Goal: Task Accomplishment & Management: Use online tool/utility

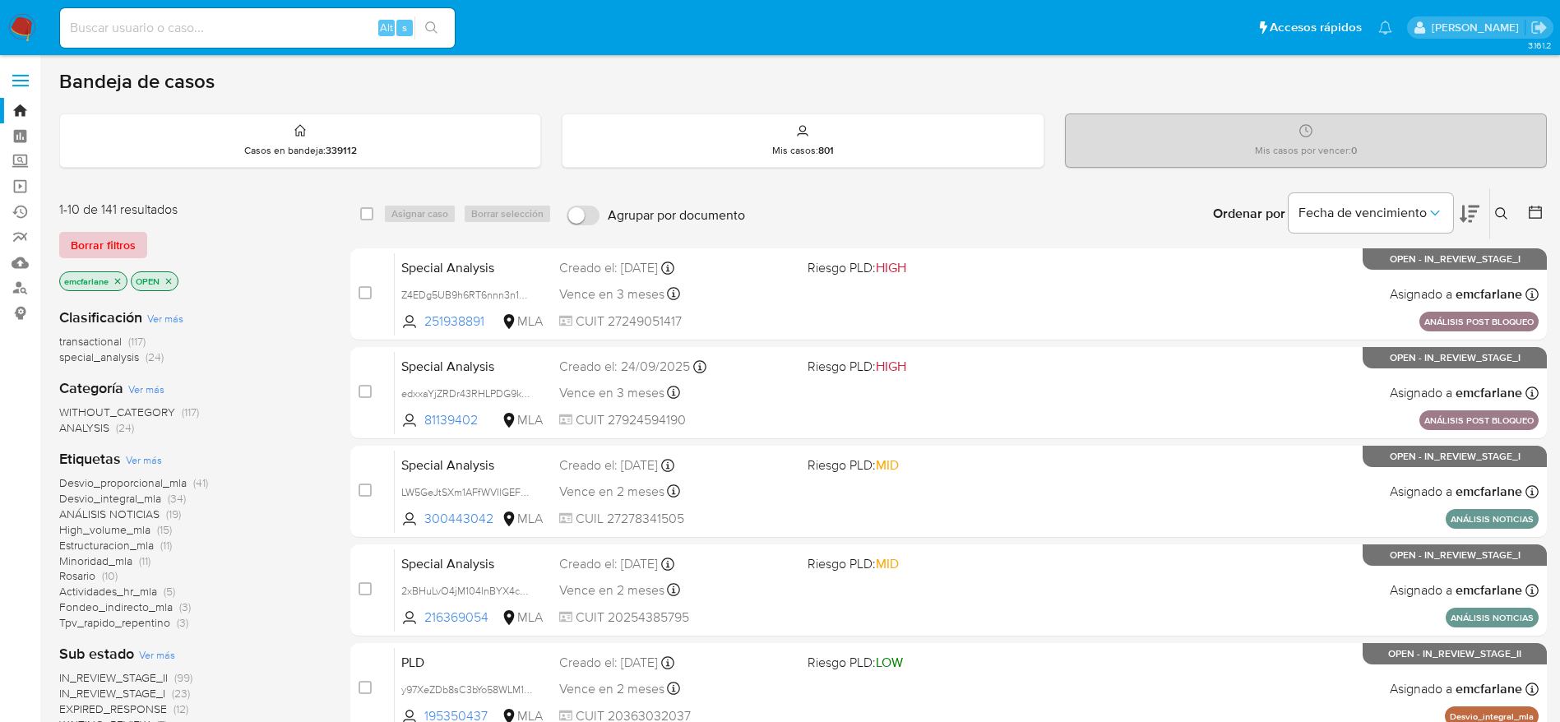
click at [90, 241] on span "Borrar filtros" at bounding box center [103, 245] width 65 height 23
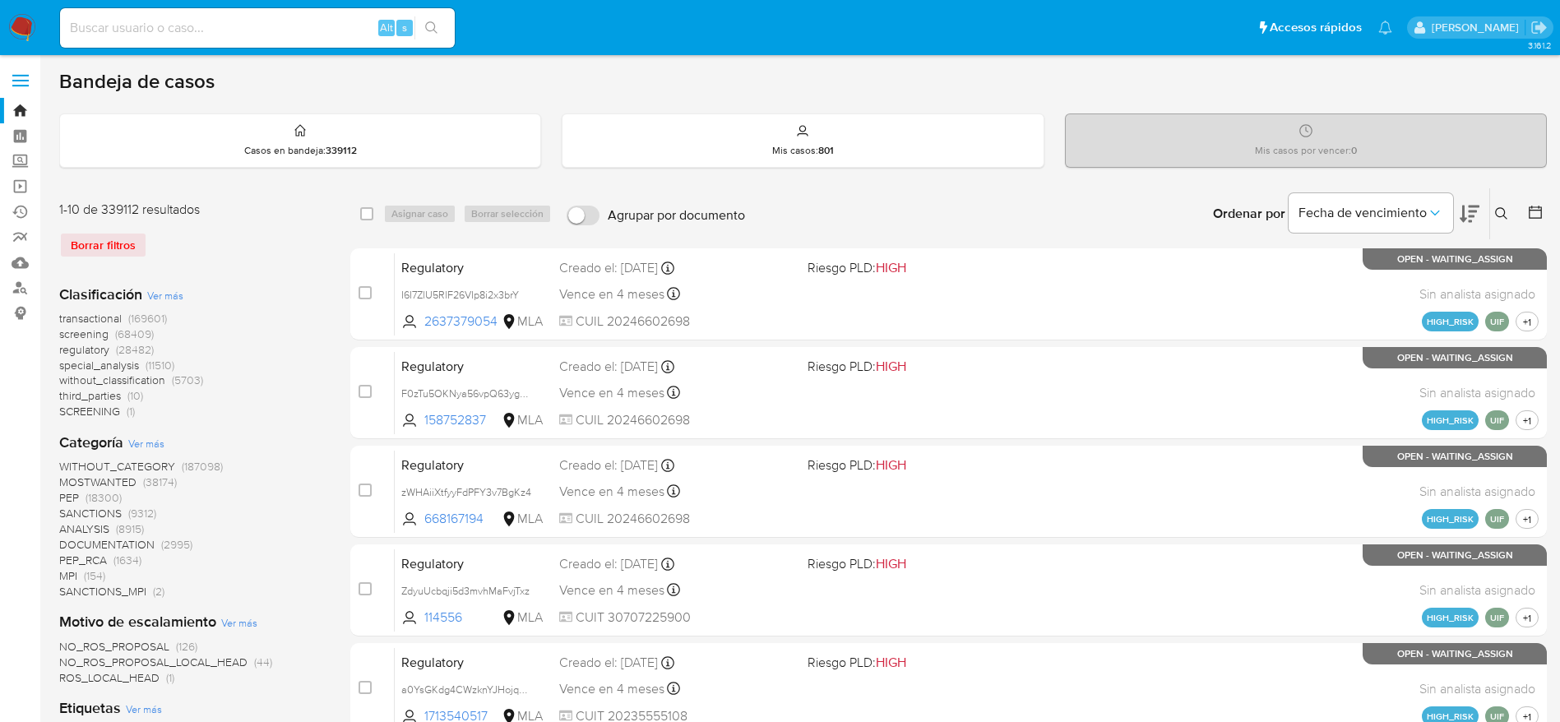
click at [1513, 215] on button at bounding box center [1503, 214] width 27 height 20
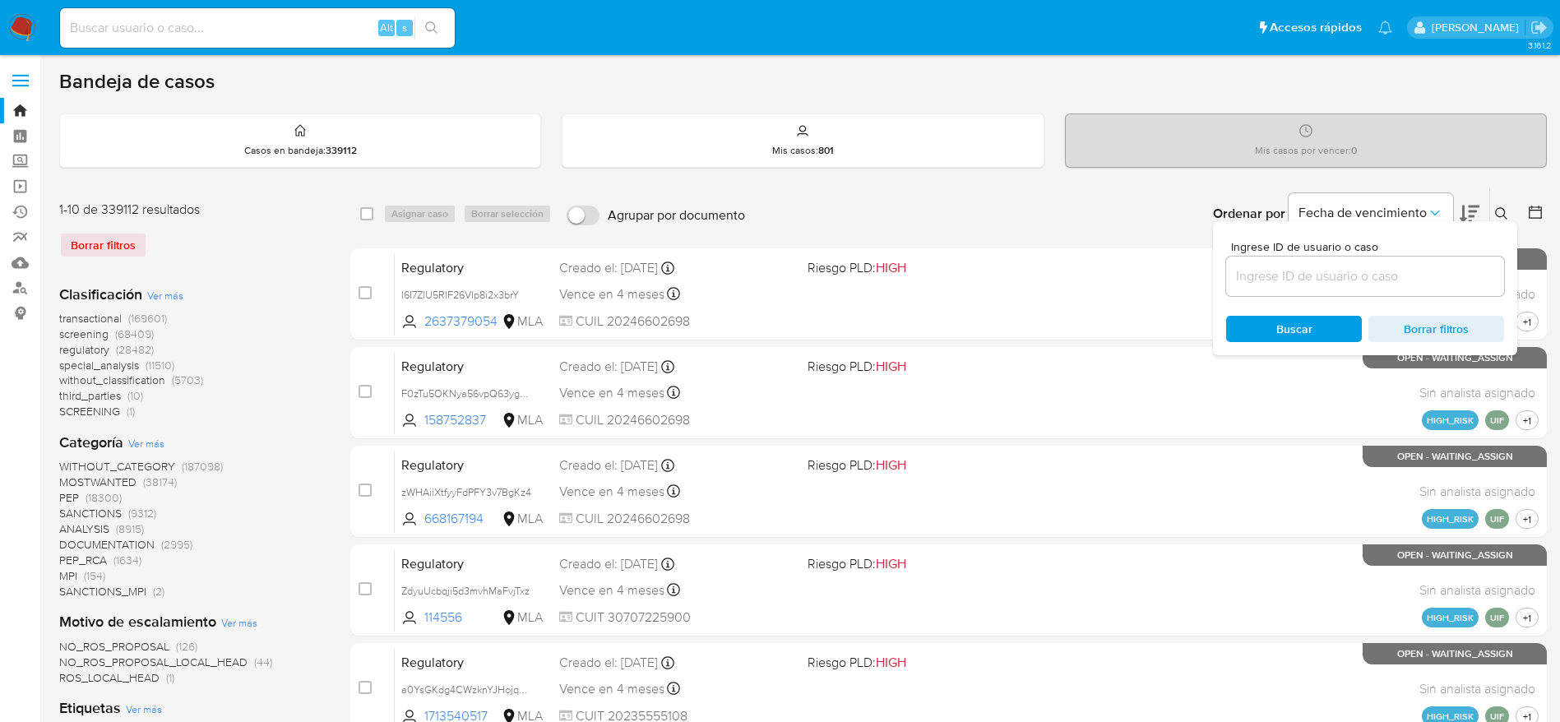
click at [1339, 287] on div at bounding box center [1365, 276] width 278 height 39
click at [1316, 267] on input at bounding box center [1365, 276] width 278 height 21
paste input "215060372"
type input "215060372"
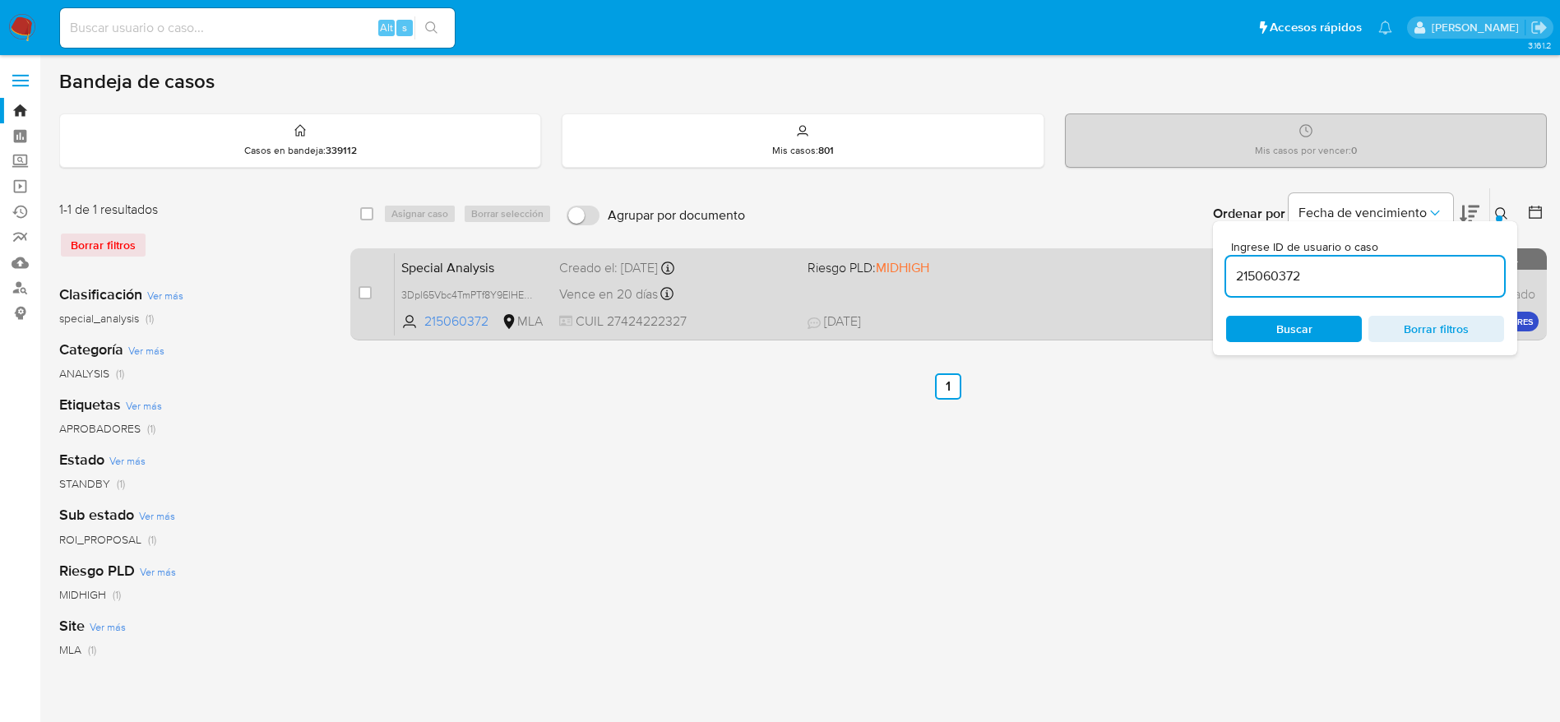
click at [745, 286] on div "Vence en 20 días Vence el 20/10/2025 13:00:43" at bounding box center [676, 294] width 235 height 22
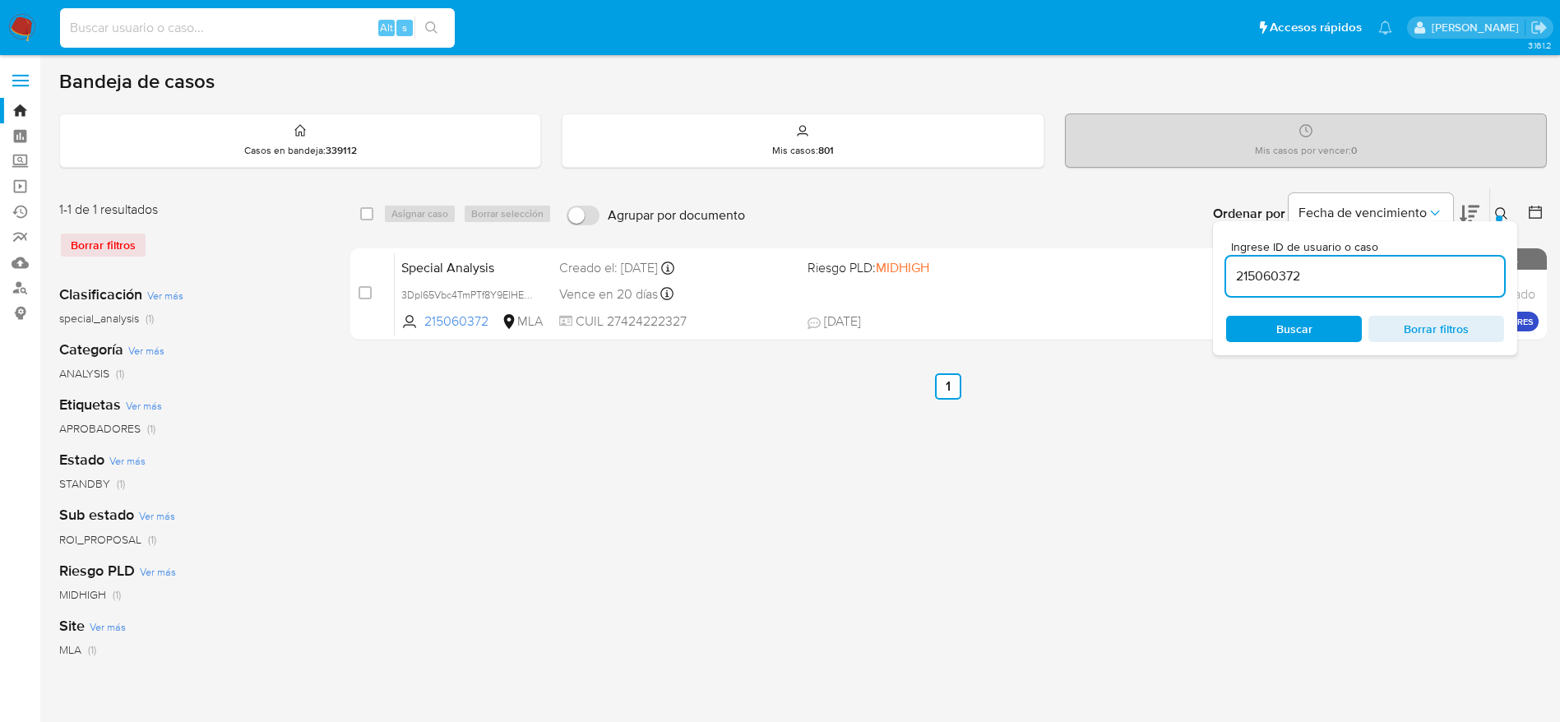
click at [206, 35] on input at bounding box center [257, 27] width 395 height 21
paste input "128953296"
type input "128953296"
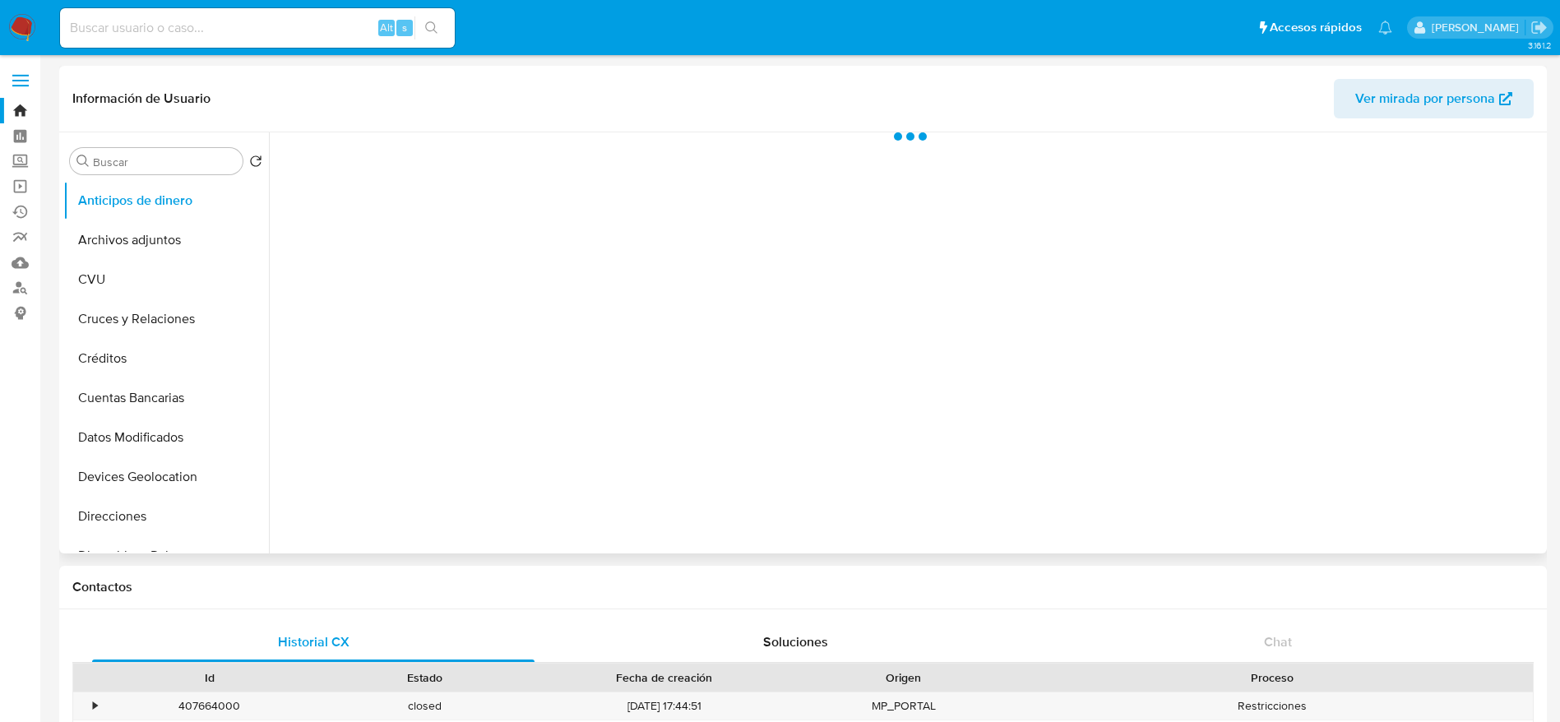
select select "10"
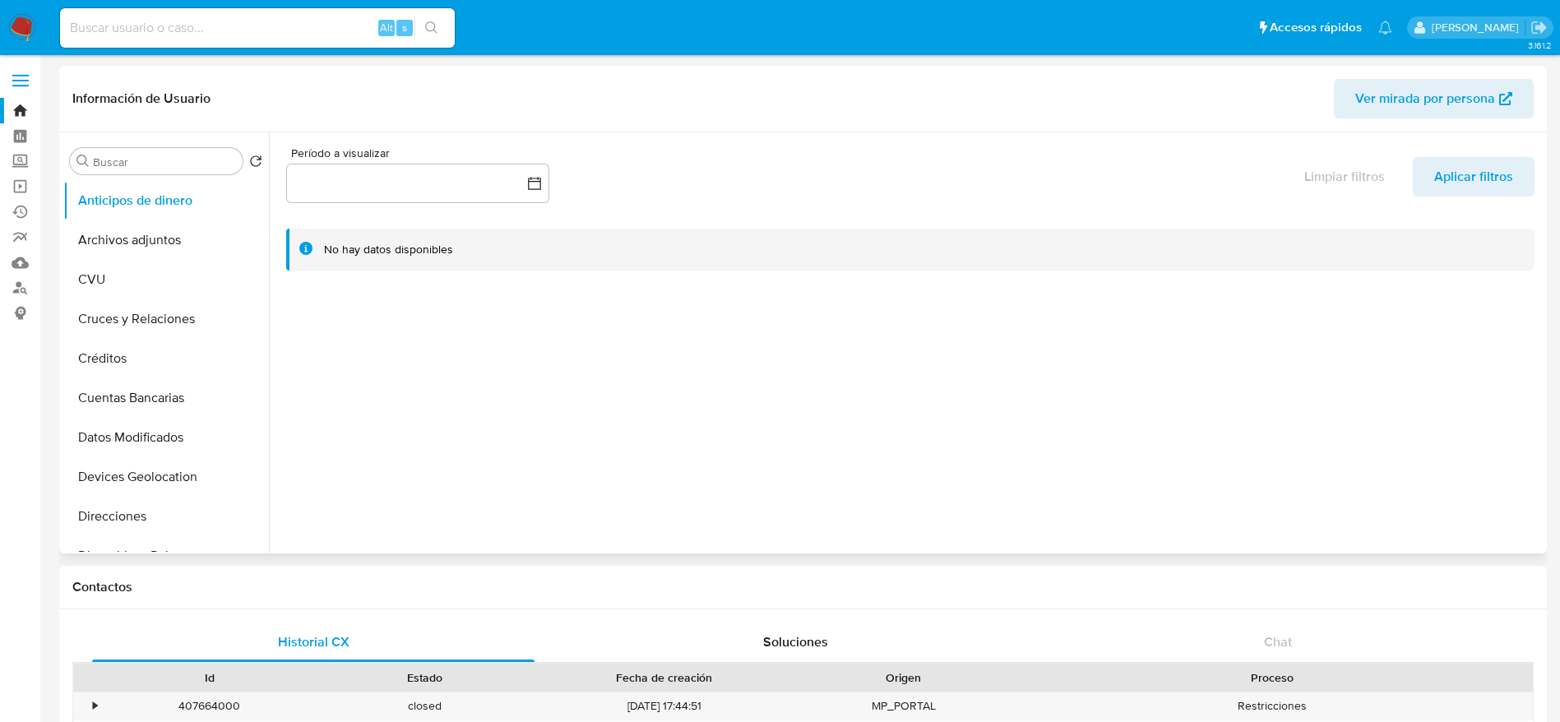
click at [1418, 96] on span "Ver mirada por persona" at bounding box center [1425, 98] width 140 height 39
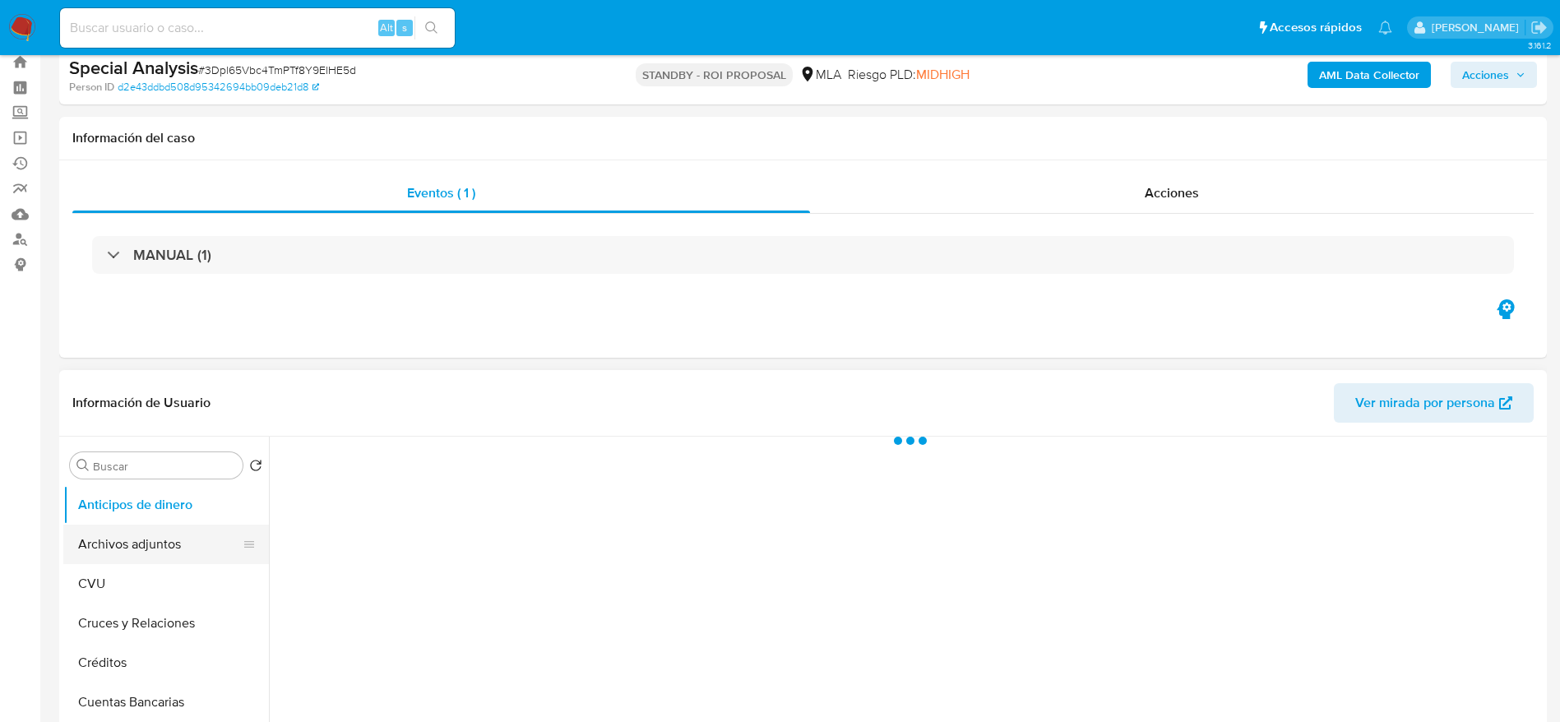
scroll to position [123, 0]
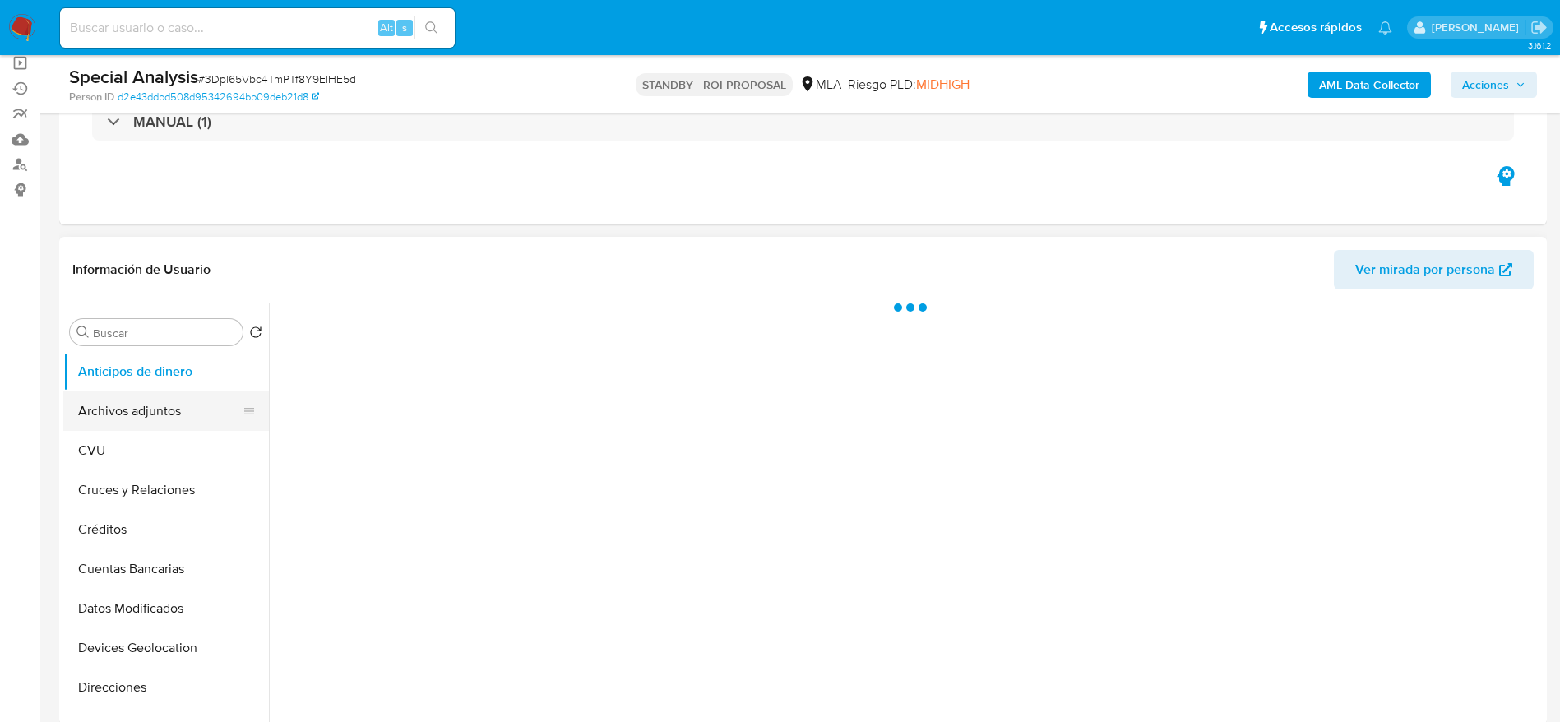
select select "10"
click at [184, 409] on button "Archivos adjuntos" at bounding box center [159, 410] width 192 height 39
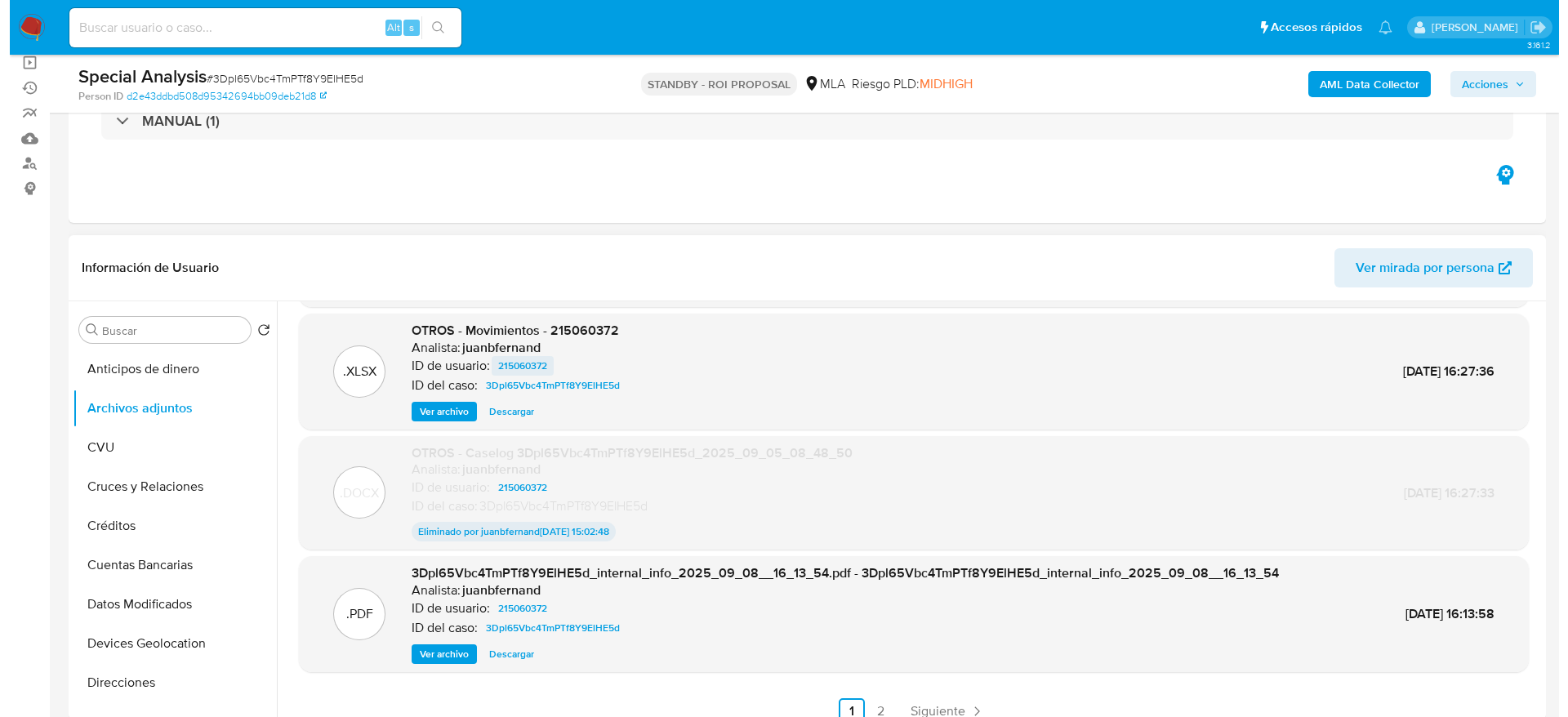
scroll to position [0, 0]
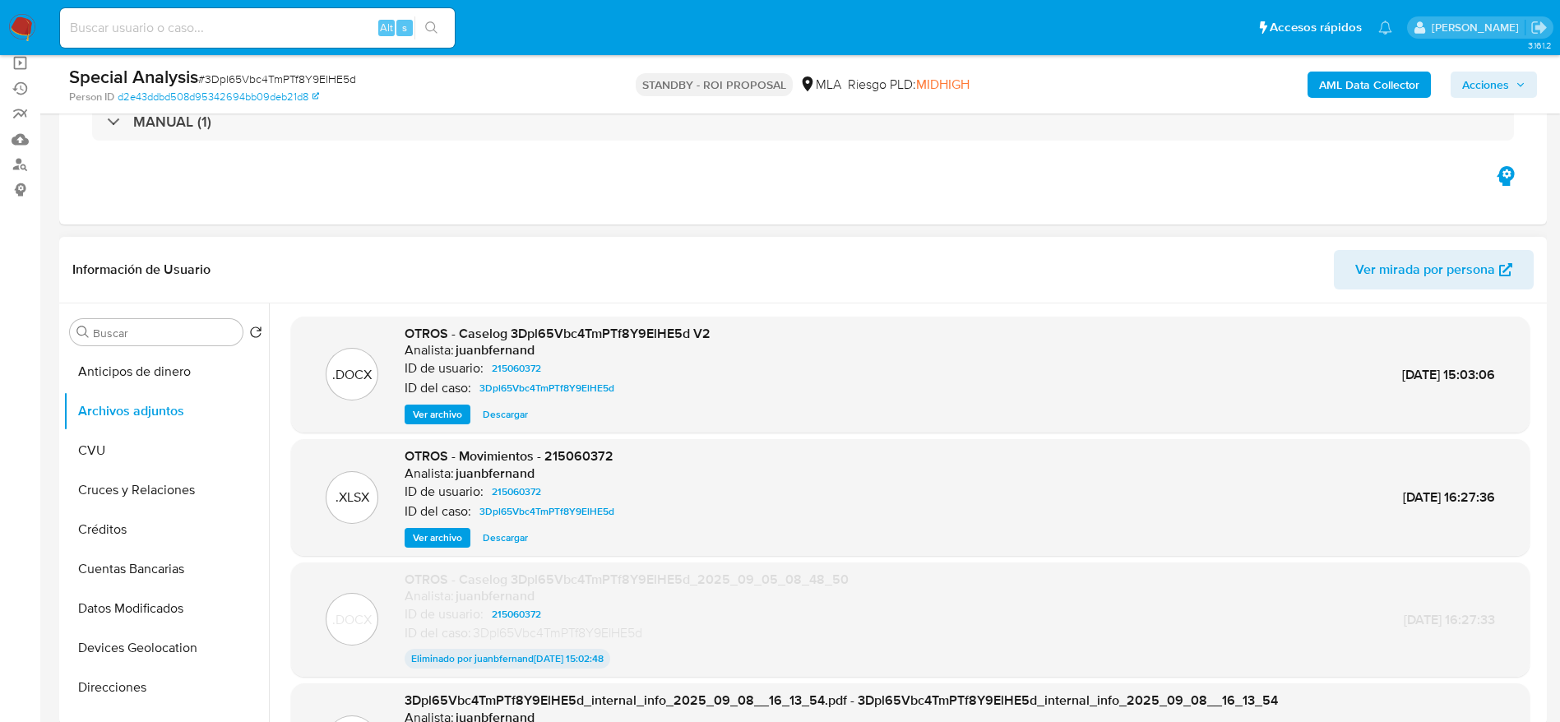
click at [520, 409] on span "Descargar" at bounding box center [505, 414] width 45 height 16
click at [445, 414] on span "Ver archivo" at bounding box center [437, 414] width 49 height 16
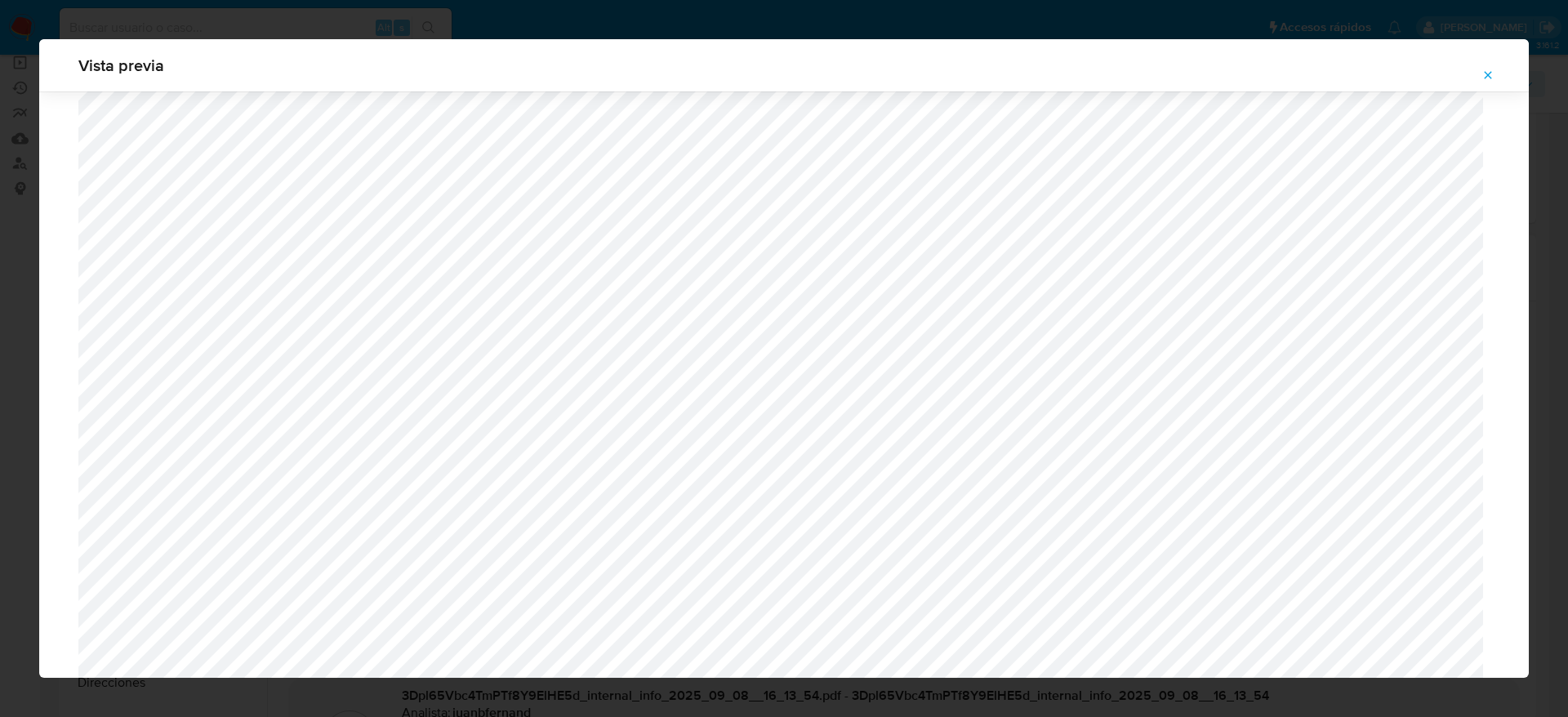
scroll to position [1192, 0]
click at [1485, 73] on icon "Attachment preview" at bounding box center [1488, 74] width 13 height 13
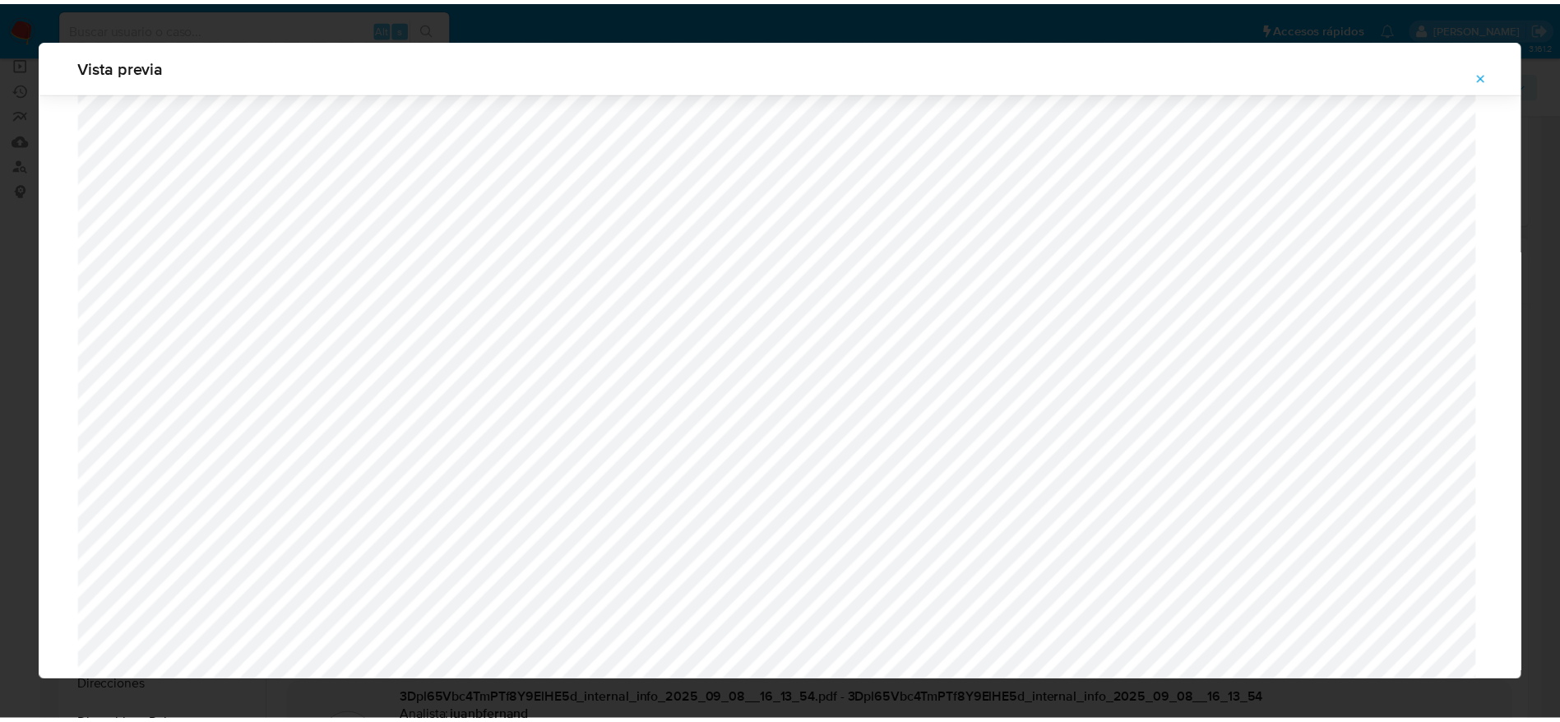
scroll to position [0, 0]
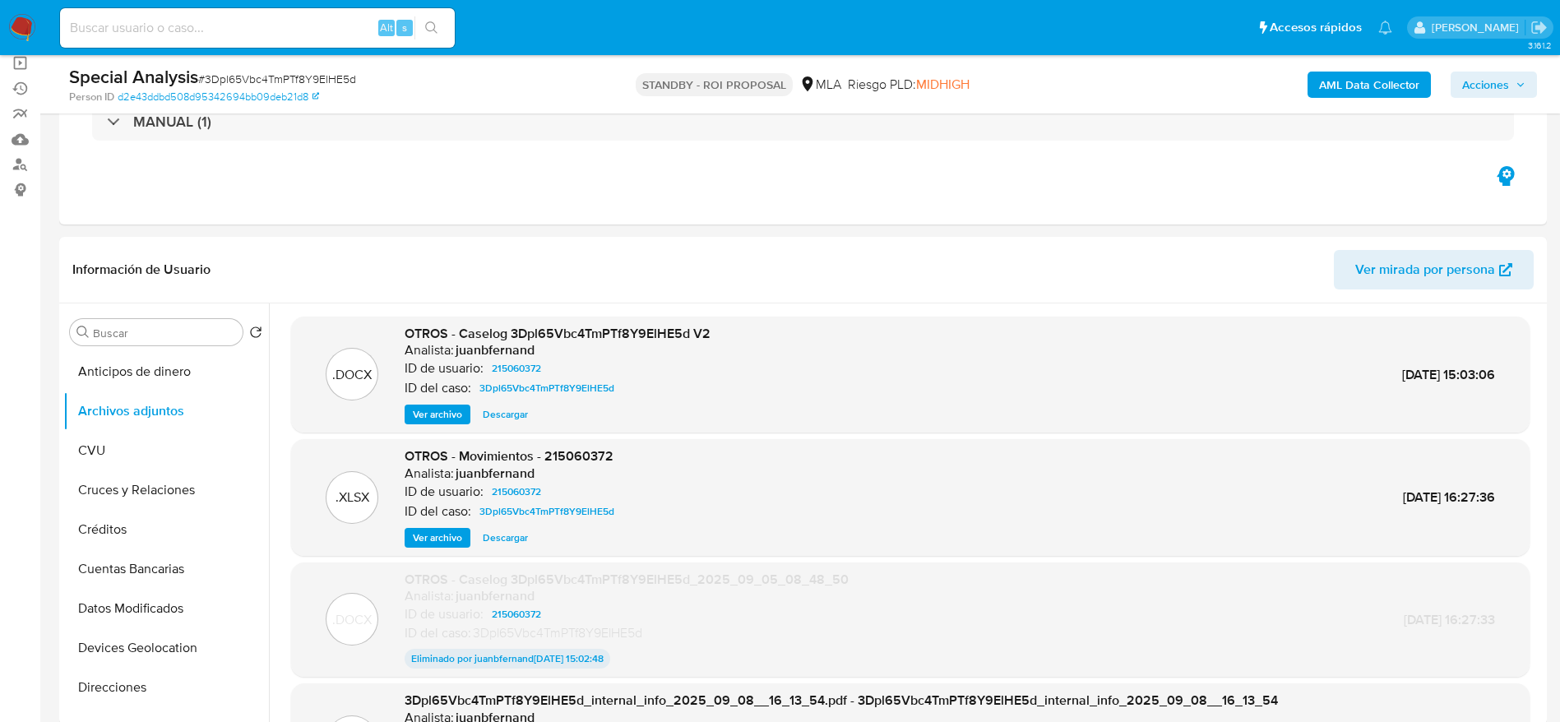
click at [239, 37] on input at bounding box center [257, 27] width 395 height 21
paste input "WrKdZdidONmh5QPzd1Hq1oqc"
type input "WrKdZdidONmh5QPzd1Hq1oqc"
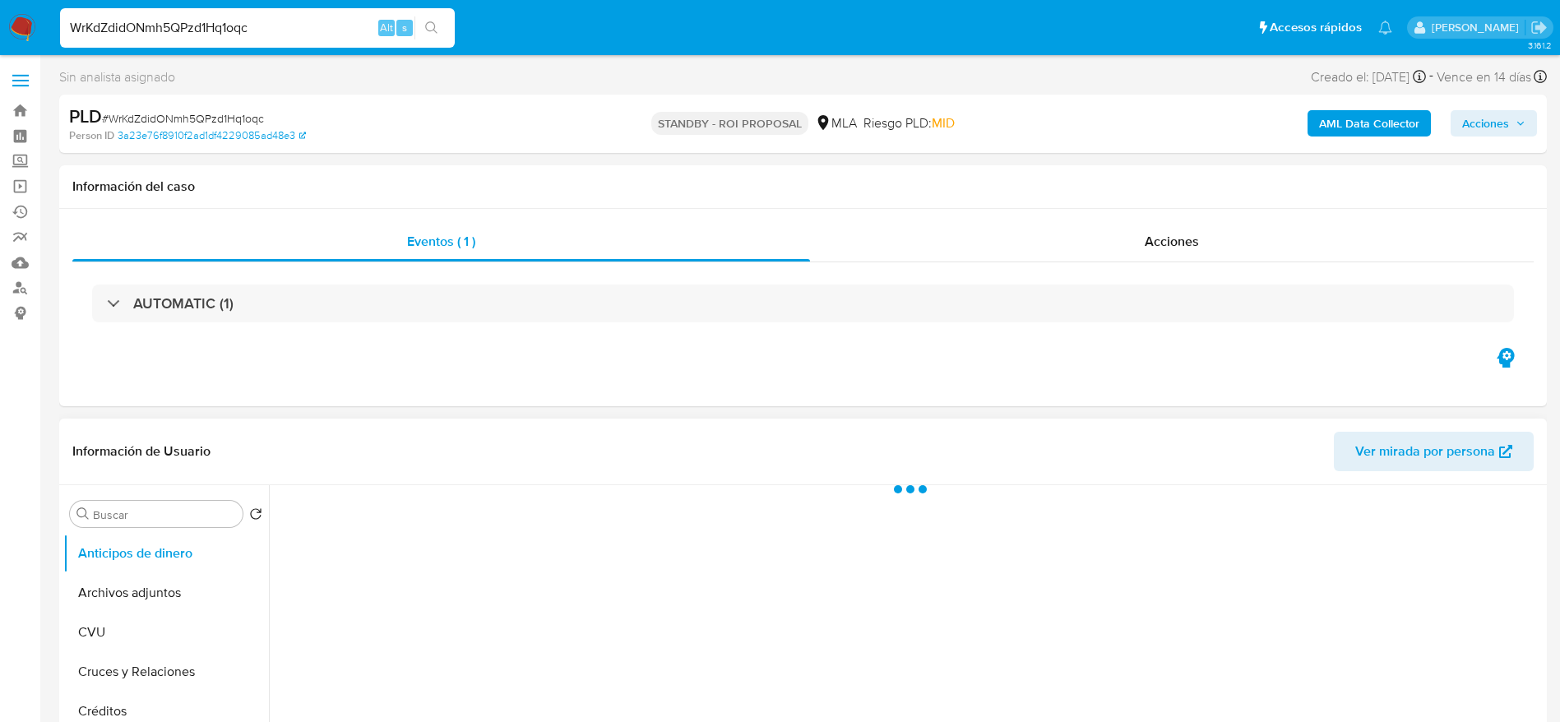
select select "10"
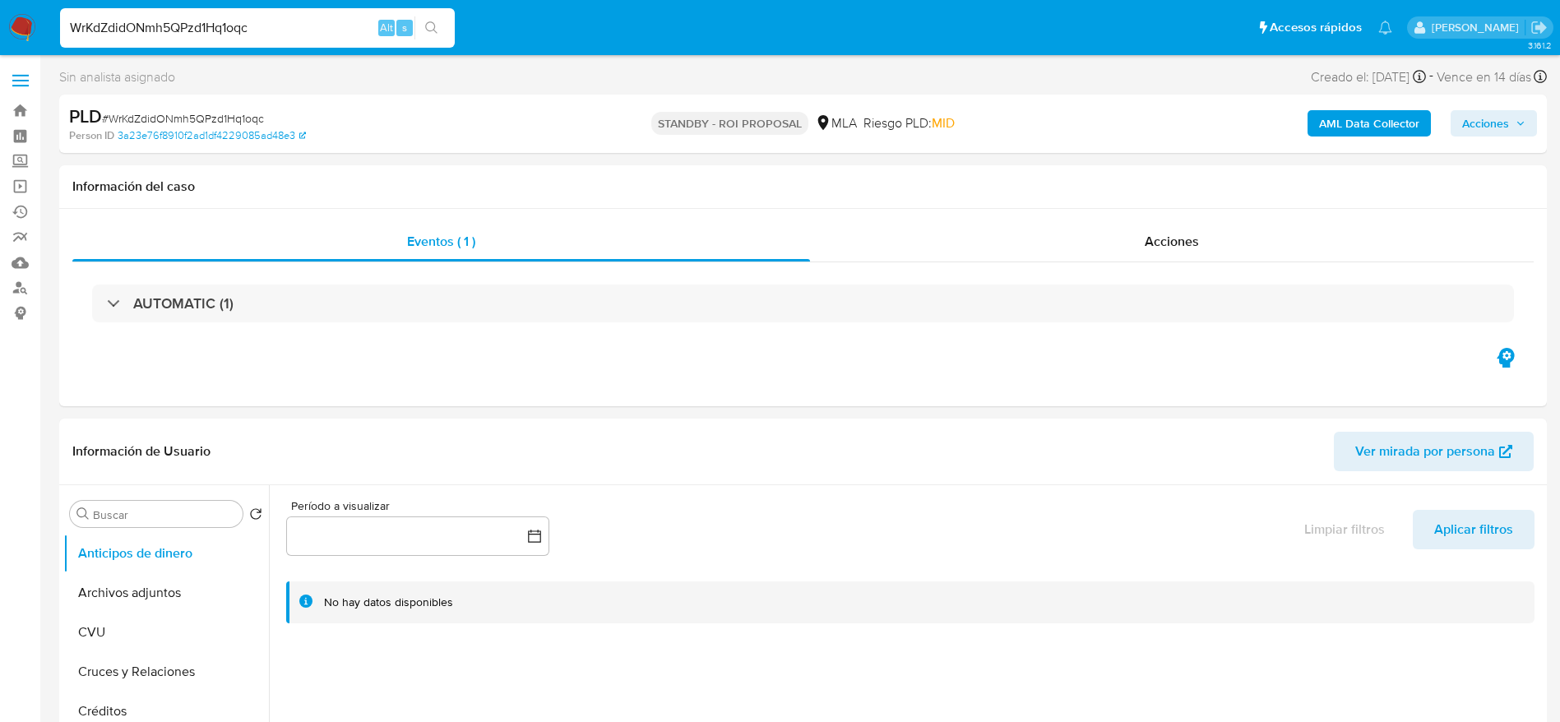
click at [21, 26] on img at bounding box center [22, 28] width 28 height 28
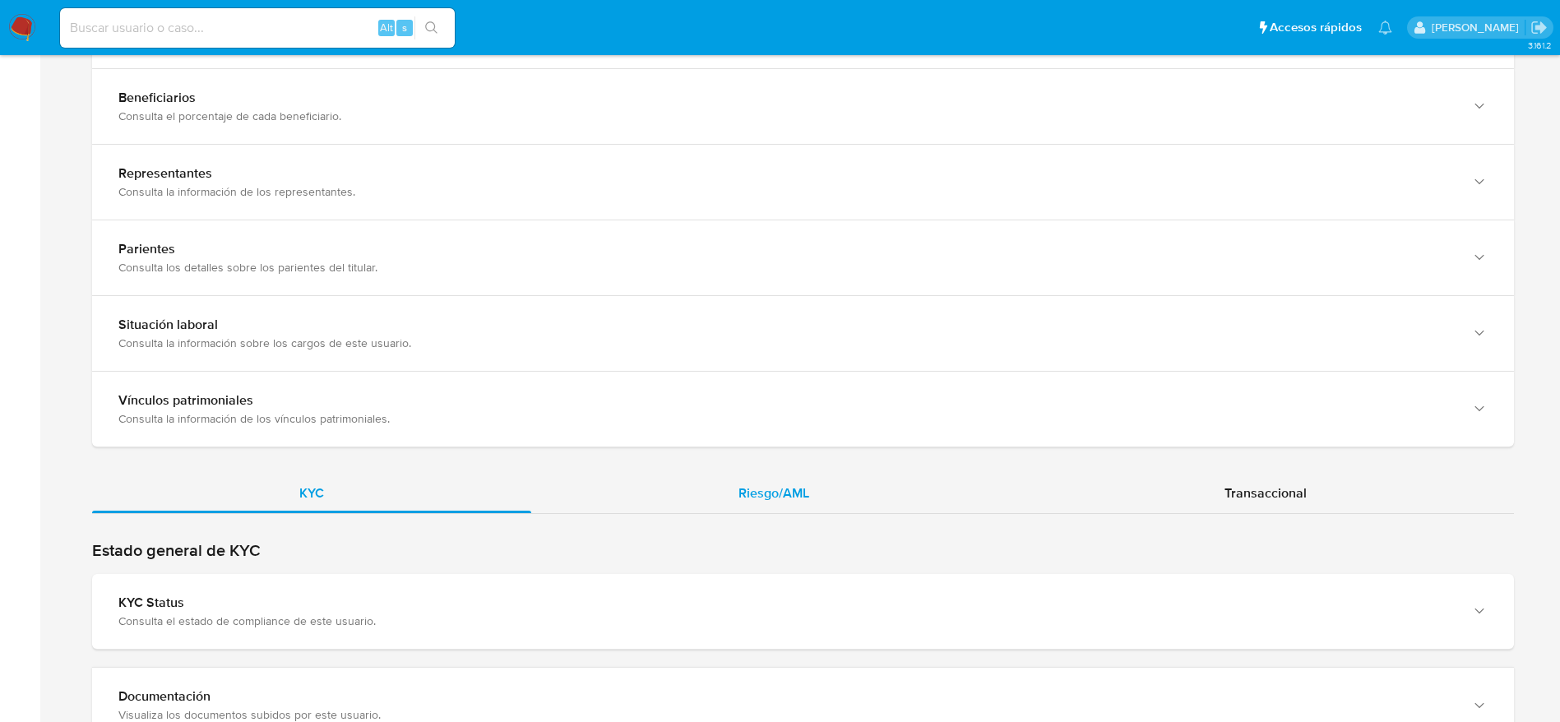
click at [793, 474] on div "Riesgo/AML" at bounding box center [773, 493] width 485 height 39
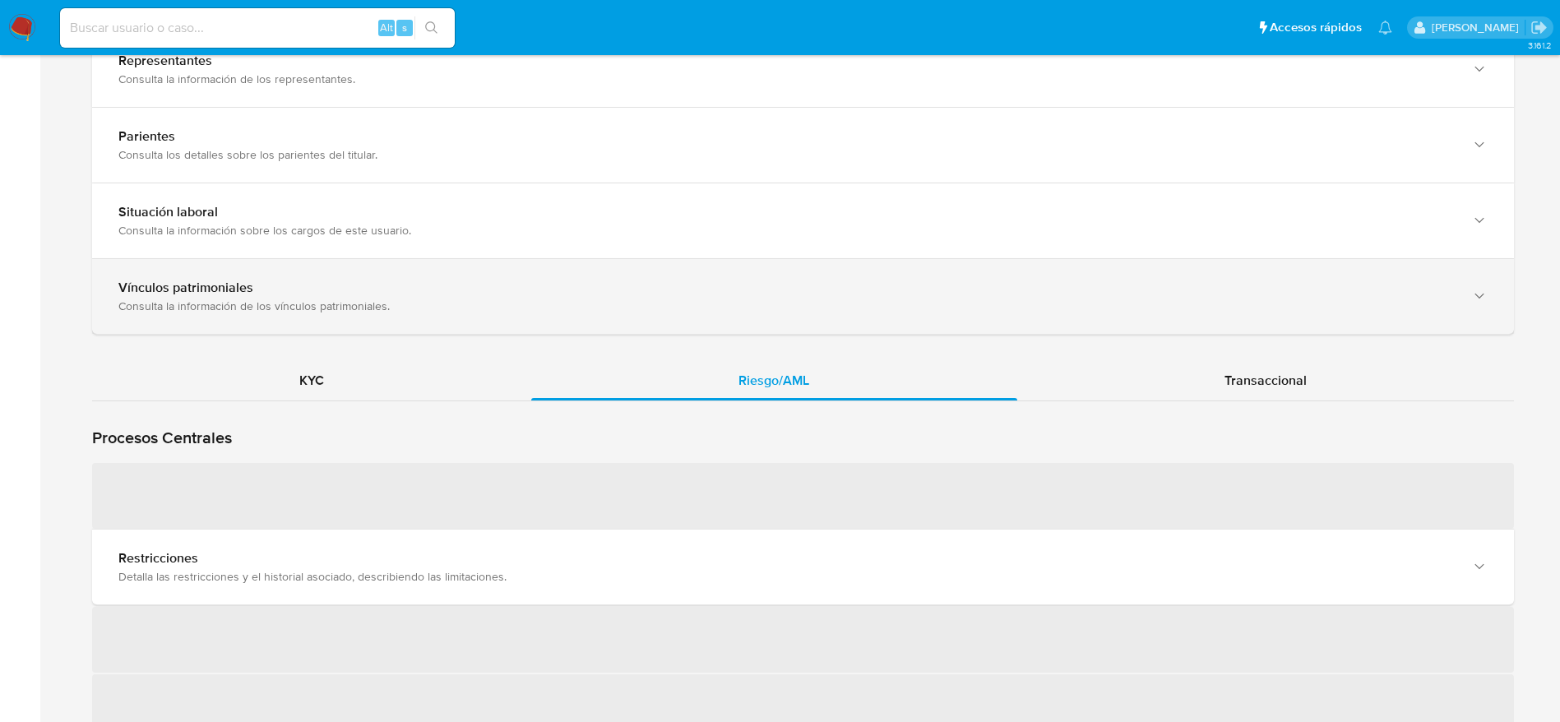
scroll to position [1357, 0]
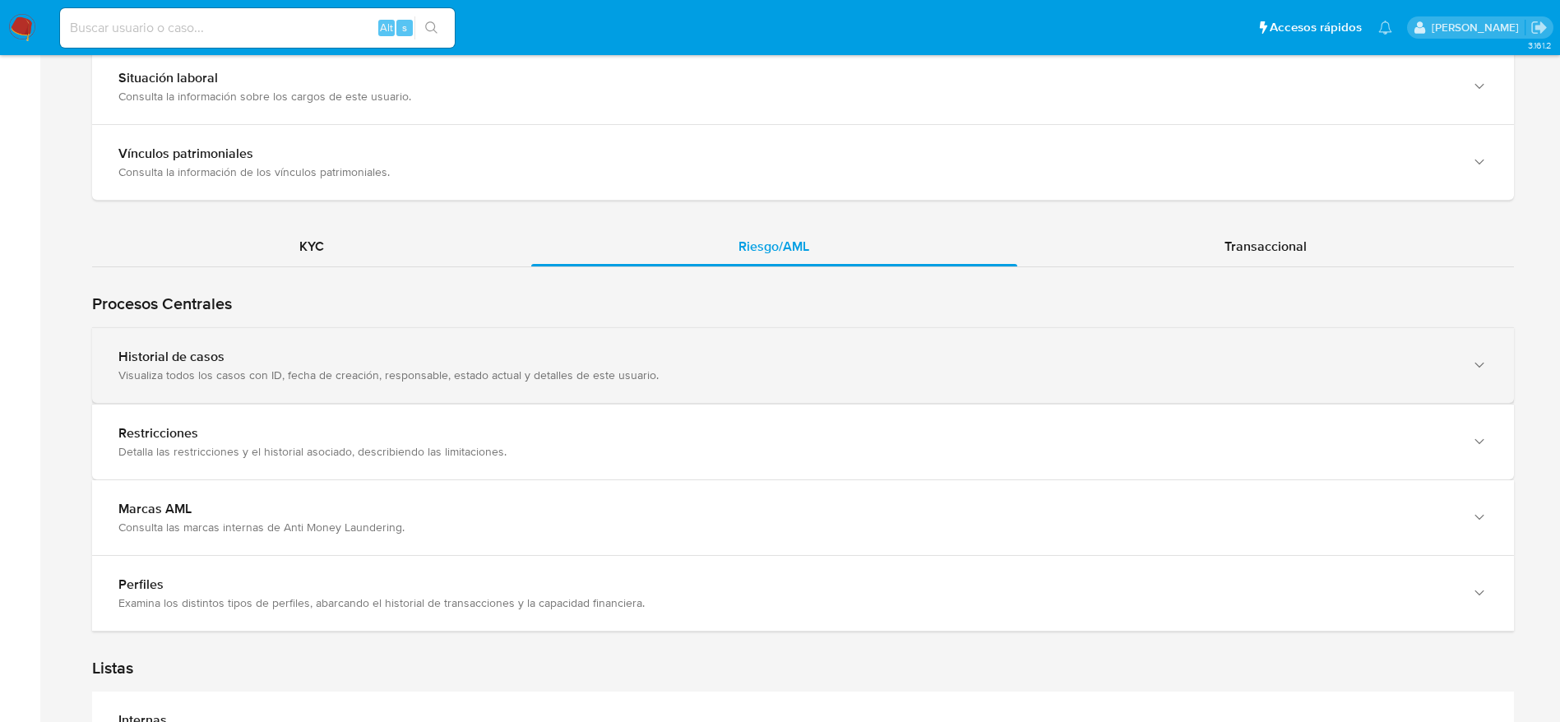
click at [368, 354] on div "Historial de casos" at bounding box center [786, 357] width 1336 height 16
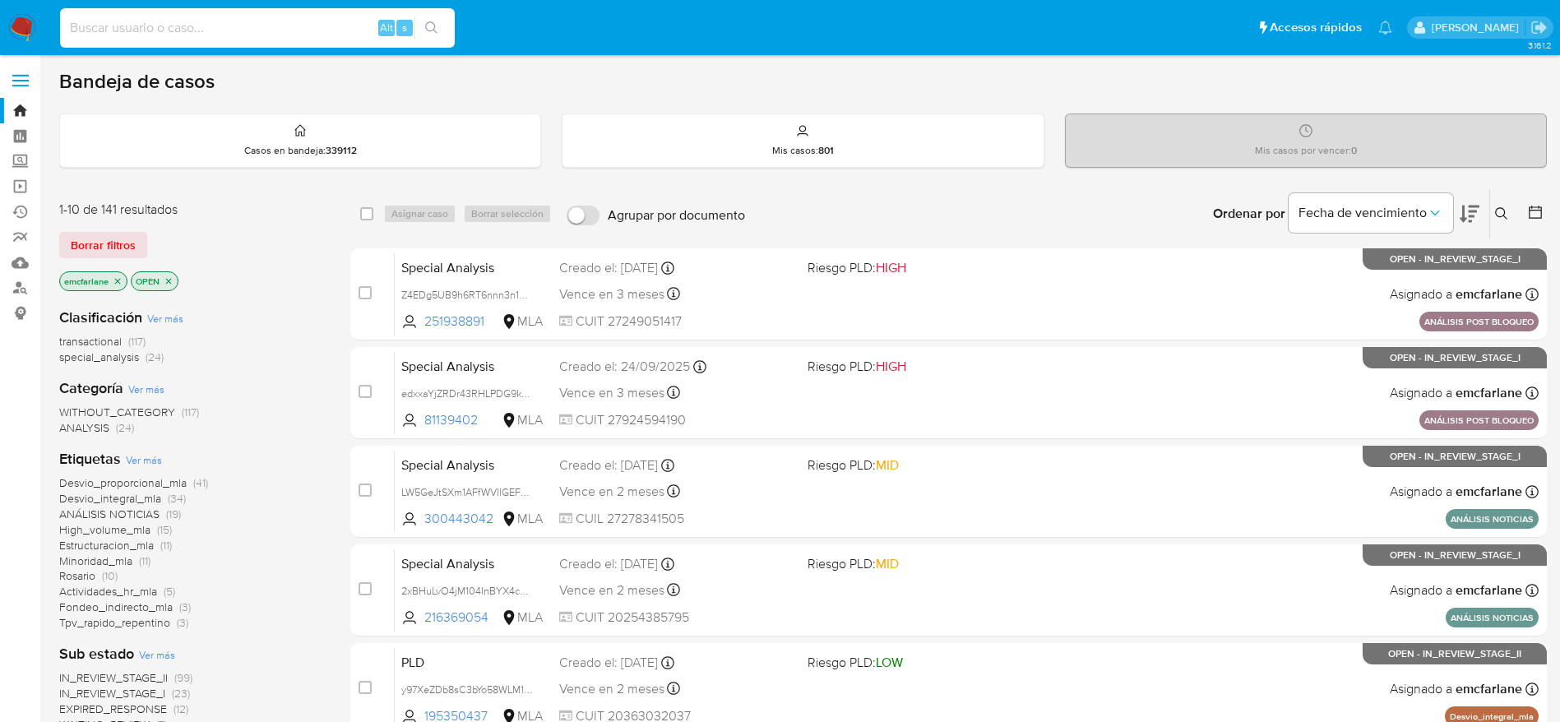
click at [244, 26] on input at bounding box center [257, 27] width 395 height 21
paste input "3Dpl65Vbc4TmPTf8Y9ElHE5d"
type input "3Dpl65Vbc4TmPTf8Y9ElHE5d"
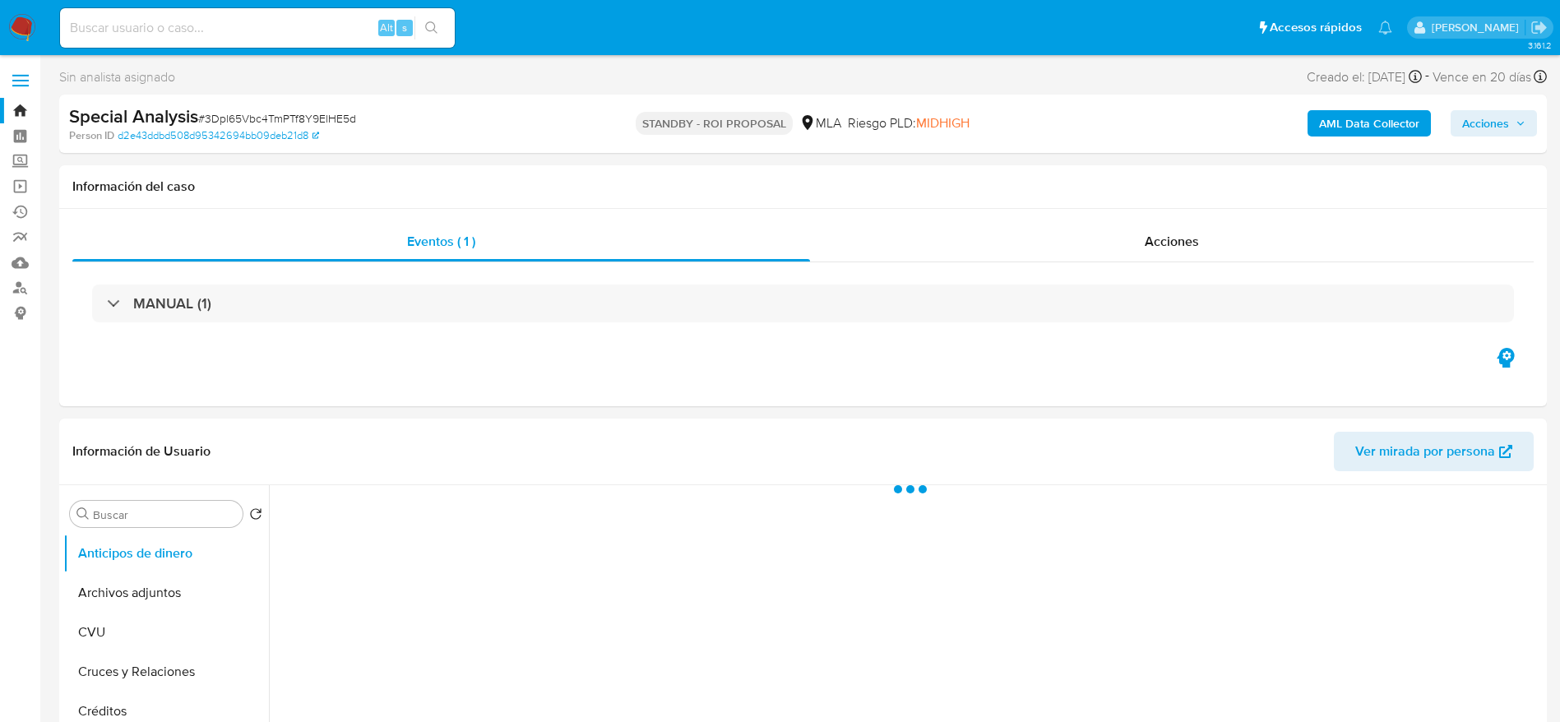
select select "10"
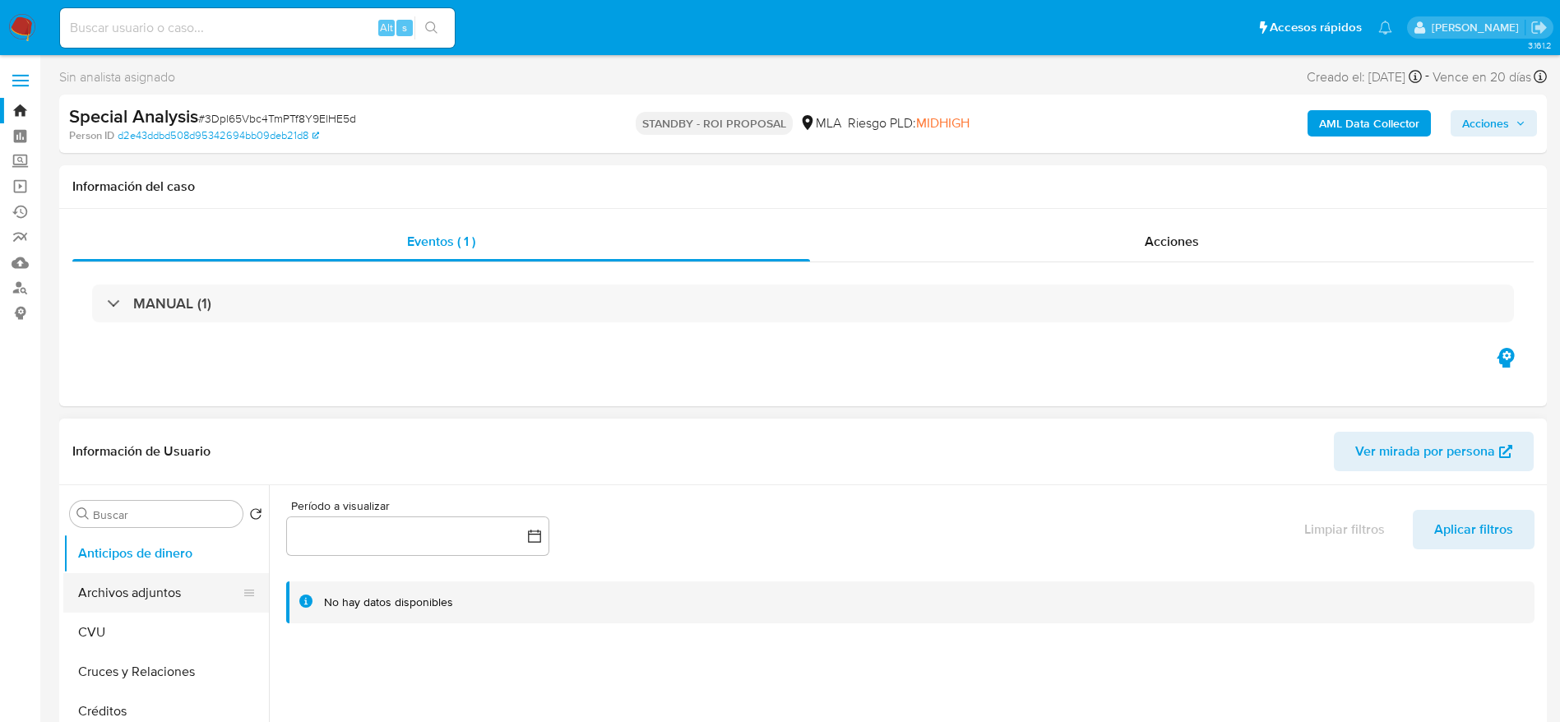
click at [124, 580] on button "Archivos adjuntos" at bounding box center [159, 592] width 192 height 39
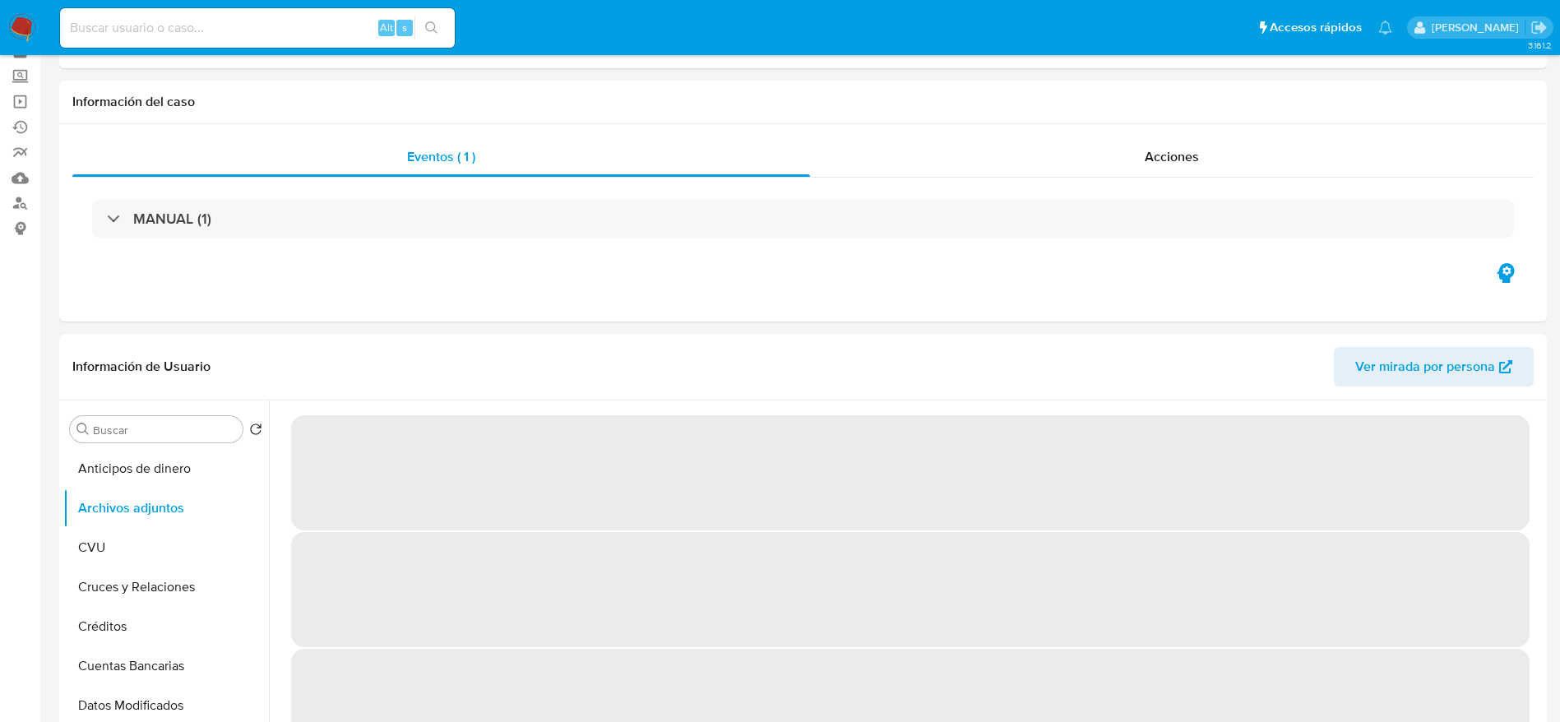
scroll to position [123, 0]
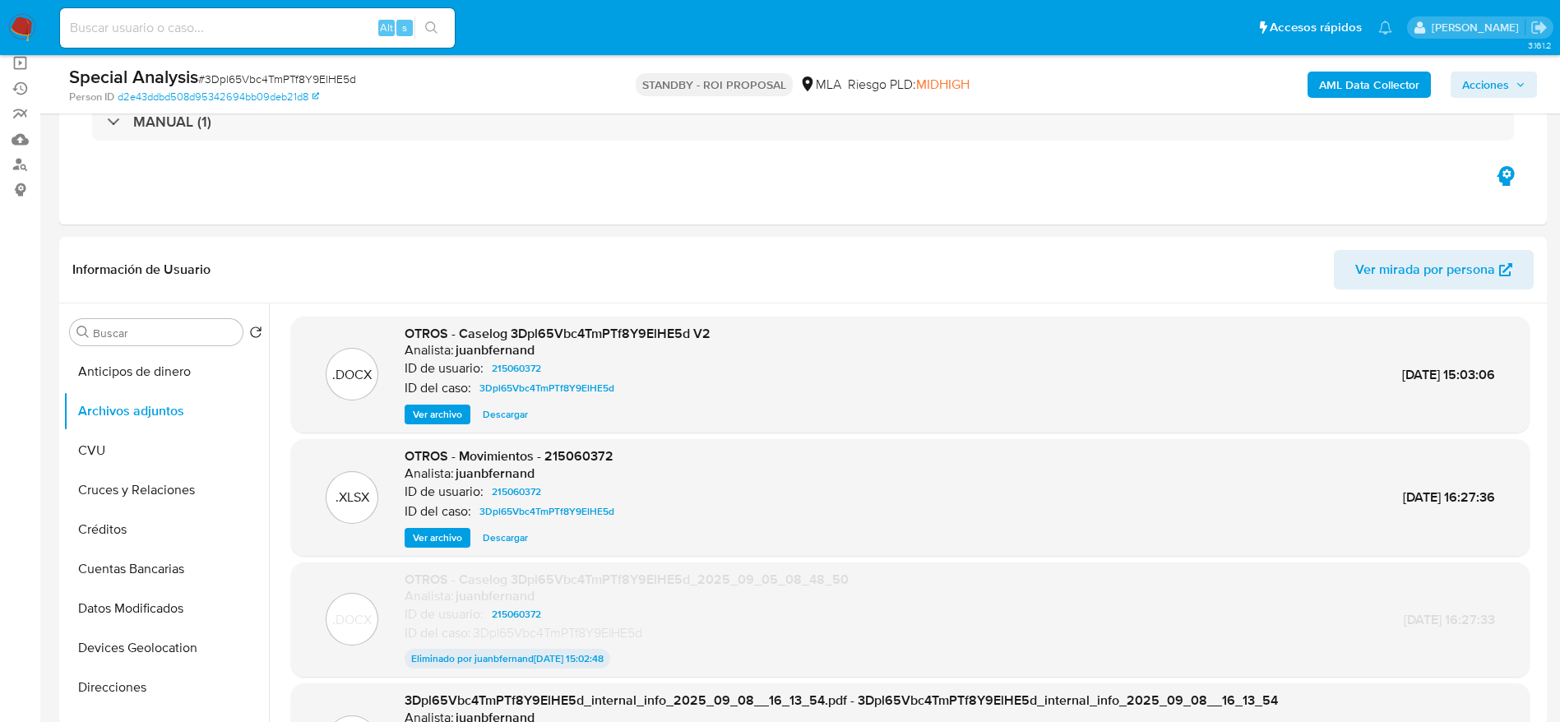
click at [296, 76] on span "# 3Dpl65Vbc4TmPTf8Y9ElHE5d" at bounding box center [277, 79] width 158 height 16
copy span "3Dpl65Vbc4TmPTf8Y9ElHE5d"
click at [516, 415] on span "Descargar" at bounding box center [505, 414] width 45 height 16
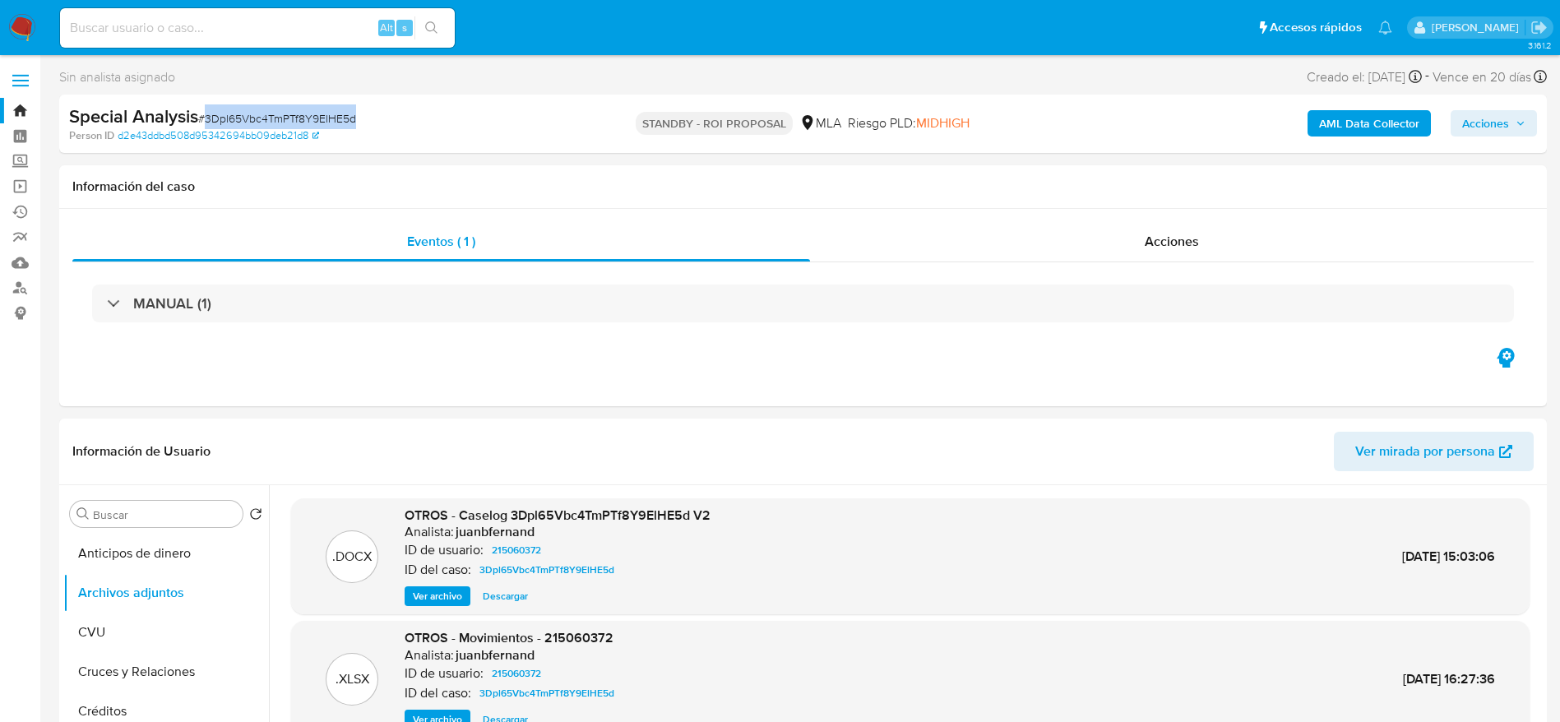
click at [25, 25] on img at bounding box center [22, 28] width 28 height 28
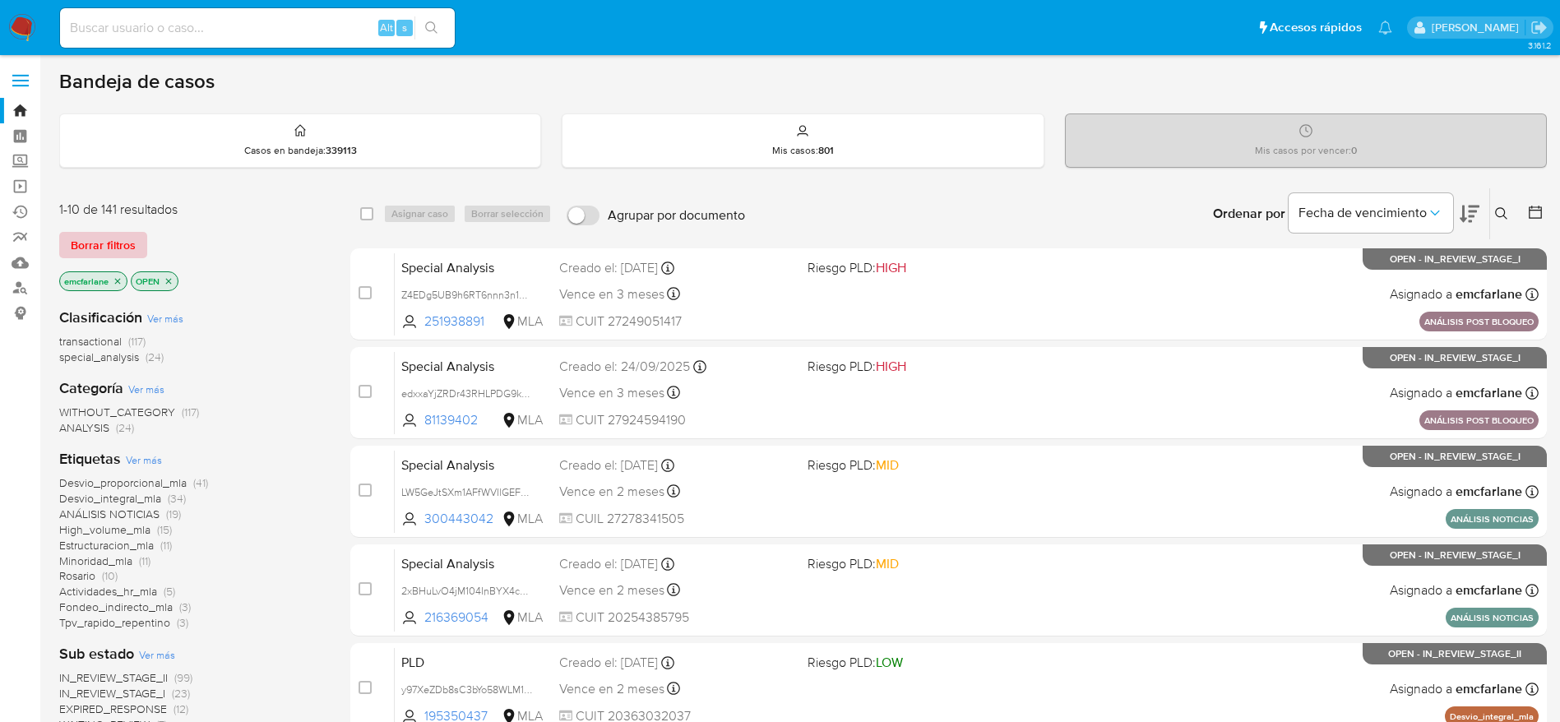
click at [134, 245] on span "Borrar filtros" at bounding box center [103, 245] width 65 height 23
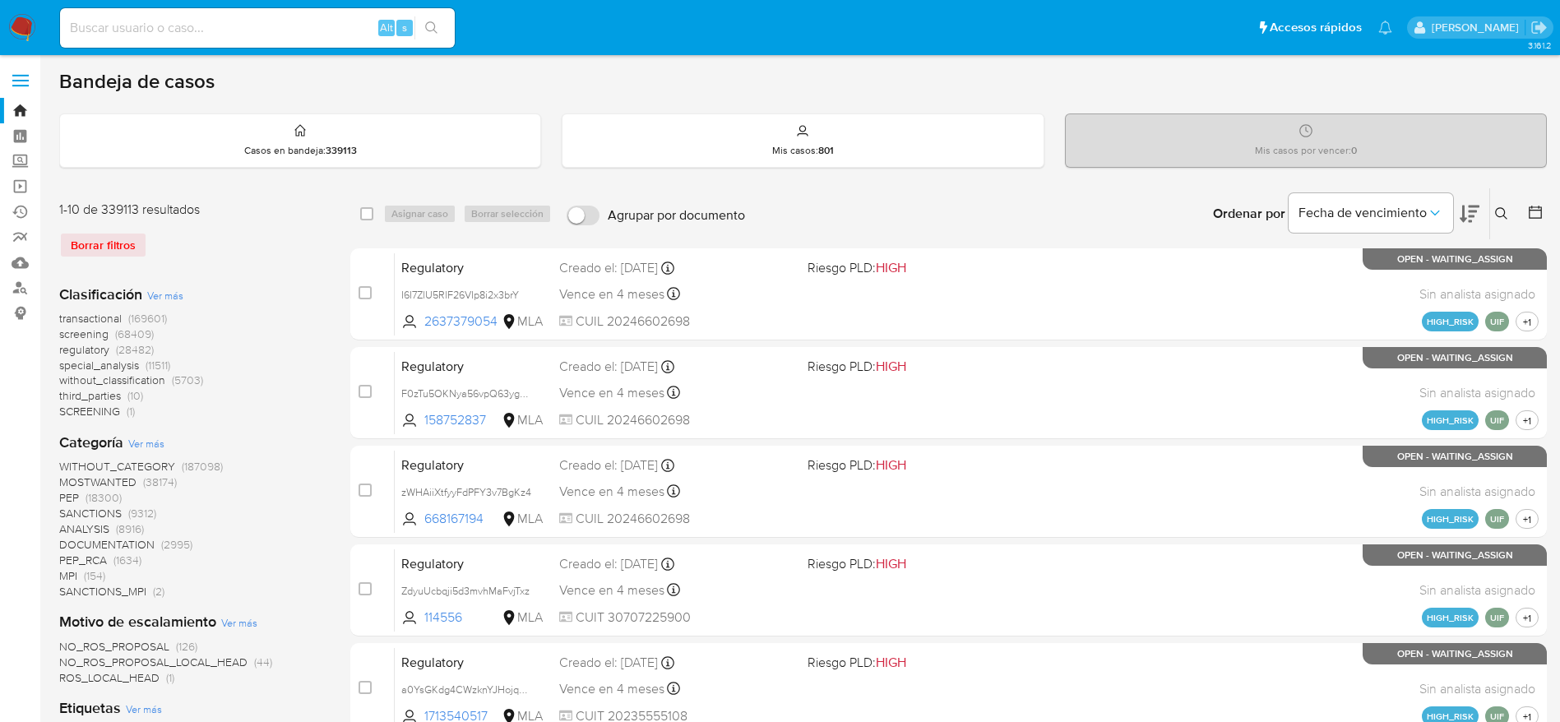
click at [1501, 216] on icon at bounding box center [1501, 213] width 13 height 13
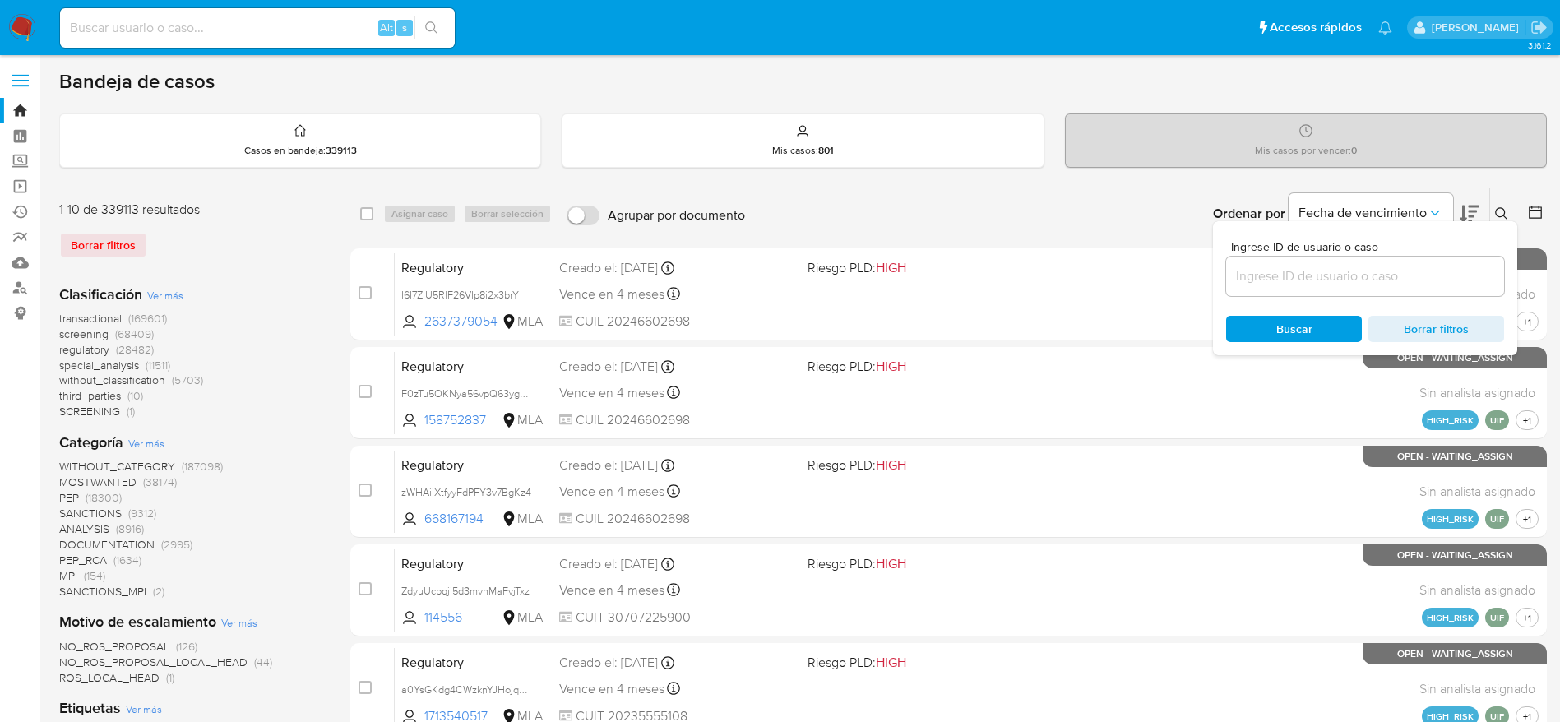
click at [1356, 274] on input at bounding box center [1365, 276] width 278 height 21
type input "690480058"
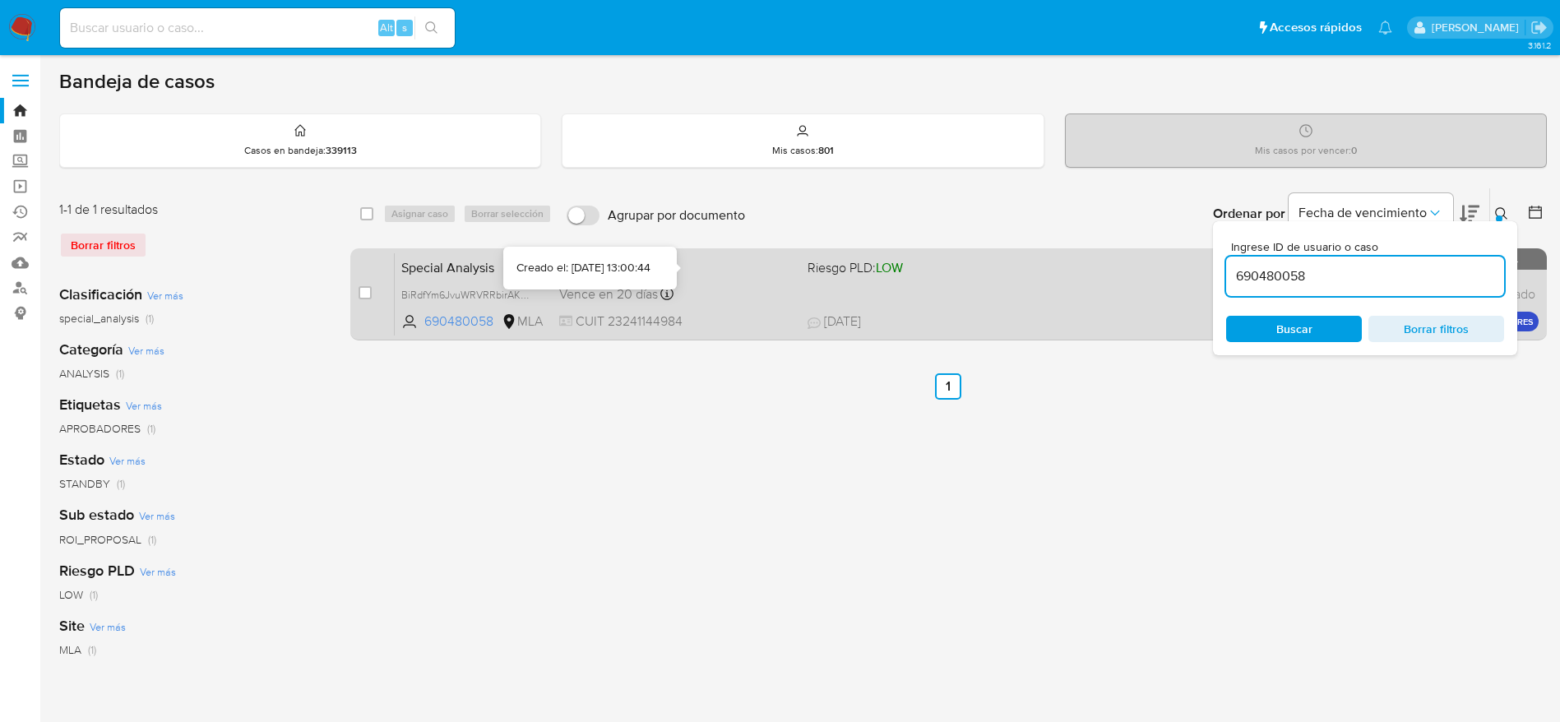
click at [736, 273] on div "Creado el: 18/08/2025 Creado el: 18/08/2025 13:00:44" at bounding box center [676, 268] width 235 height 18
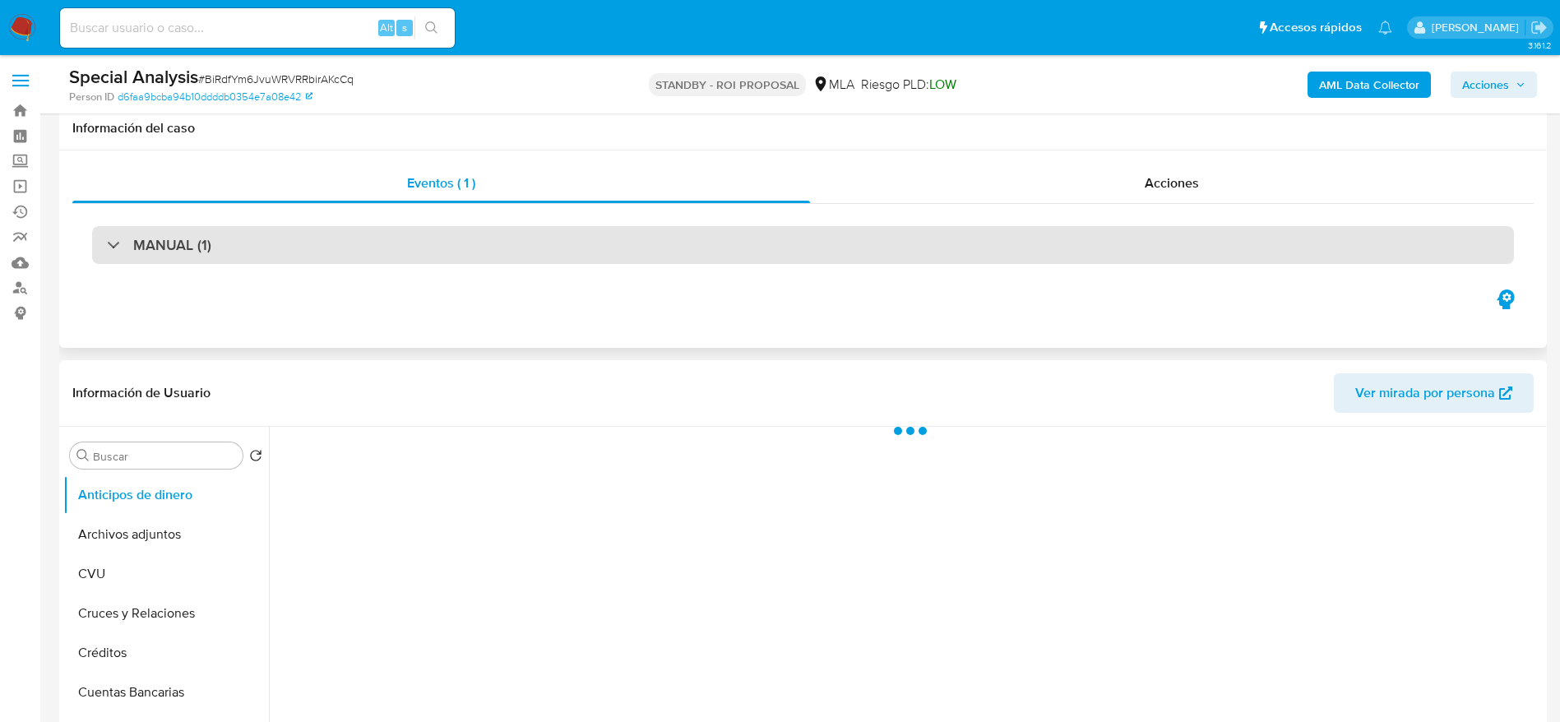
scroll to position [123, 0]
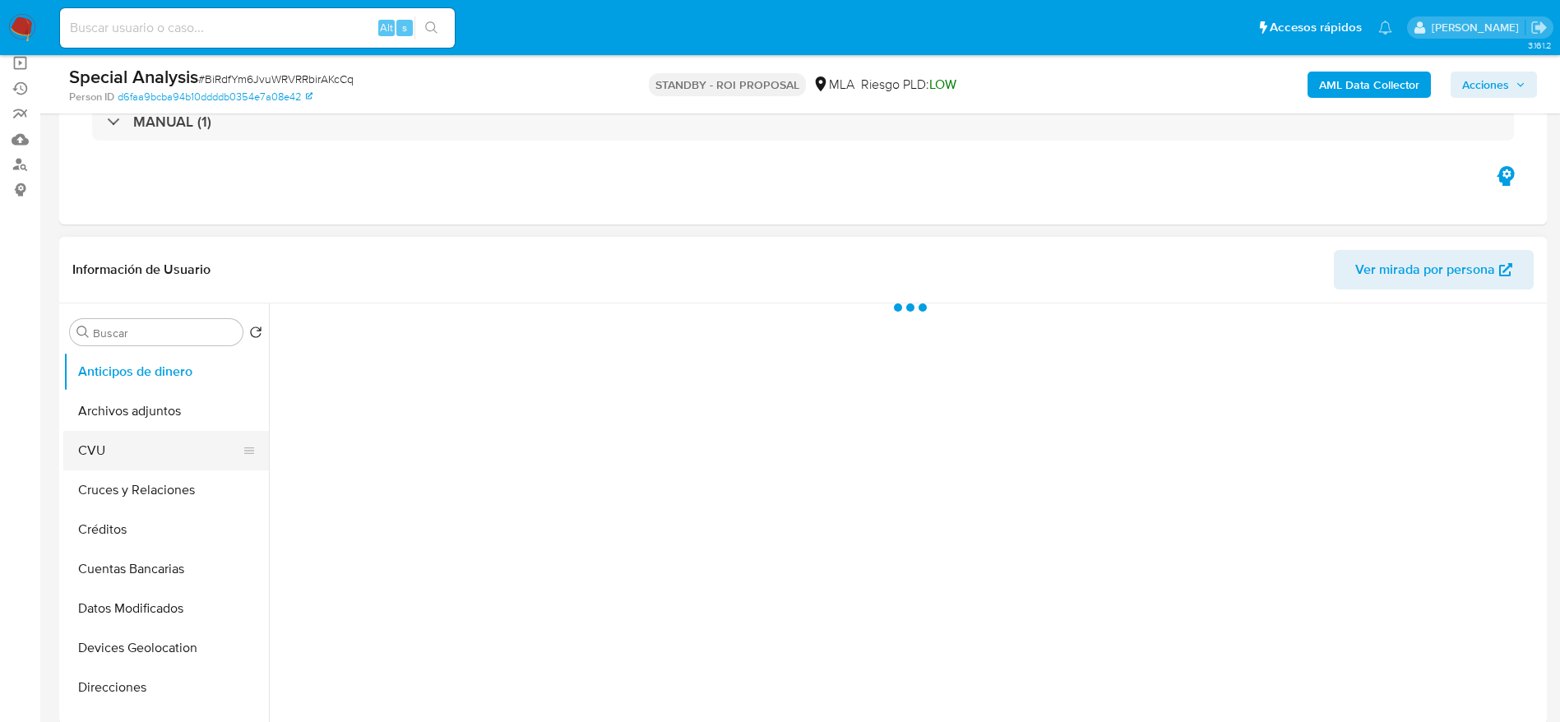
select select "10"
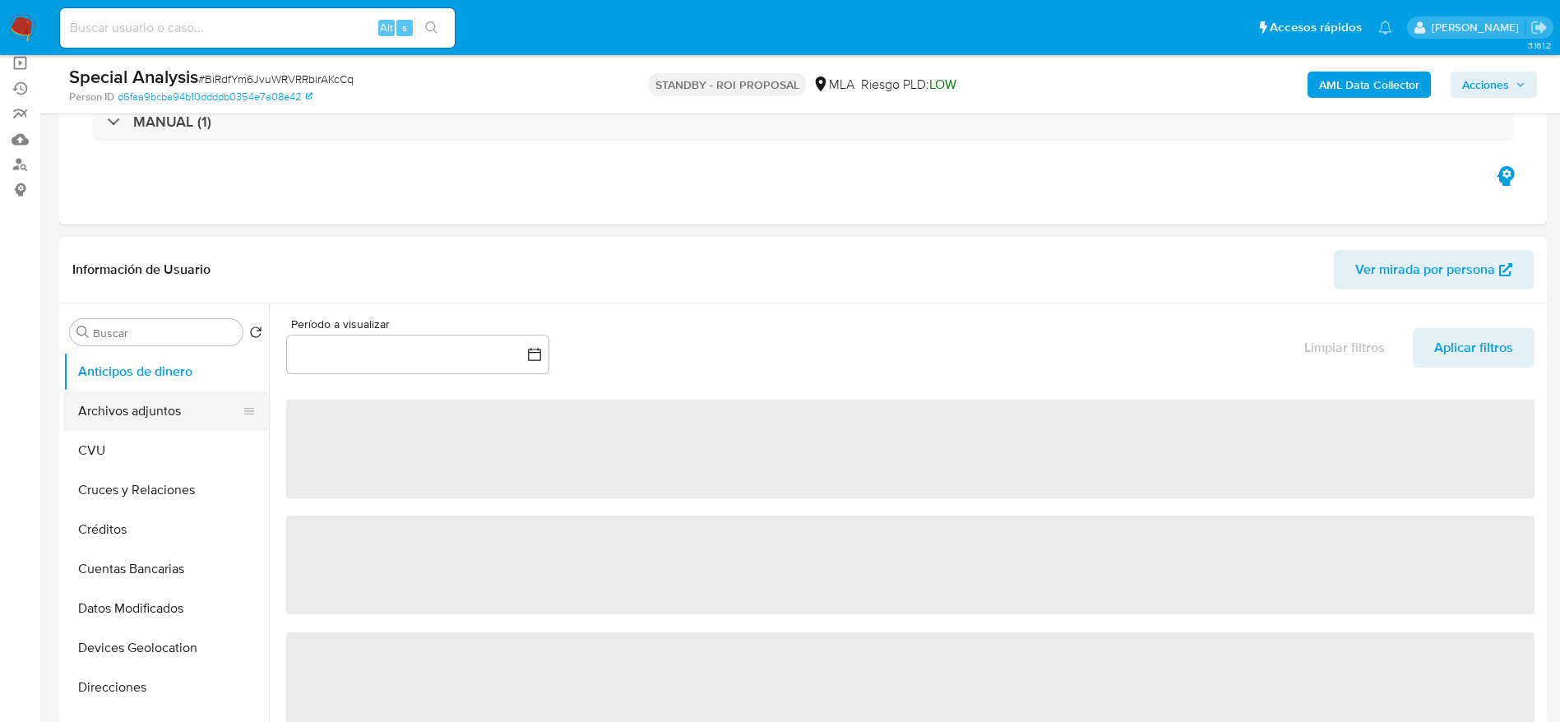
click at [153, 407] on button "Archivos adjuntos" at bounding box center [159, 410] width 192 height 39
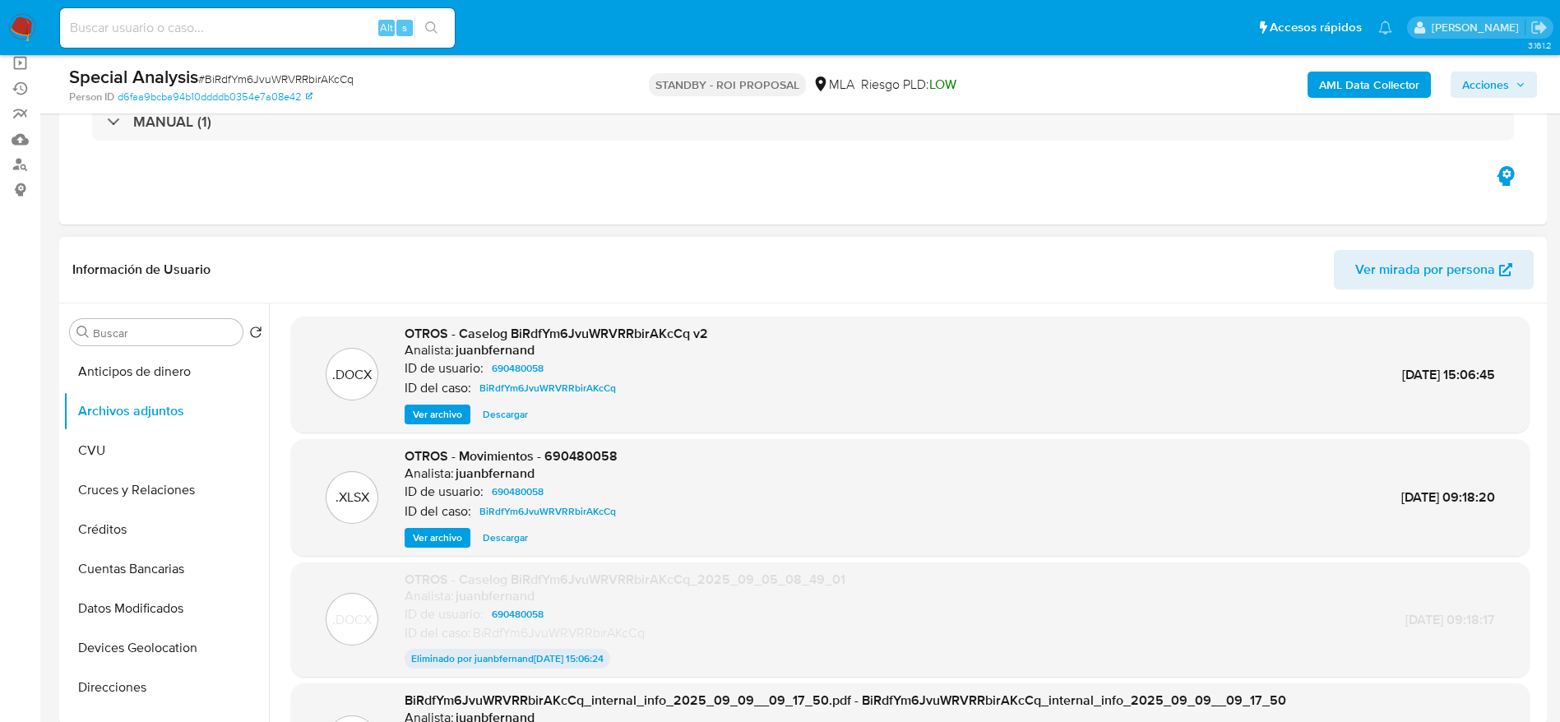
click at [517, 419] on span "Descargar" at bounding box center [505, 414] width 45 height 16
click at [201, 32] on input at bounding box center [257, 27] width 395 height 21
paste input "12XQ7udEXZrTFGZ6AaulpSmC"
type input "12XQ7udEXZrTFGZ6AaulpSmC"
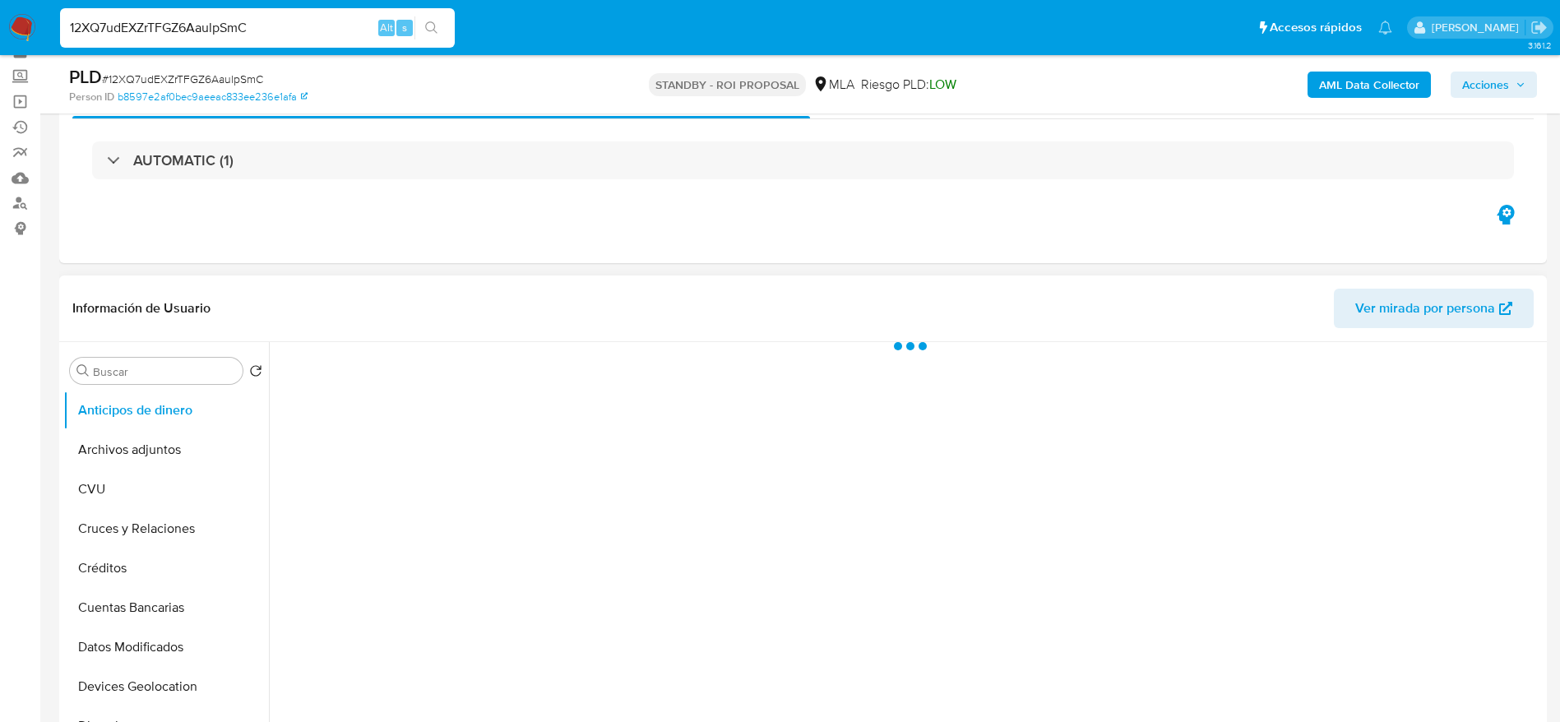
scroll to position [123, 0]
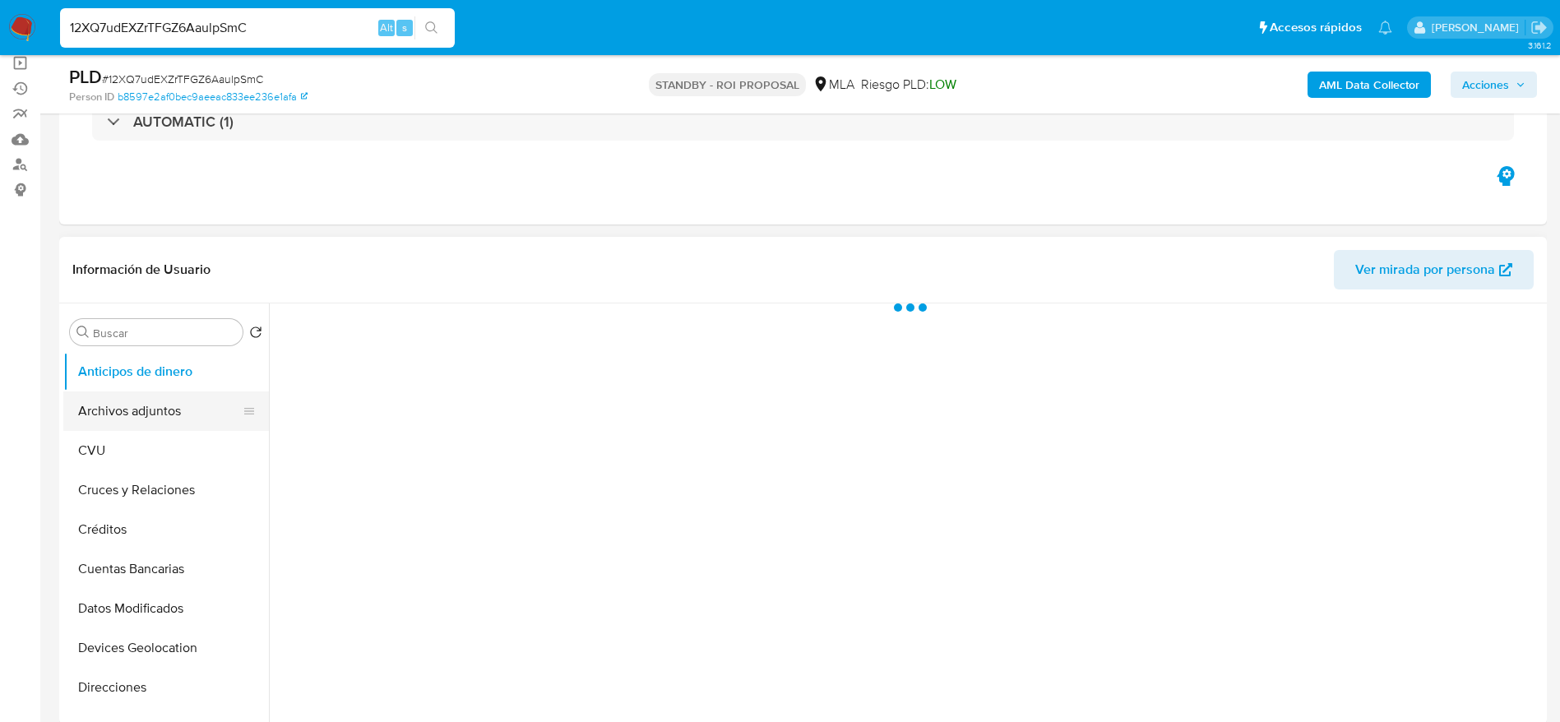
click at [139, 396] on button "Archivos adjuntos" at bounding box center [159, 410] width 192 height 39
select select "10"
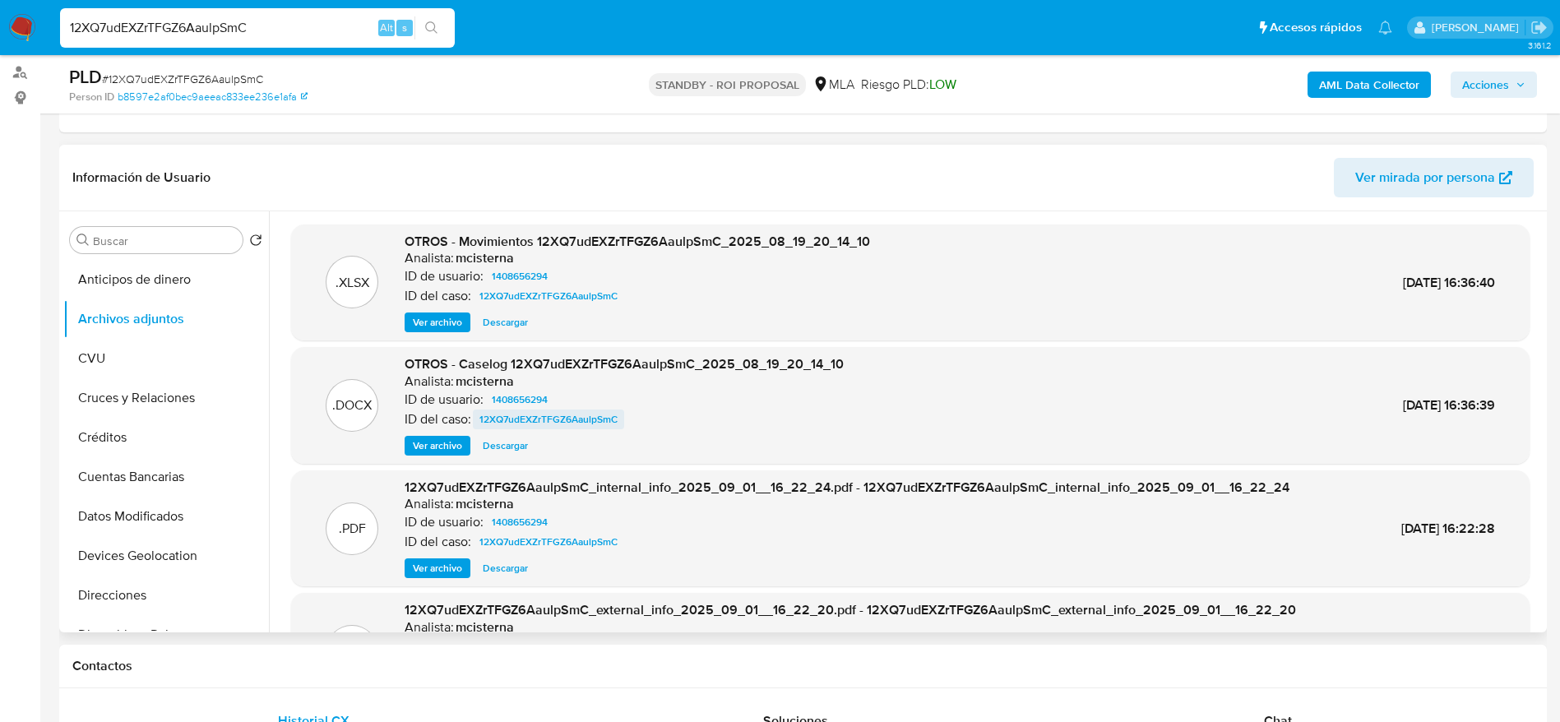
scroll to position [247, 0]
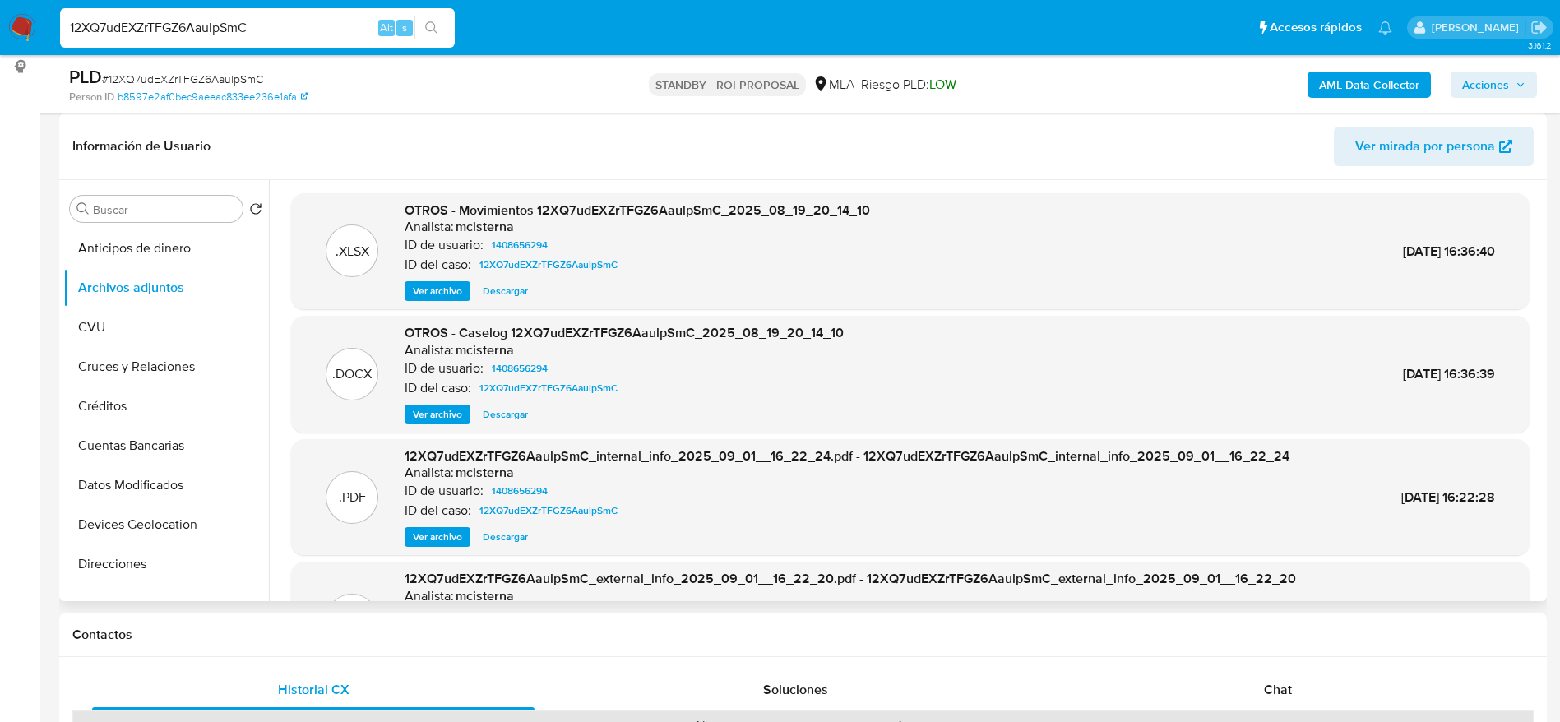
click at [502, 409] on span "Descargar" at bounding box center [505, 414] width 45 height 16
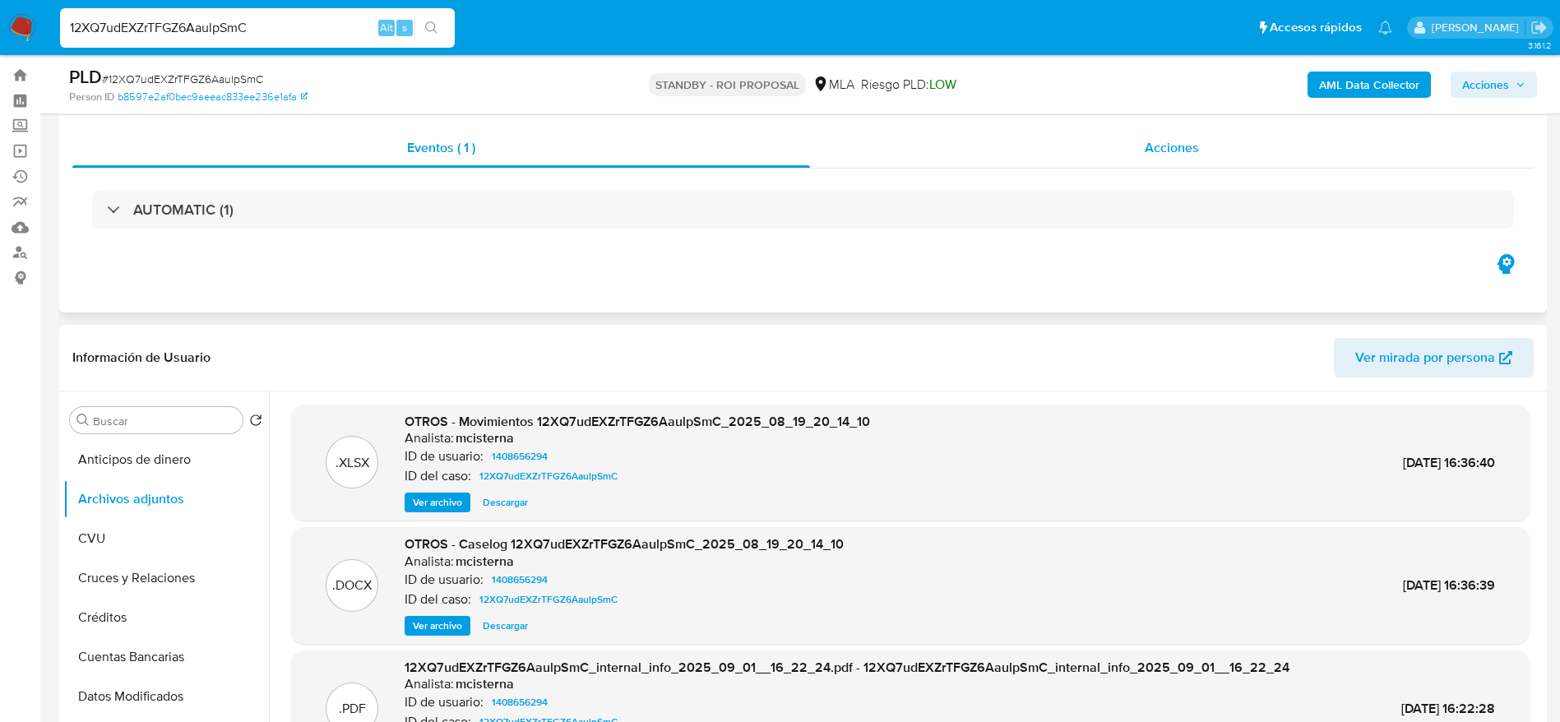
scroll to position [0, 0]
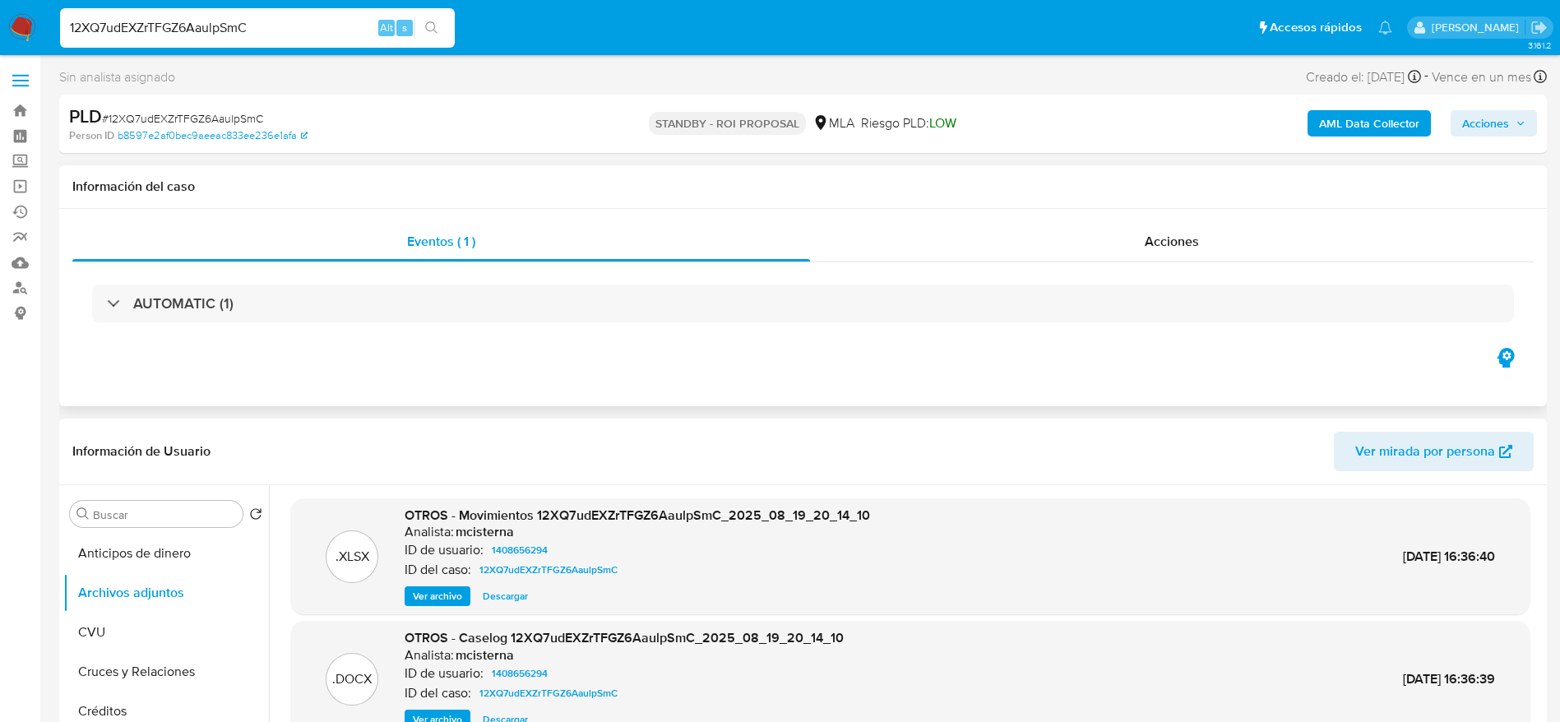
drag, startPoint x: 1174, startPoint y: 238, endPoint x: 798, endPoint y: 270, distance: 377.1
click at [1174, 238] on span "Acciones" at bounding box center [1172, 241] width 54 height 19
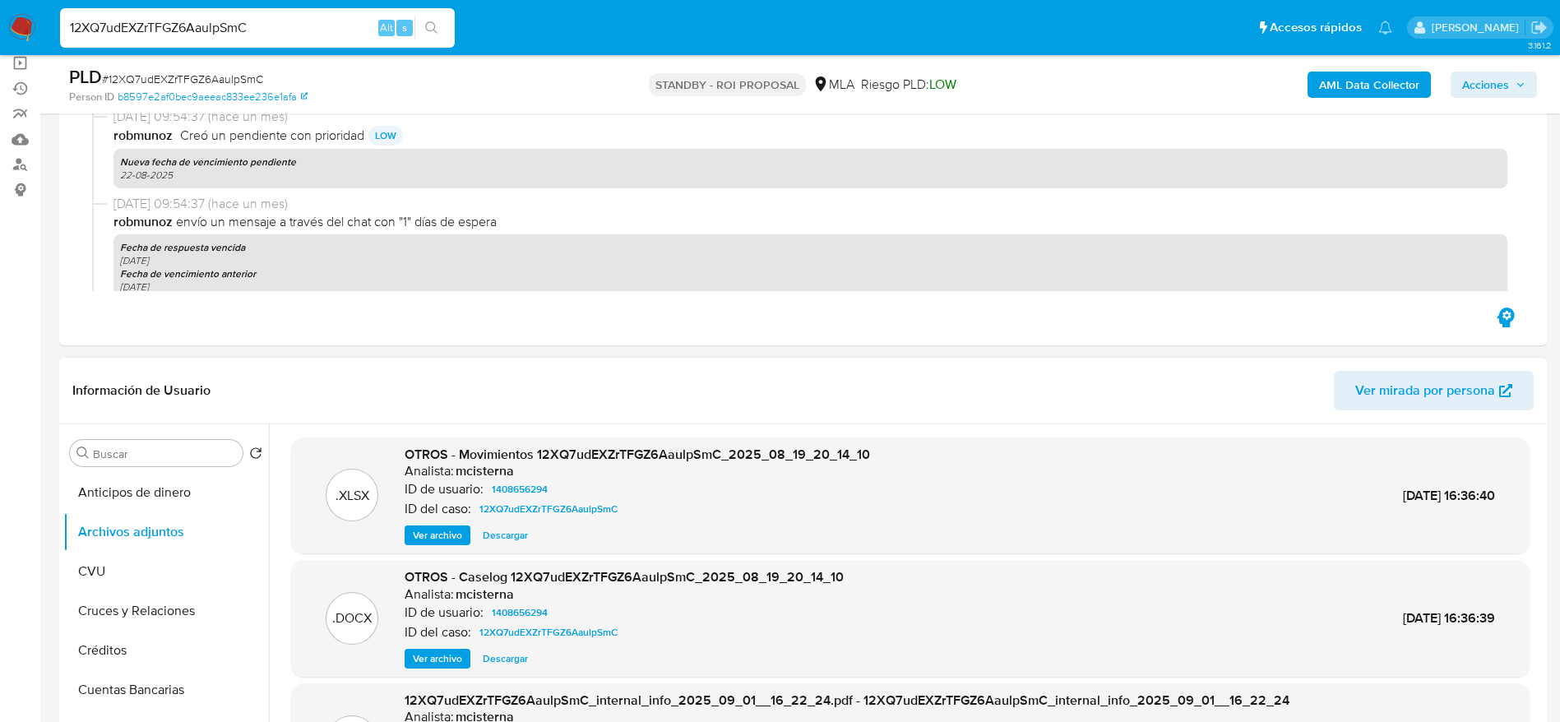
drag, startPoint x: 456, startPoint y: 654, endPoint x: 488, endPoint y: 645, distance: 32.8
click at [456, 654] on span "Ver archivo" at bounding box center [437, 658] width 49 height 16
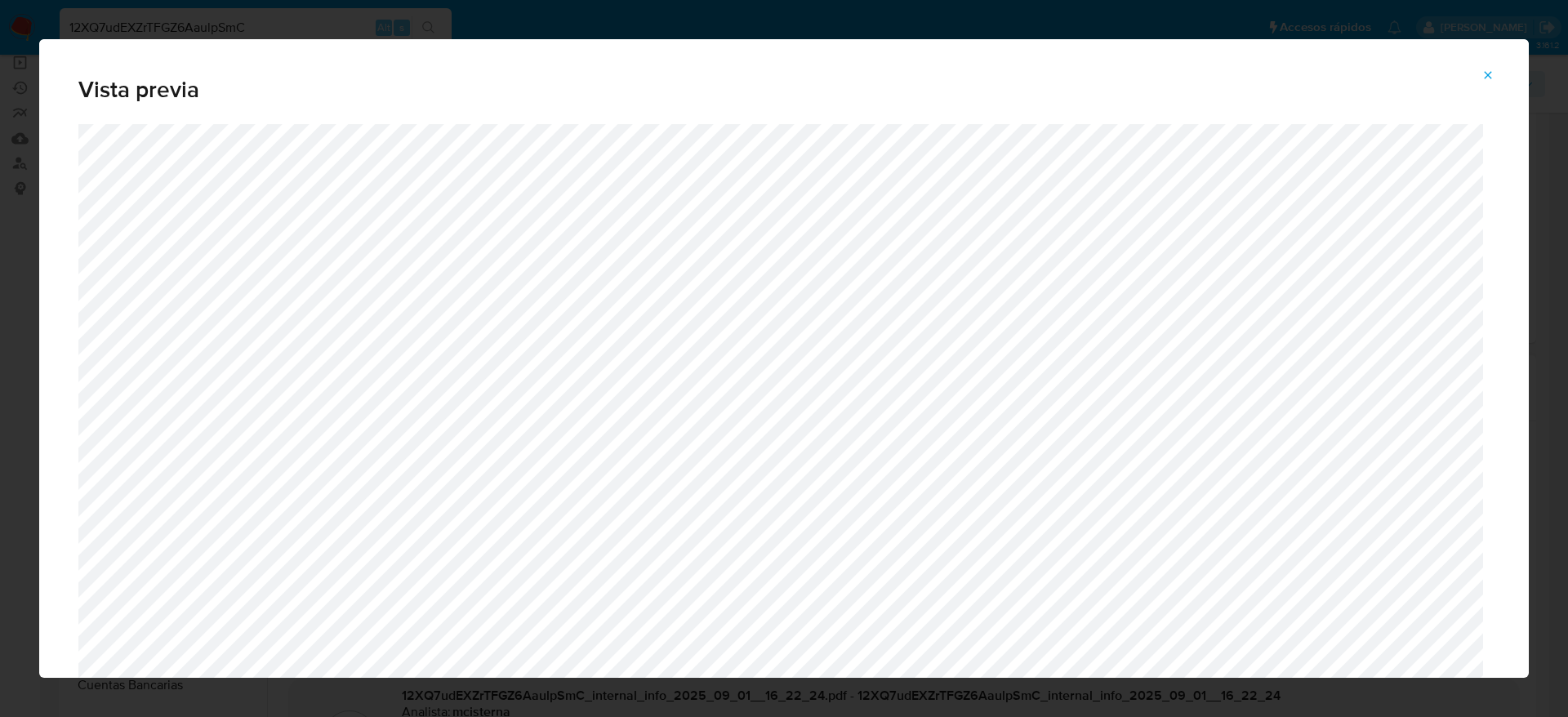
click at [1488, 78] on icon "Attachment preview" at bounding box center [1488, 74] width 13 height 13
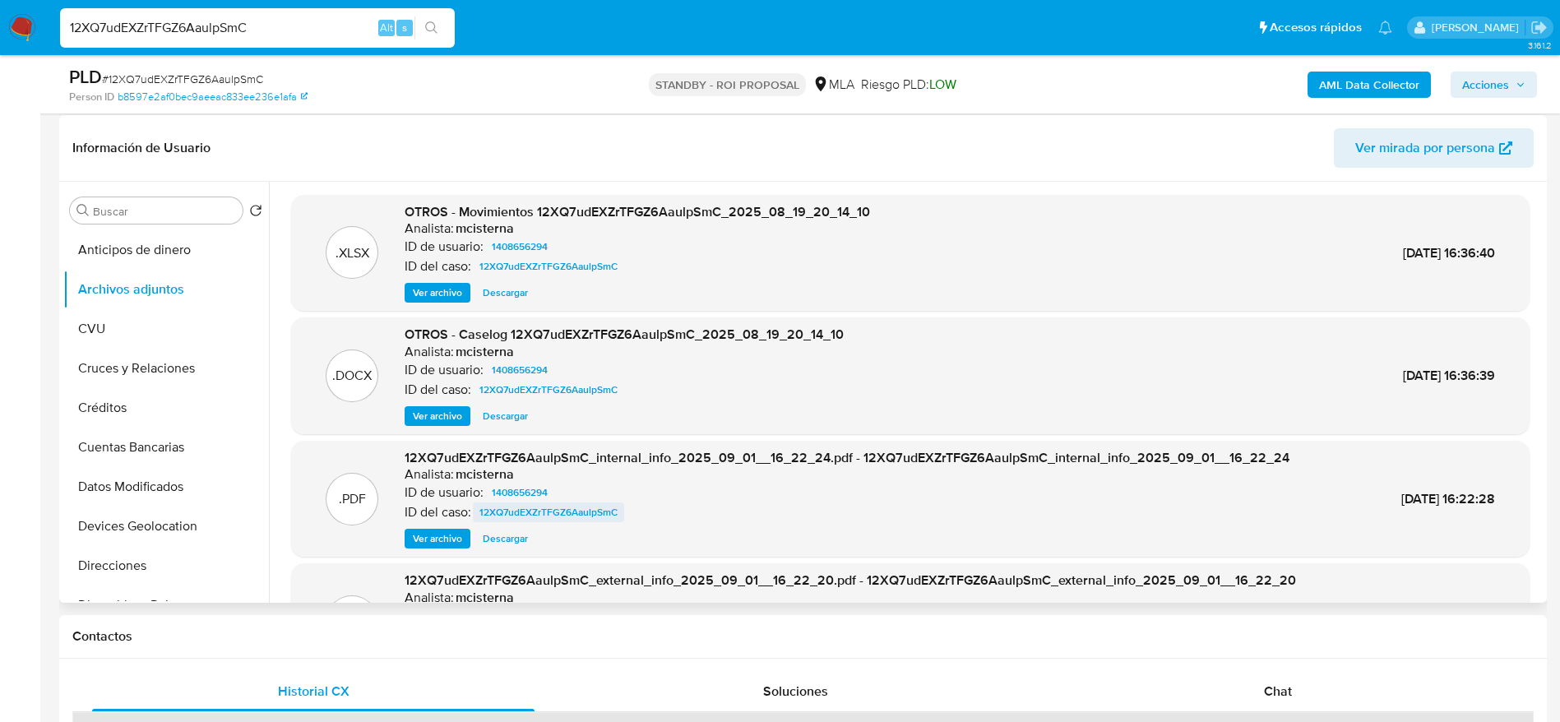
scroll to position [370, 0]
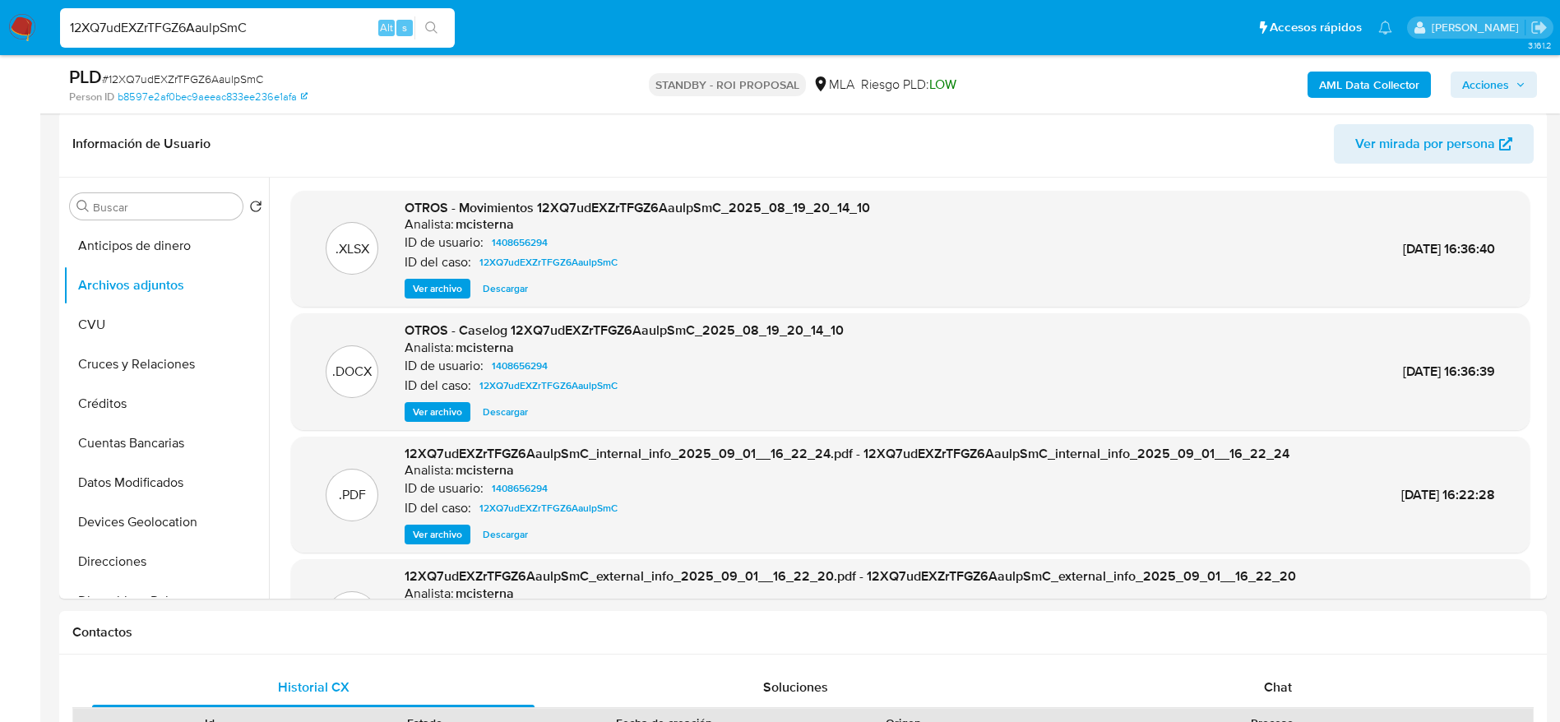
click at [514, 400] on div "OTROS - Caselog 12XQ7udEXZrTFGZ6AaulpSmC_2025_08_19_20_14_10 Analista: mcistern…" at bounding box center [624, 371] width 439 height 100
click at [507, 422] on div ".DOCX OTROS - Caselog 12XQ7udEXZrTFGZ6AaulpSmC_2025_08_19_20_14_10 Analista: mc…" at bounding box center [910, 371] width 1238 height 117
click at [508, 418] on span "Descargar" at bounding box center [505, 412] width 45 height 16
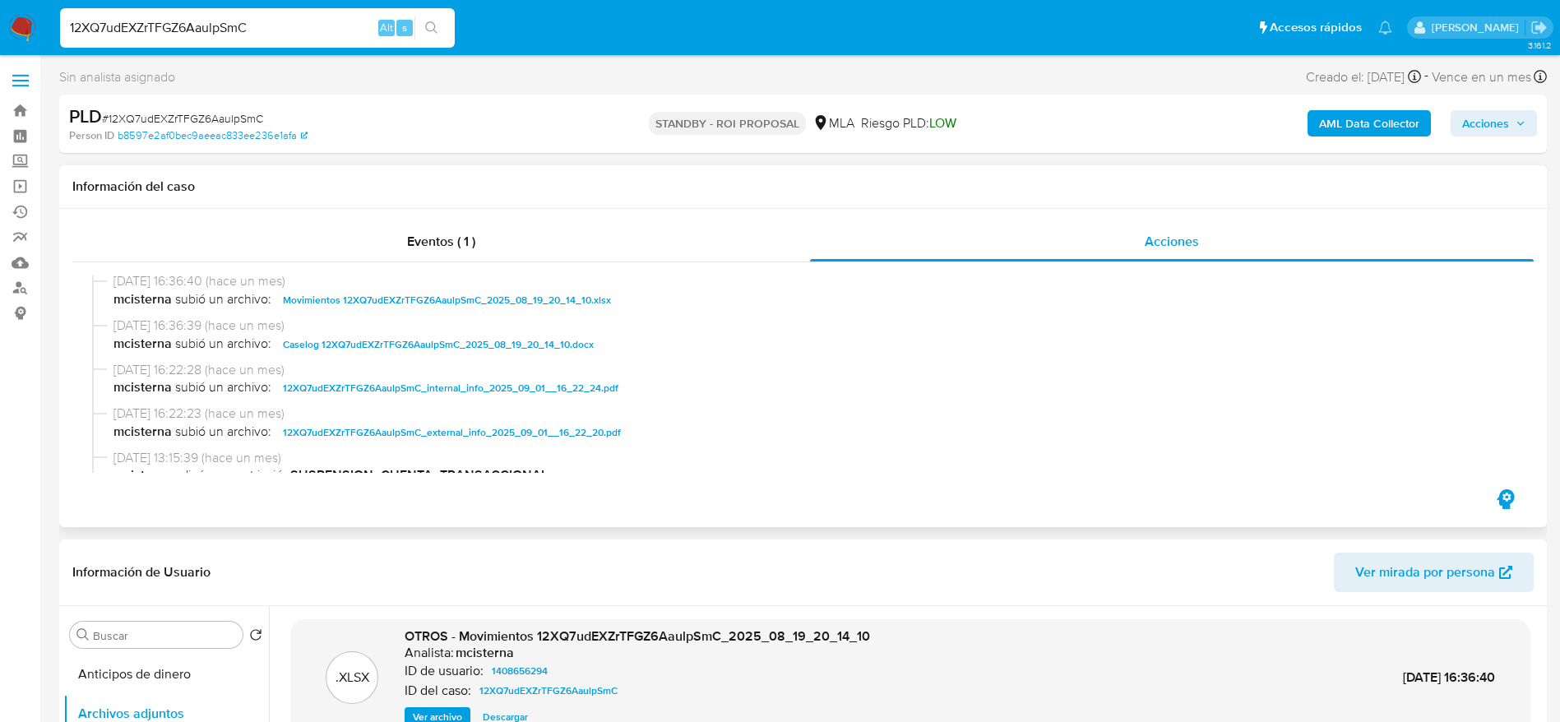
scroll to position [123, 0]
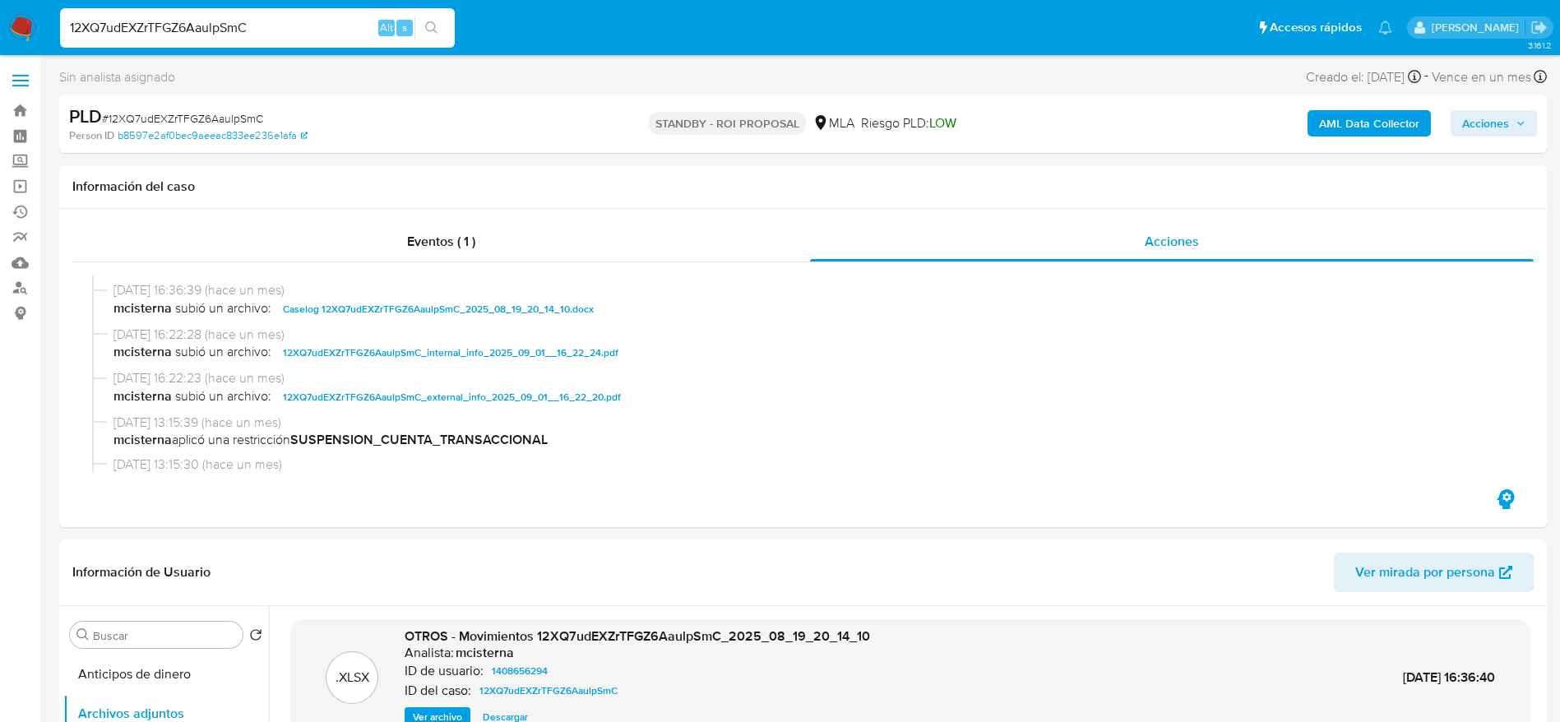
click at [36, 12] on nav "Pausado Ver notificaciones 12XQ7udEXZrTFGZ6AaulpSmC Alt s Accesos rápidos Presi…" at bounding box center [780, 27] width 1560 height 55
click at [30, 18] on img at bounding box center [22, 28] width 28 height 28
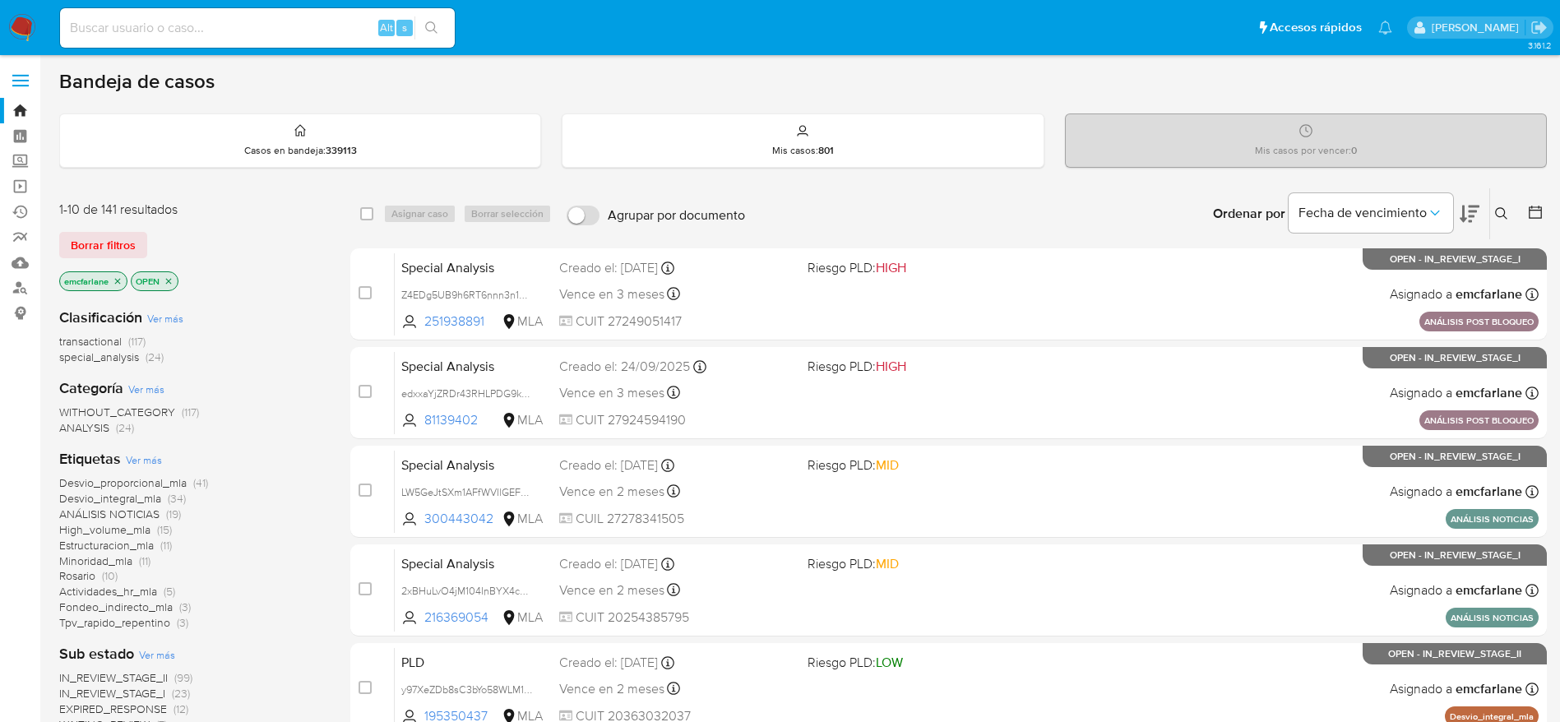
click at [95, 229] on div "1-10 de 141 resultados Borrar filtros emcfarlane OPEN" at bounding box center [190, 248] width 263 height 94
click at [117, 238] on span "Borrar filtros" at bounding box center [103, 245] width 65 height 23
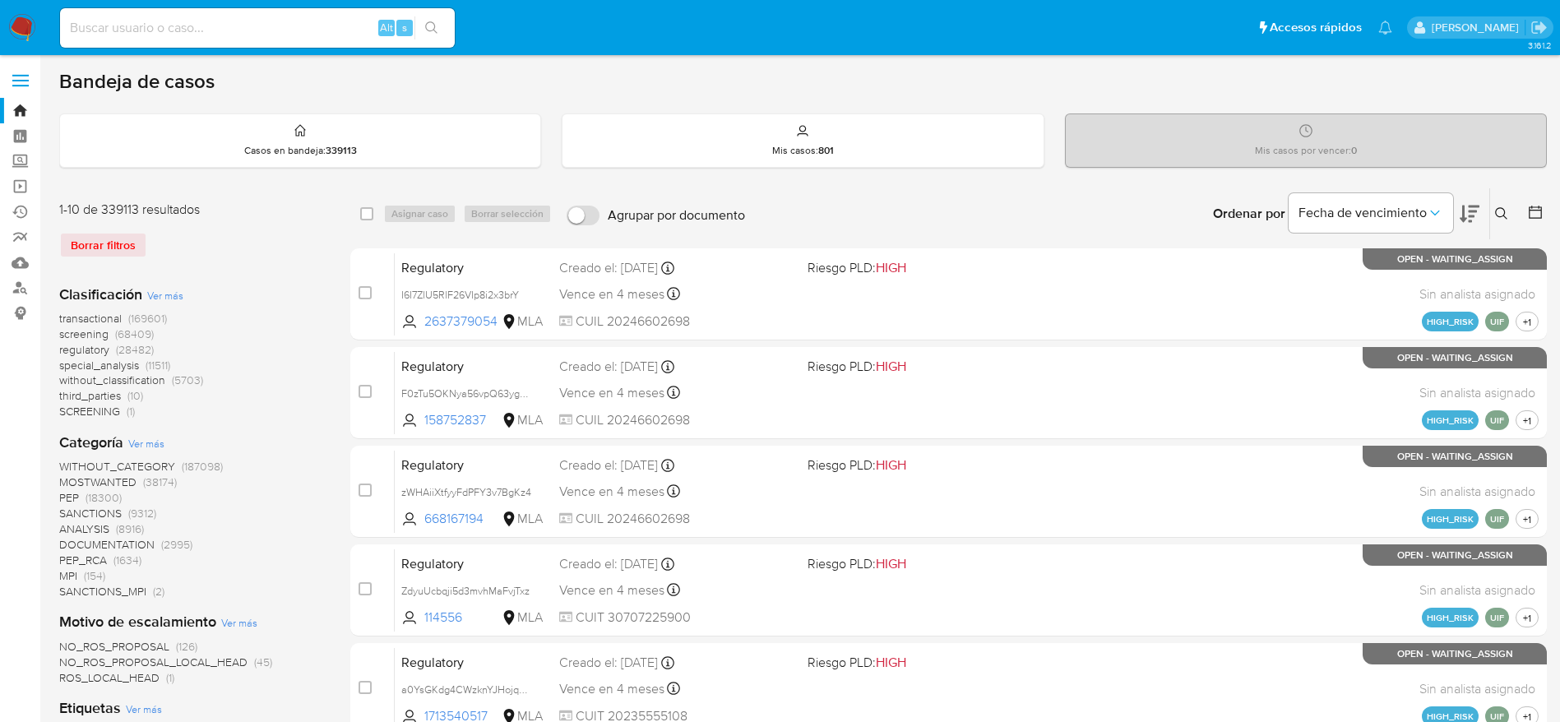
drag, startPoint x: 1501, startPoint y: 212, endPoint x: 1432, endPoint y: 236, distance: 73.8
click at [1502, 212] on icon at bounding box center [1501, 213] width 13 height 13
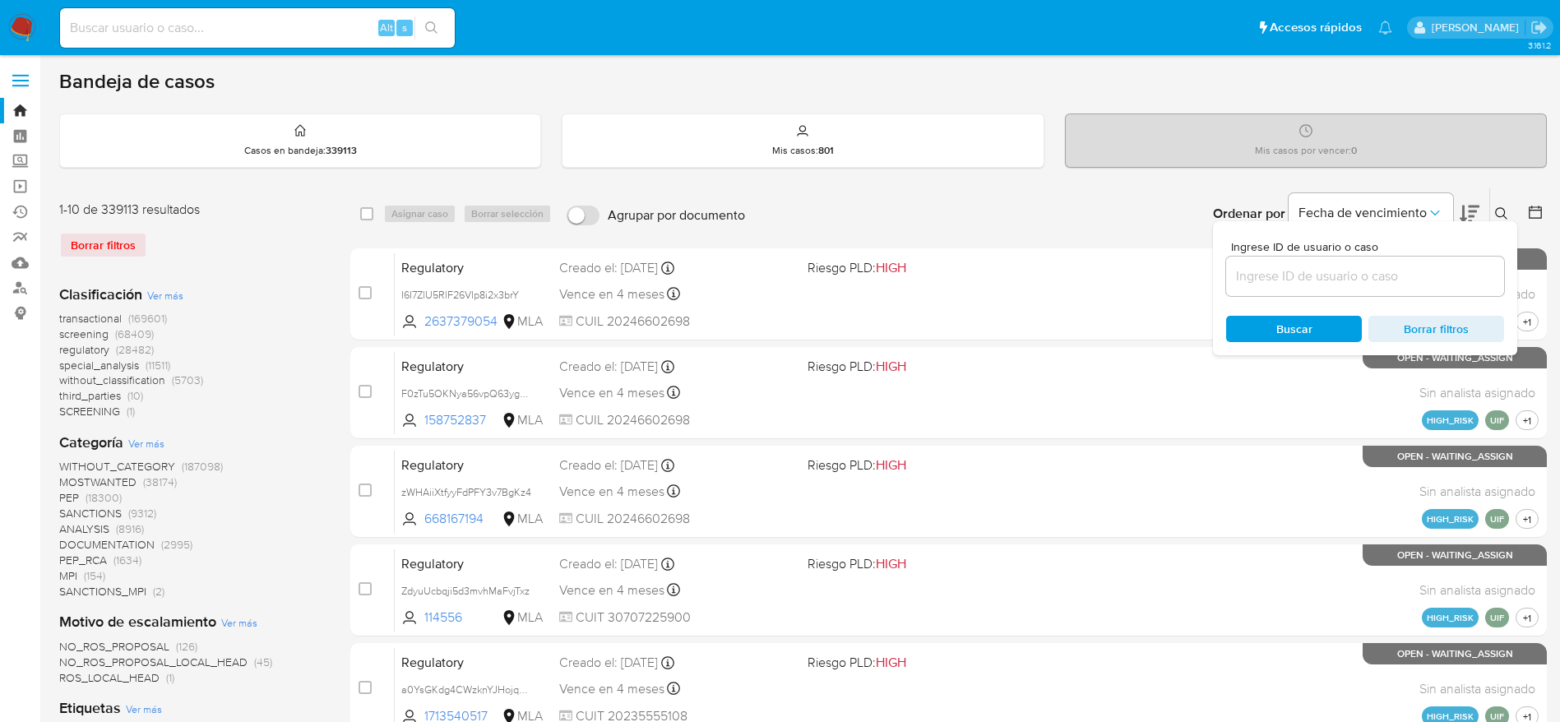
click at [1333, 264] on div at bounding box center [1365, 276] width 278 height 39
type input "449042280"
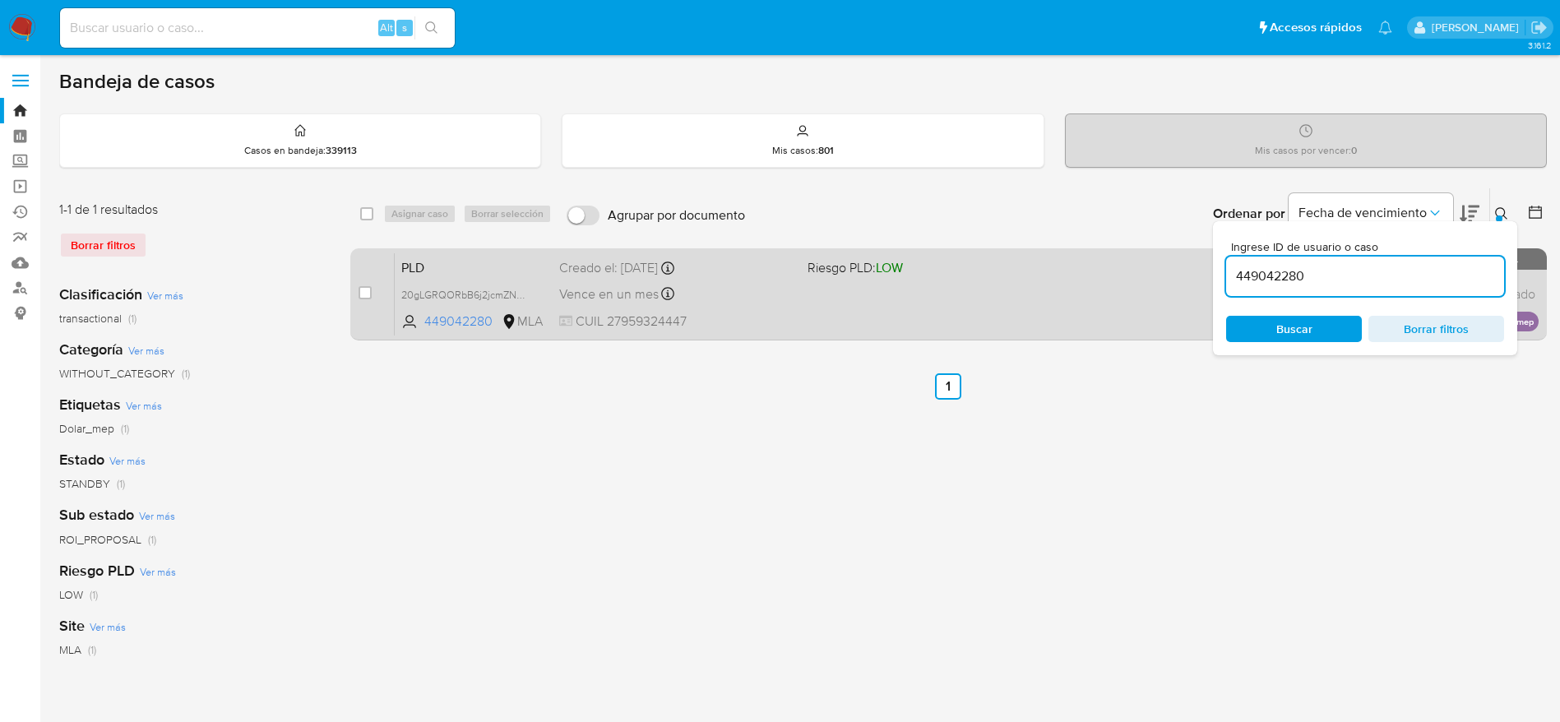
click at [747, 299] on div "Vence en un mes Vence el 29/10/2025 12:30:04" at bounding box center [676, 294] width 235 height 22
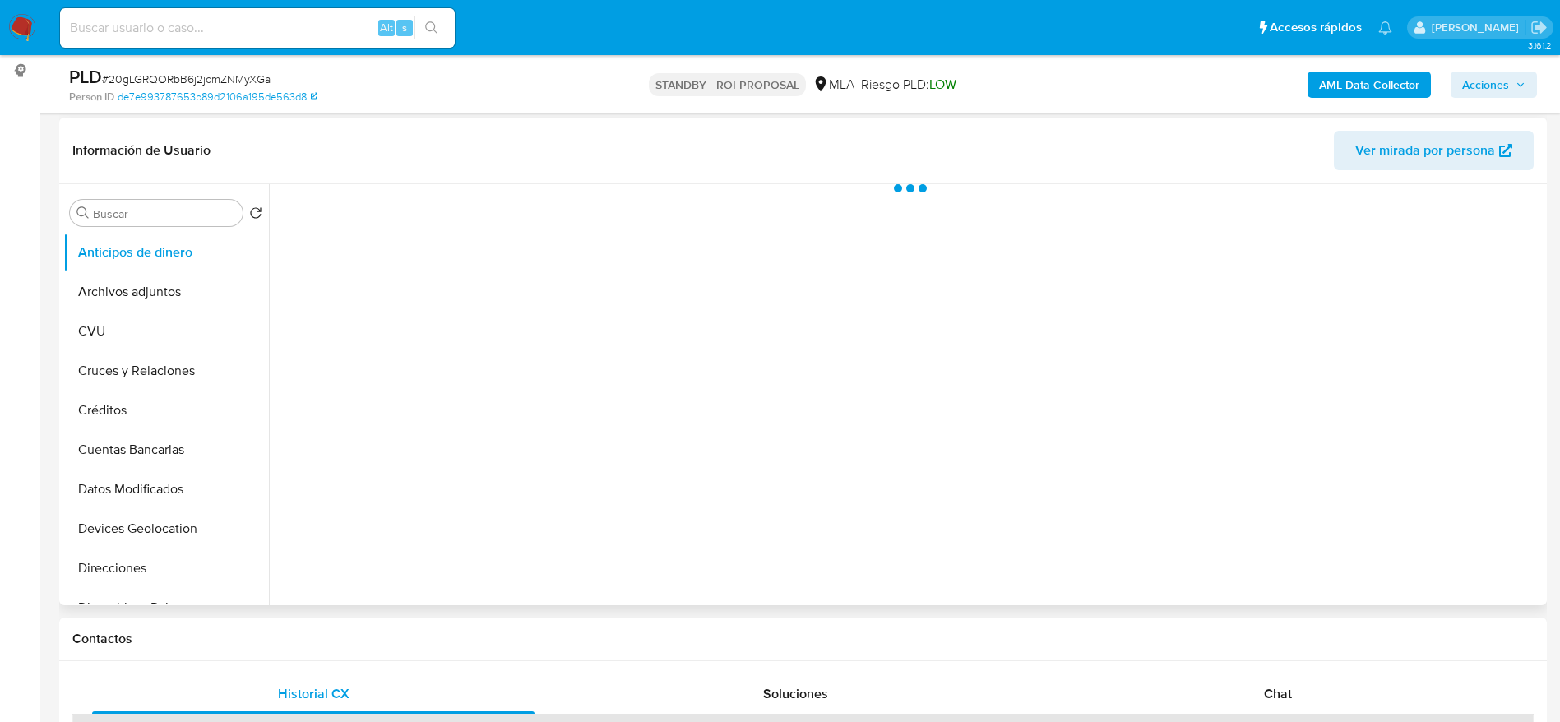
scroll to position [247, 0]
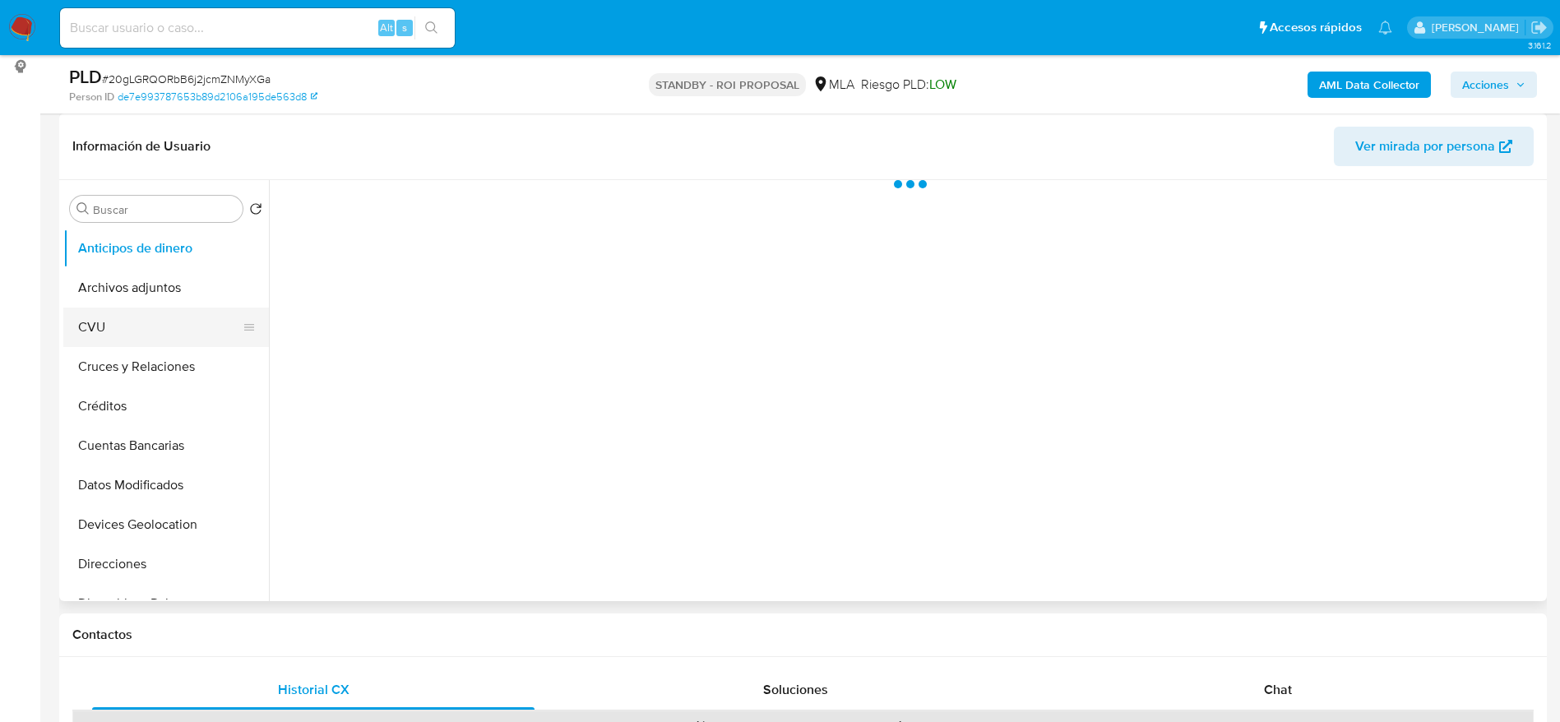
select select "10"
click at [154, 284] on button "Archivos adjuntos" at bounding box center [159, 287] width 192 height 39
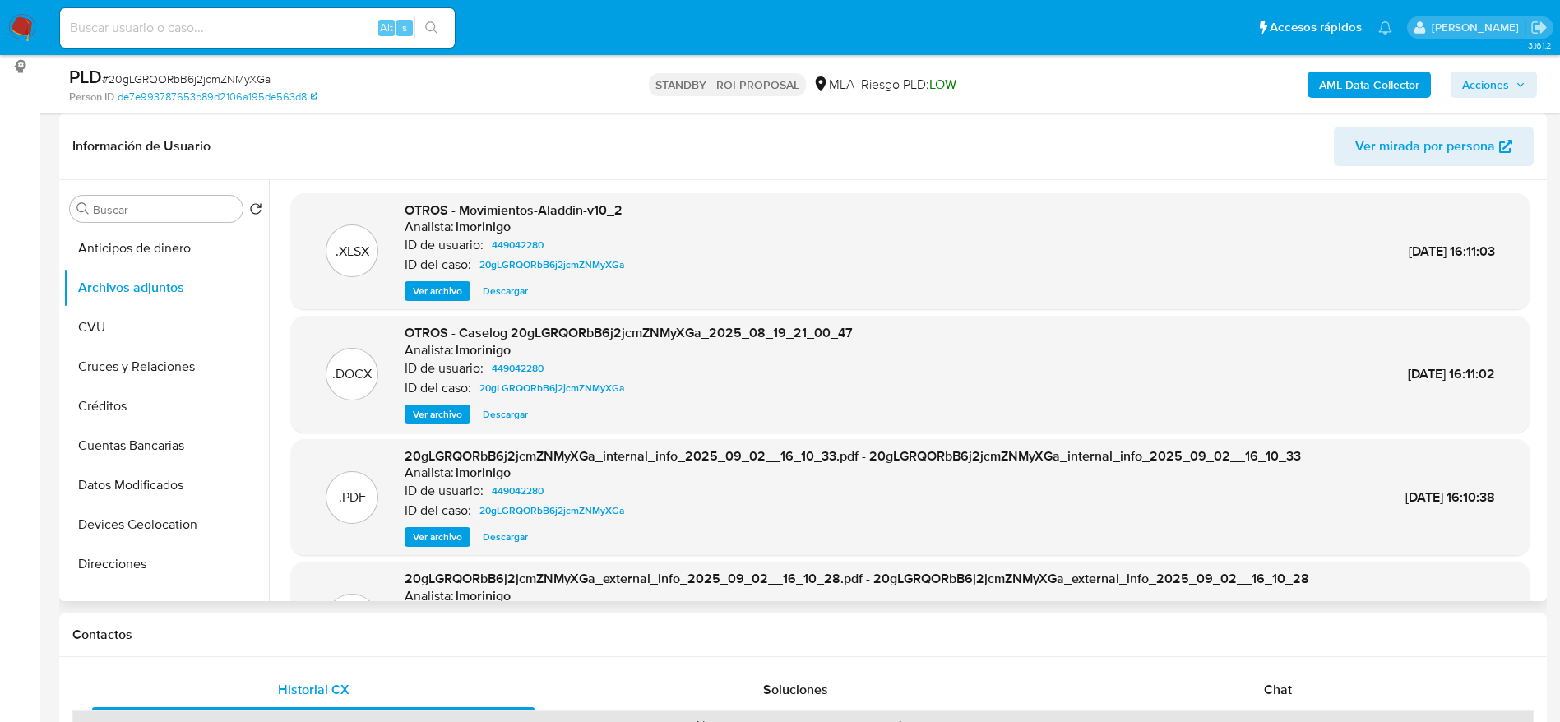
scroll to position [0, 0]
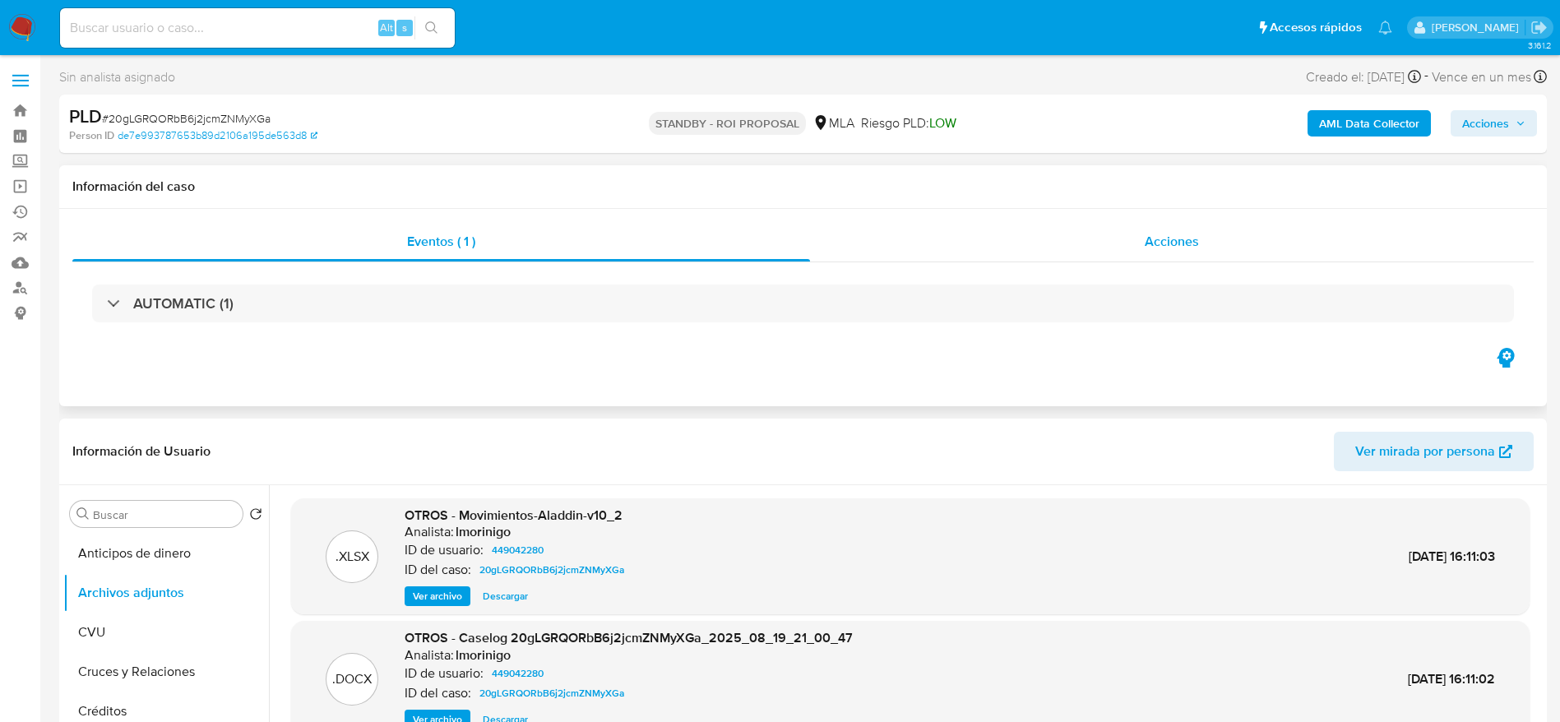
click at [1190, 236] on span "Acciones" at bounding box center [1172, 241] width 54 height 19
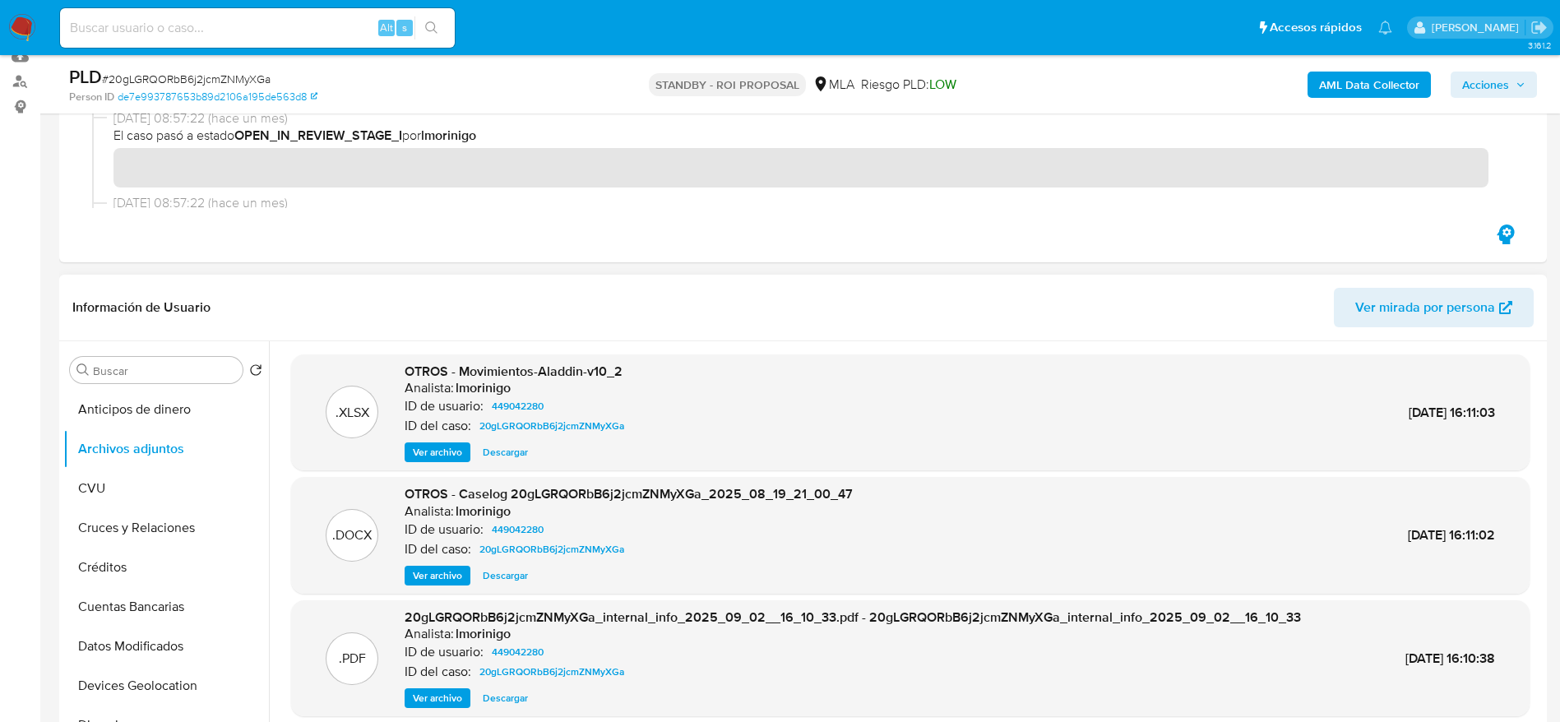
scroll to position [247, 0]
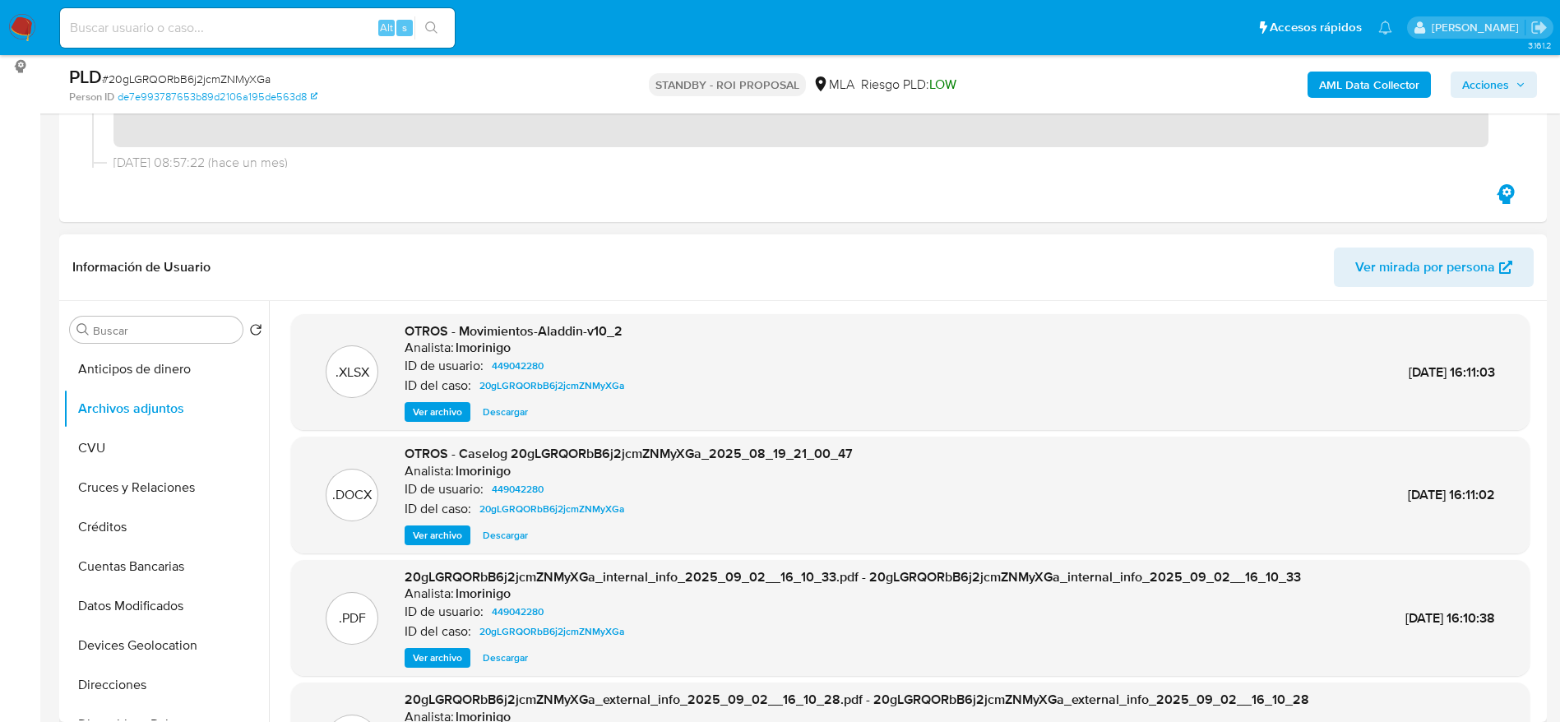
click at [516, 527] on span "Descargar" at bounding box center [505, 535] width 45 height 16
click at [18, 21] on img at bounding box center [22, 28] width 28 height 28
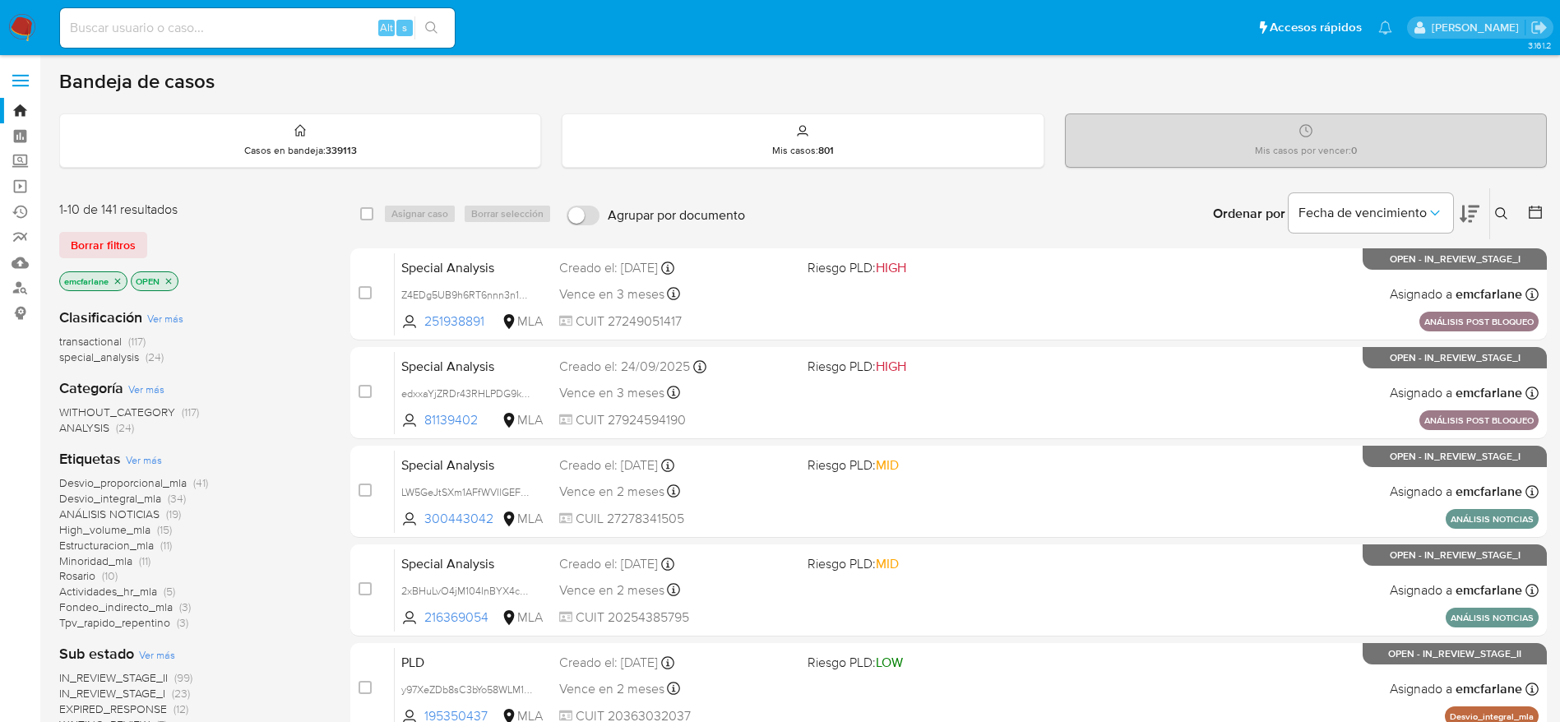
click at [107, 244] on span "Borrar filtros" at bounding box center [103, 245] width 65 height 23
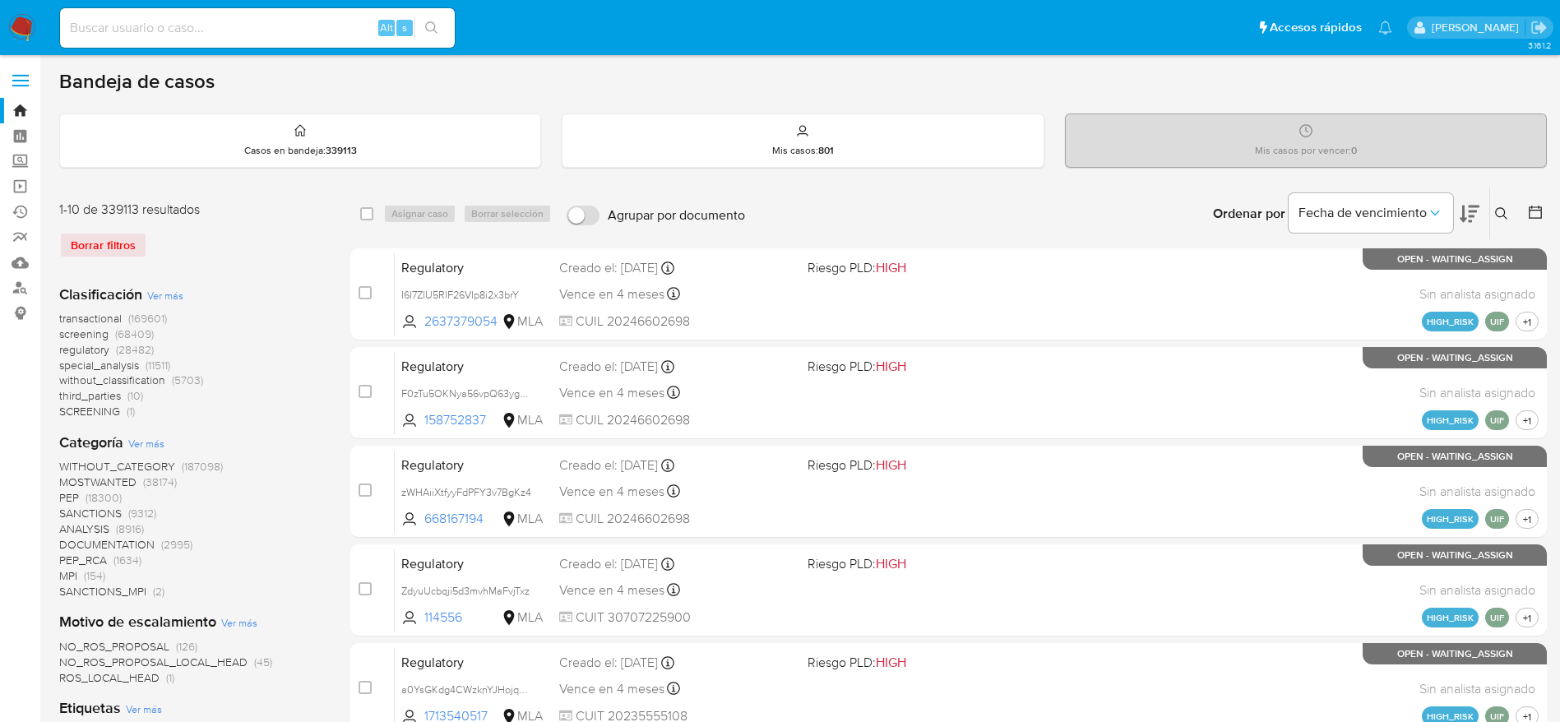
click at [1499, 208] on icon at bounding box center [1501, 213] width 12 height 12
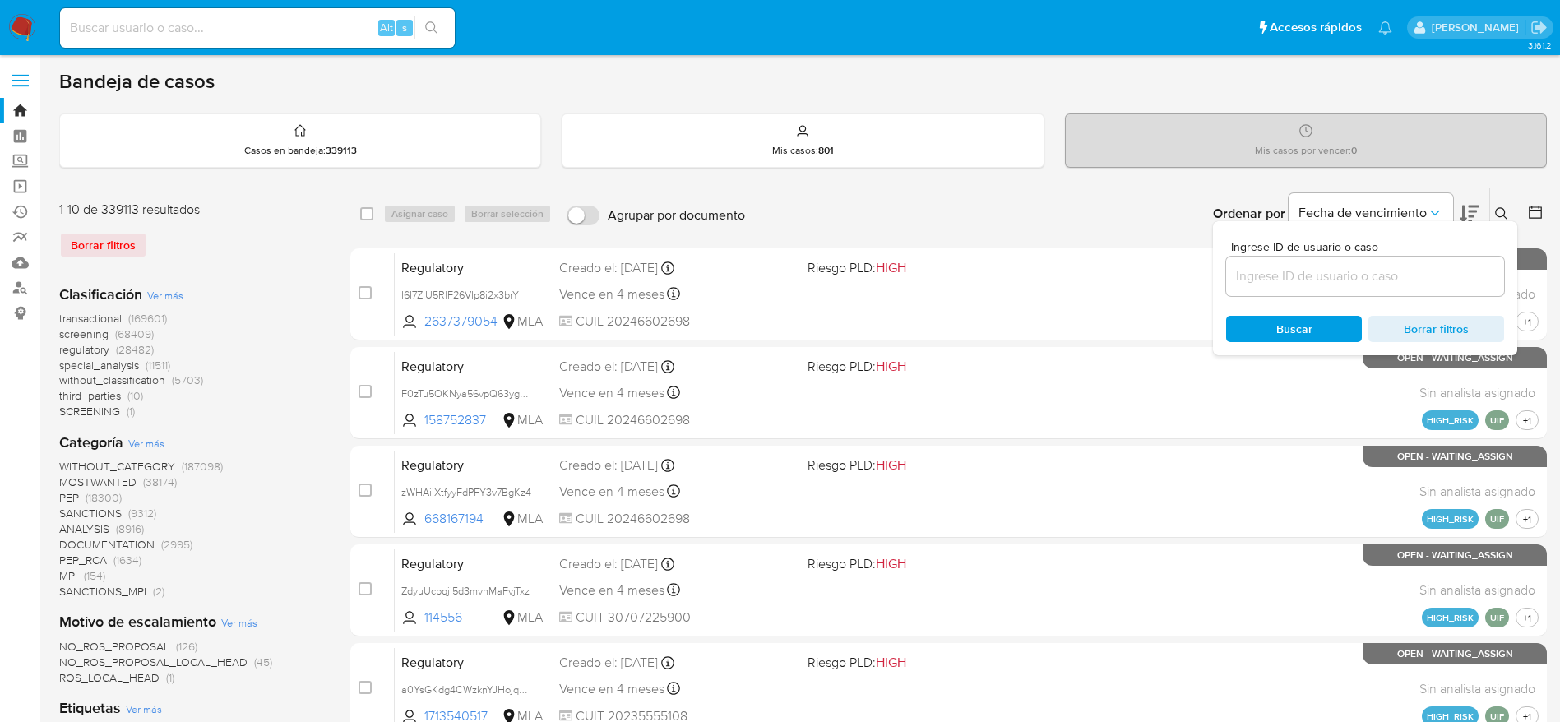
click at [1359, 275] on input at bounding box center [1365, 276] width 278 height 21
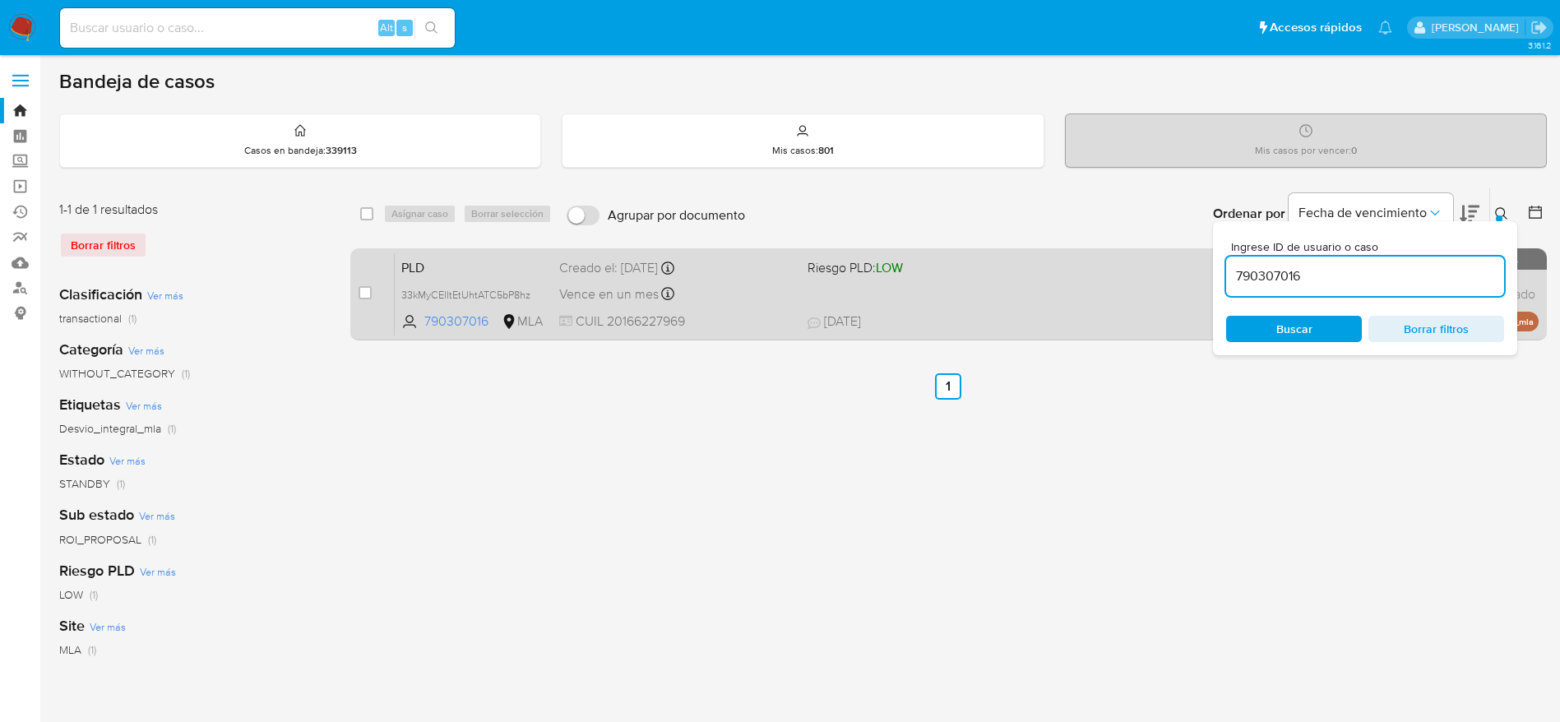
click at [713, 309] on div "PLD 33kMyCElItEtUhtATC5bP8hz 790307016 MLA Riesgo PLD: LOW Creado el: 12/08/202…" at bounding box center [967, 293] width 1144 height 83
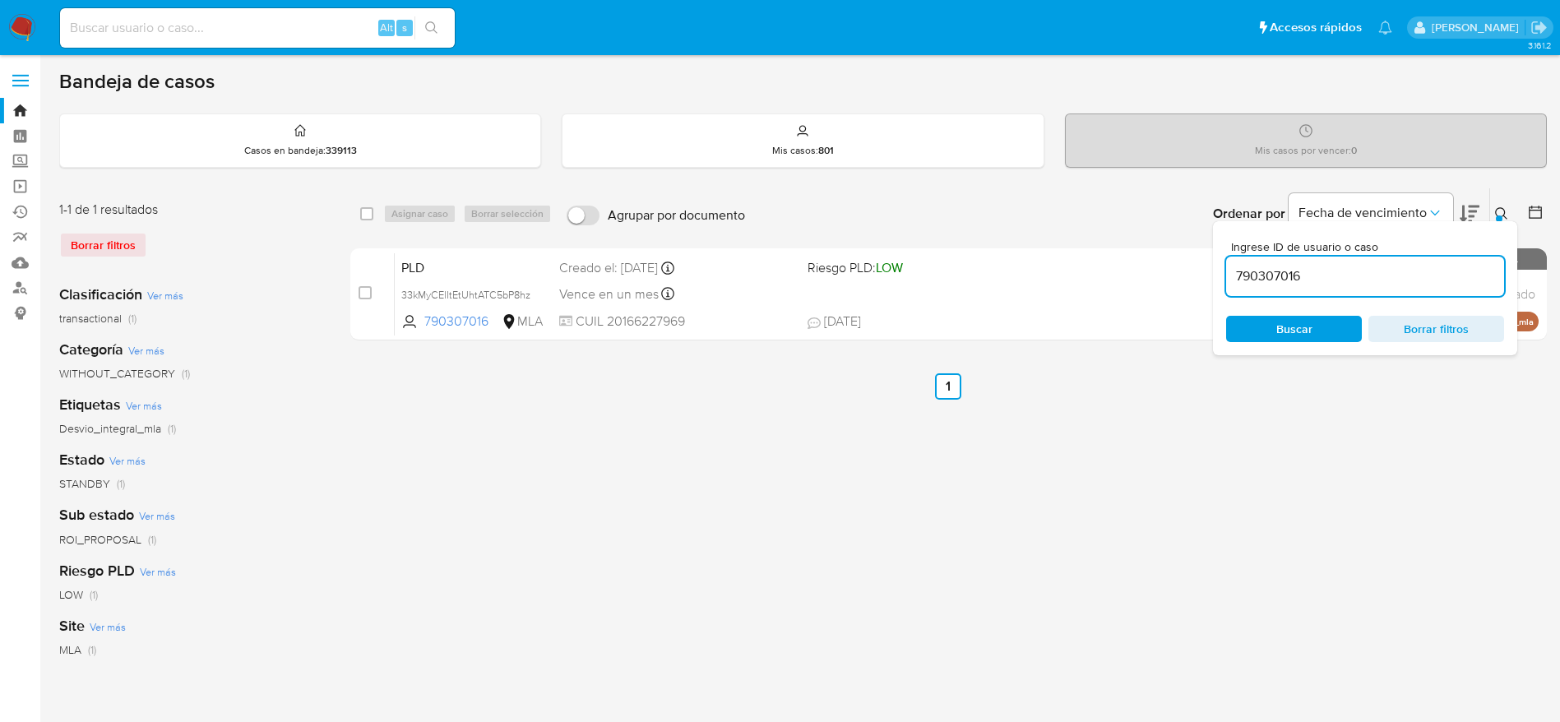
click at [1289, 275] on input "790307016" at bounding box center [1365, 276] width 278 height 21
paste input "388280328"
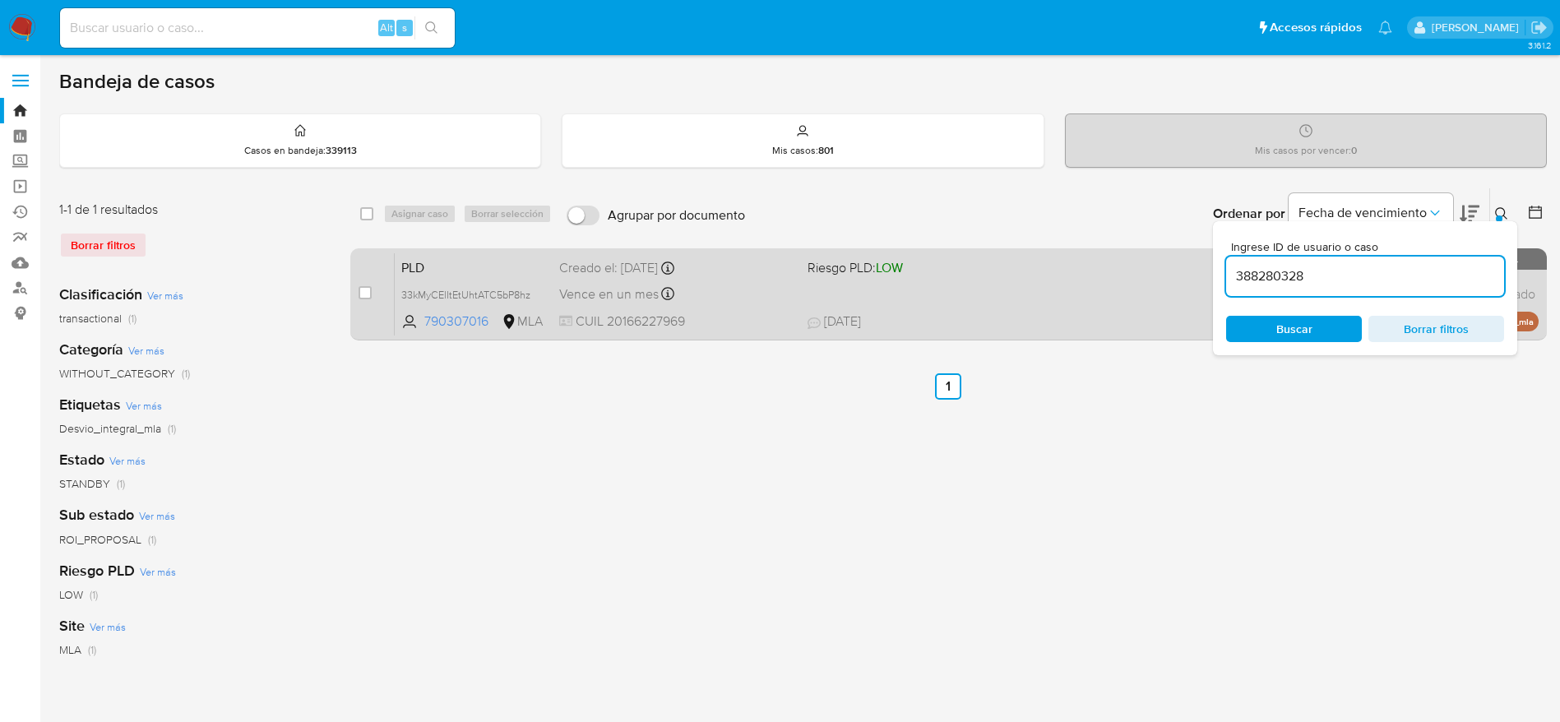
type input "388280328"
click at [743, 293] on div "Vence en un mes Vence el 29/10/2025 12:06:28" at bounding box center [676, 294] width 235 height 22
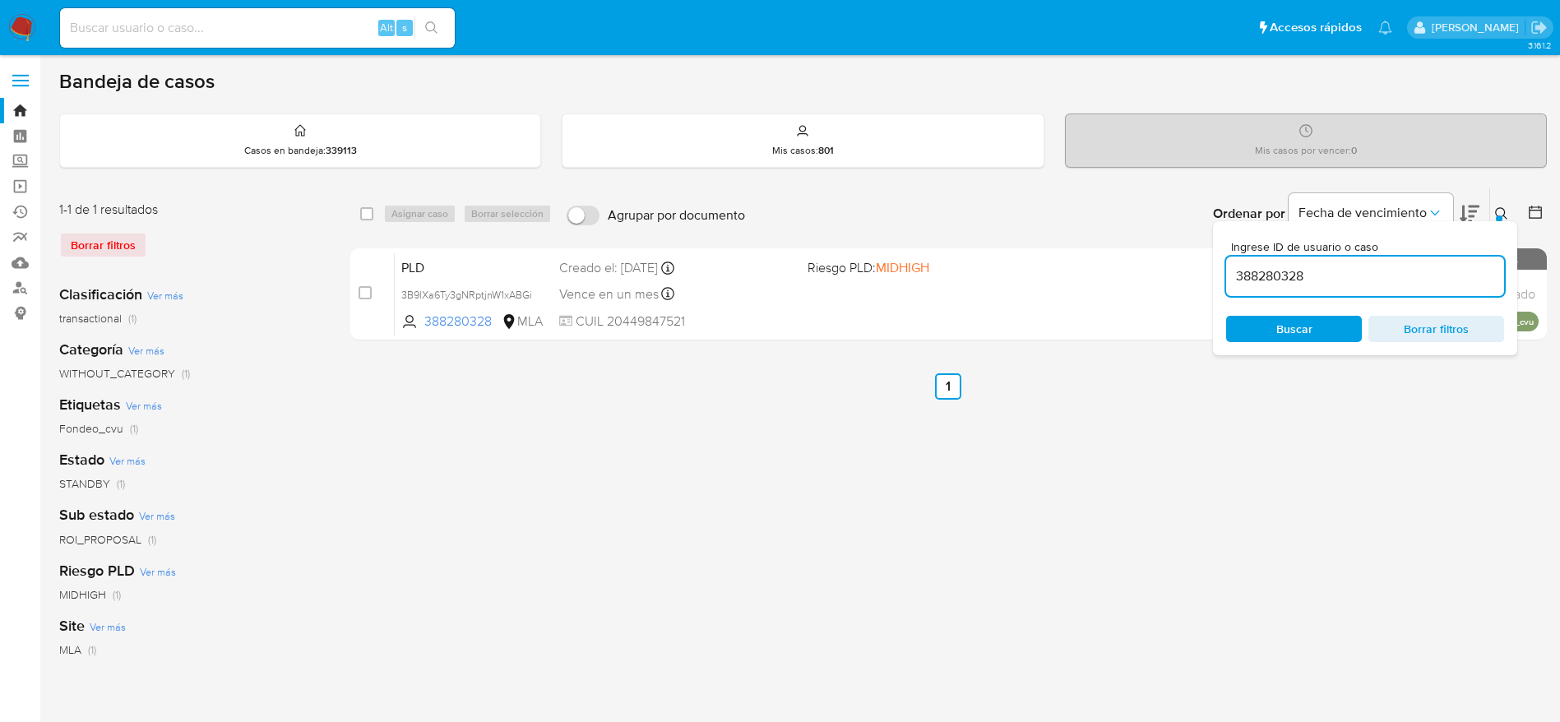
click at [5, 29] on nav "Pausado Ver notificaciones Alt s Accesos rápidos Presiona las siguientes teclas…" at bounding box center [780, 27] width 1560 height 55
click at [34, 14] on img at bounding box center [22, 28] width 28 height 28
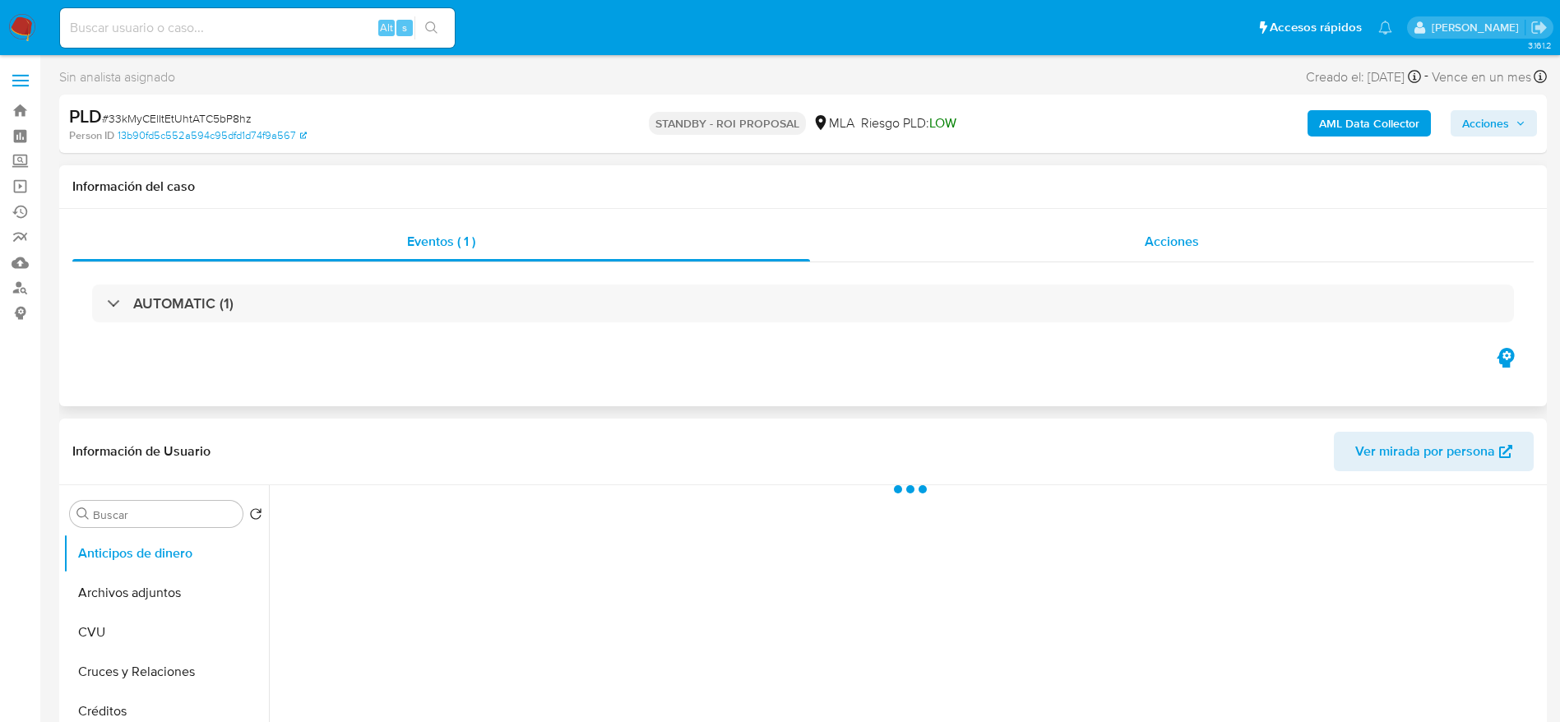
click at [1182, 239] on span "Acciones" at bounding box center [1172, 241] width 54 height 19
select select "10"
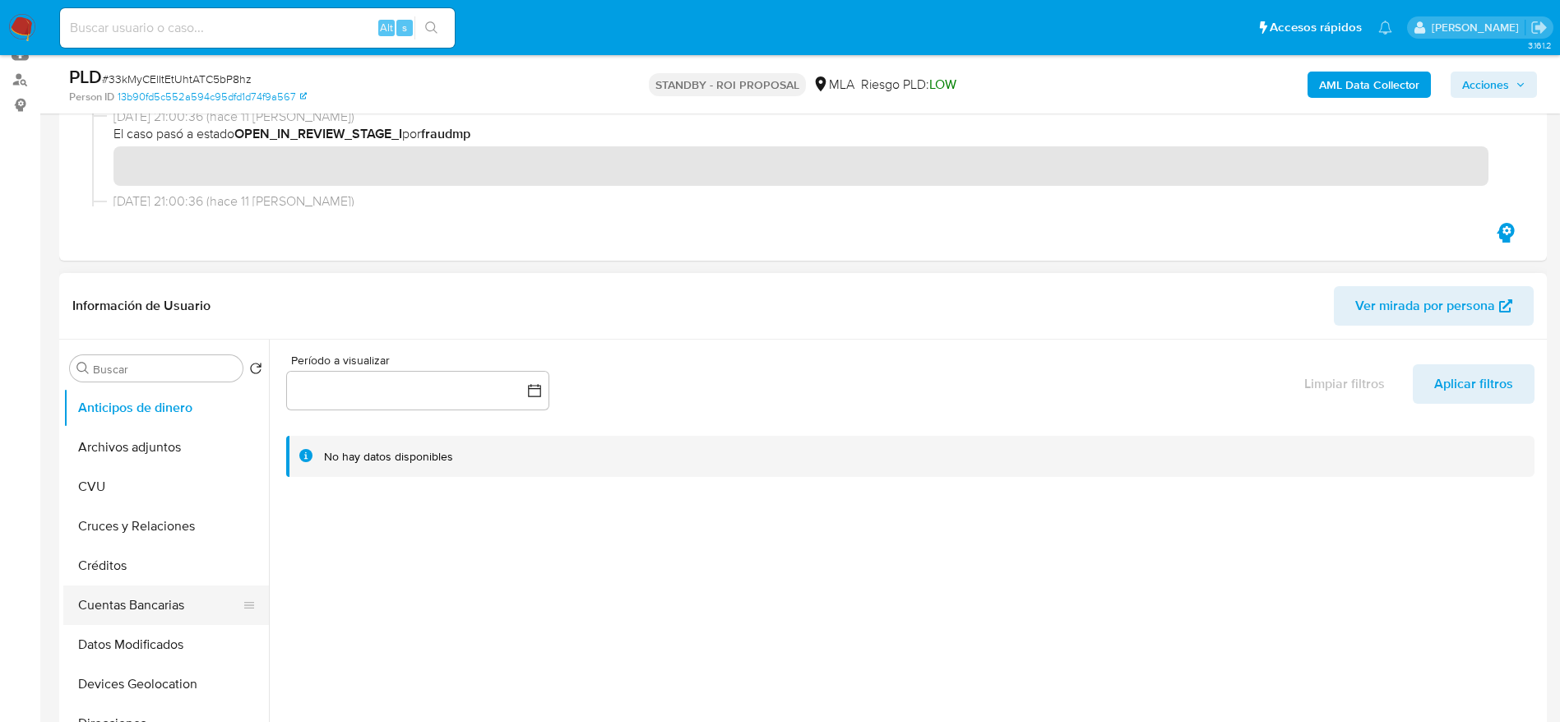
scroll to position [247, 0]
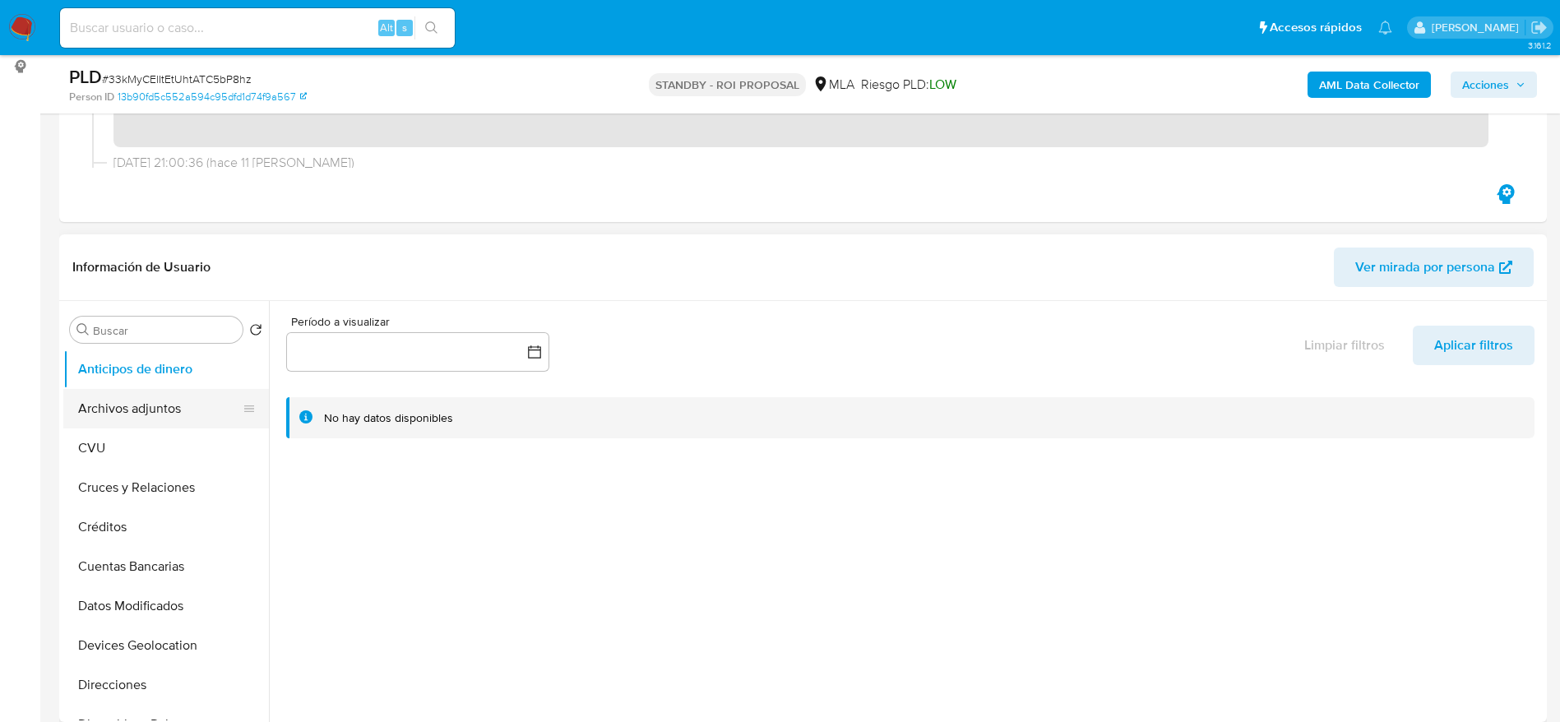
click at [136, 409] on button "Archivos adjuntos" at bounding box center [159, 408] width 192 height 39
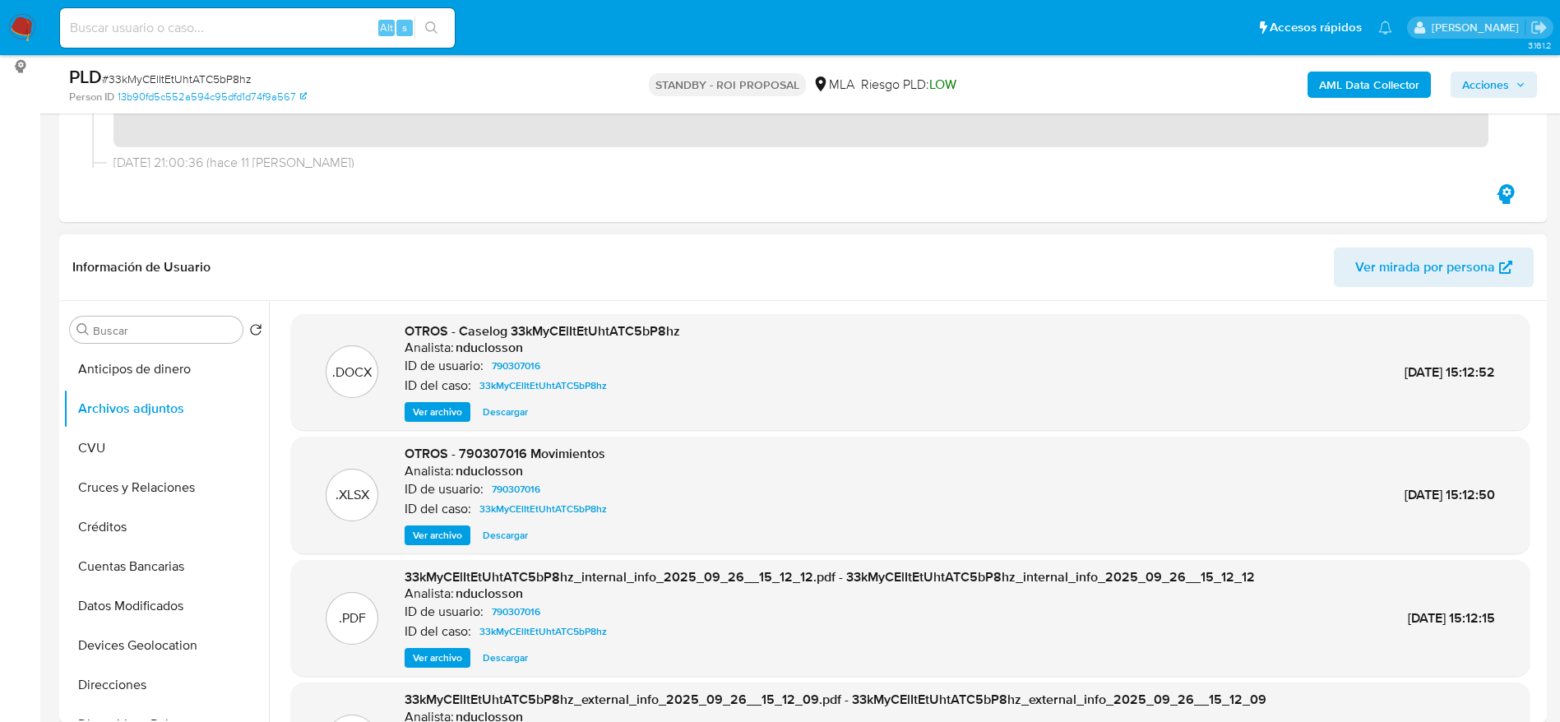
click at [493, 408] on span "Descargar" at bounding box center [505, 412] width 45 height 16
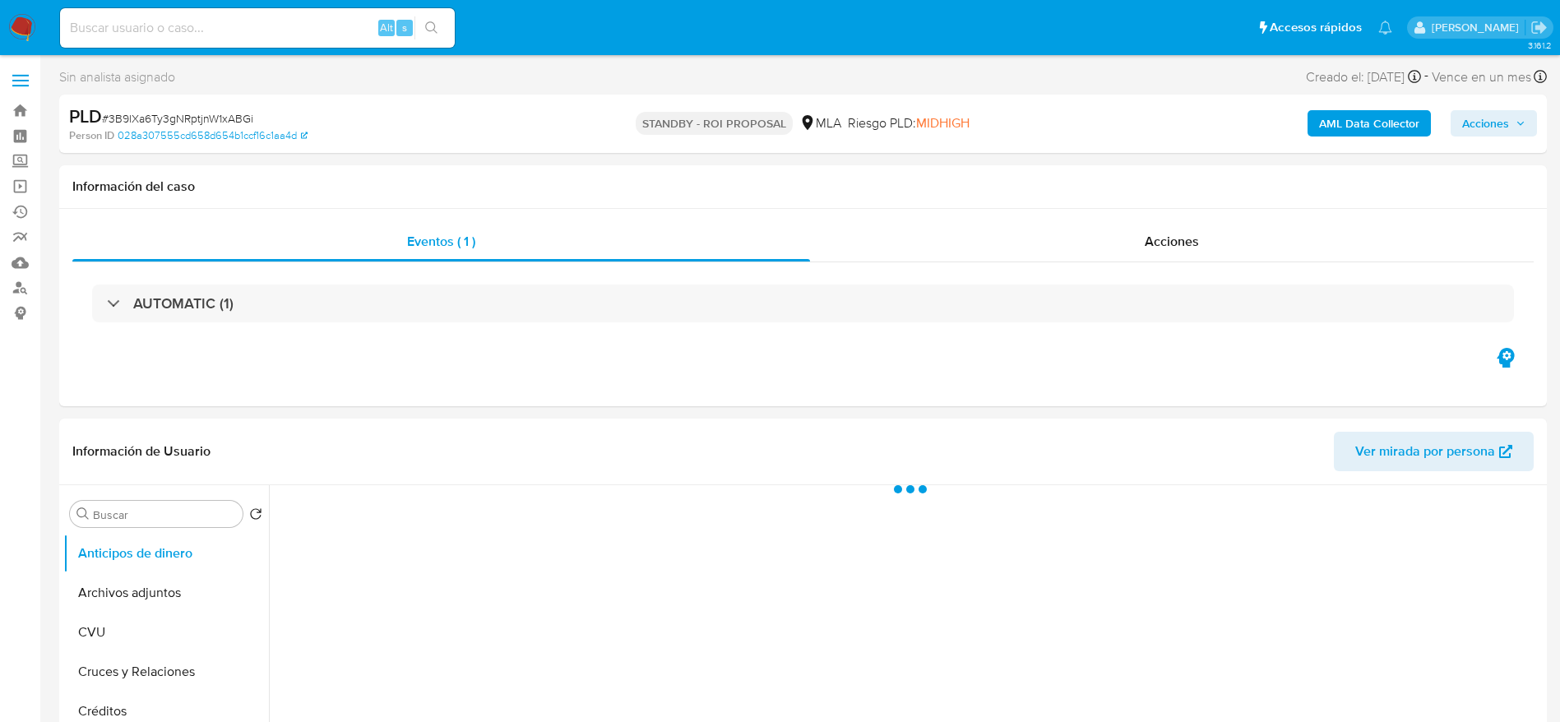
select select "10"
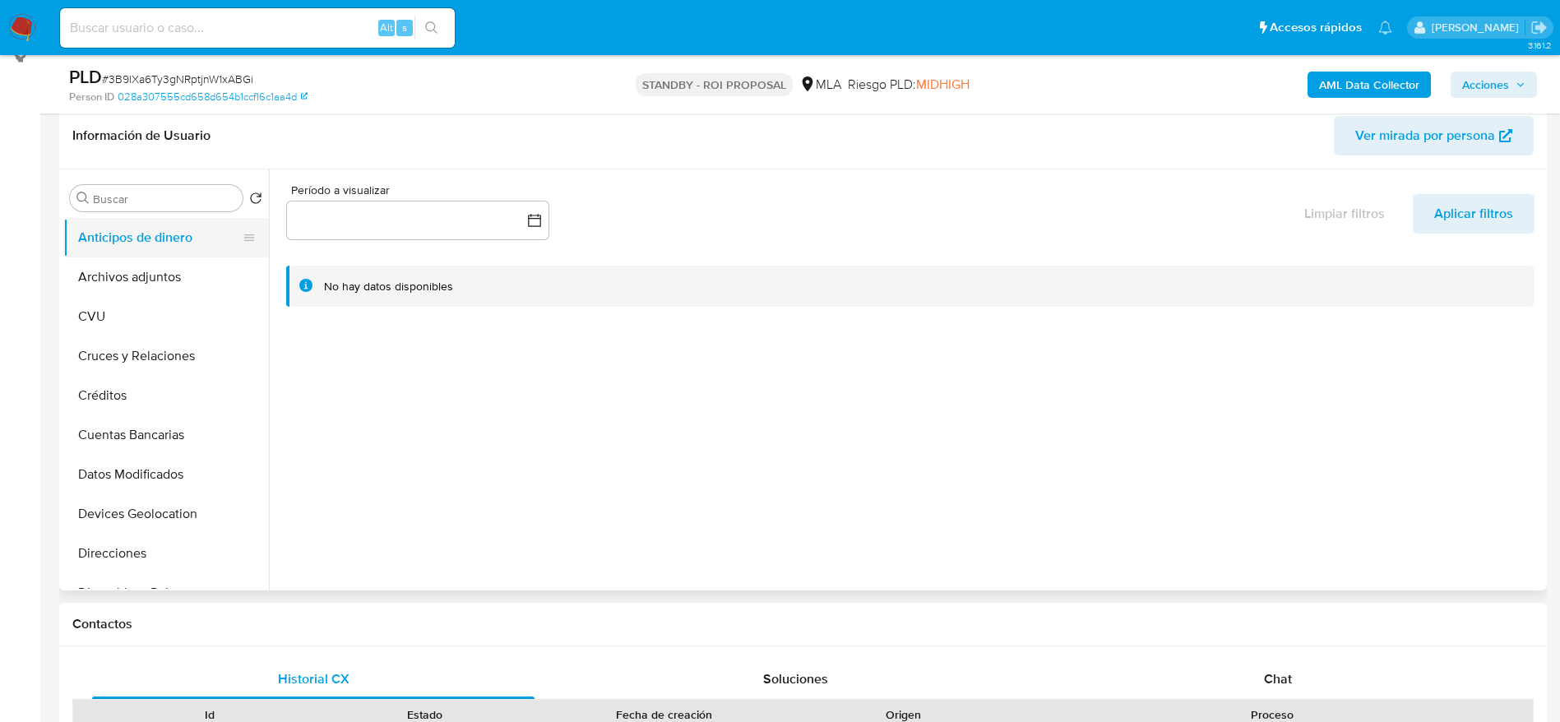
scroll to position [123, 0]
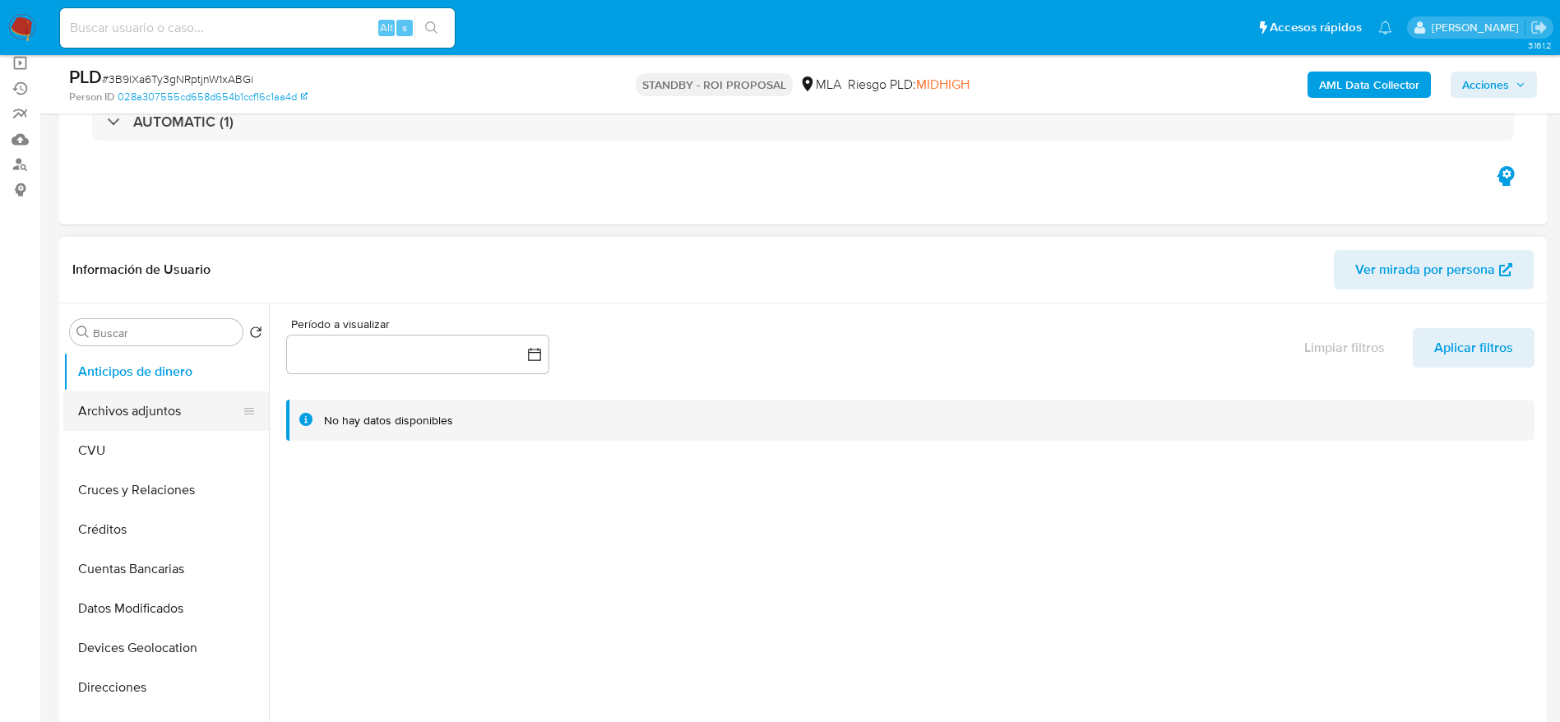
click at [154, 421] on button "Archivos adjuntos" at bounding box center [159, 410] width 192 height 39
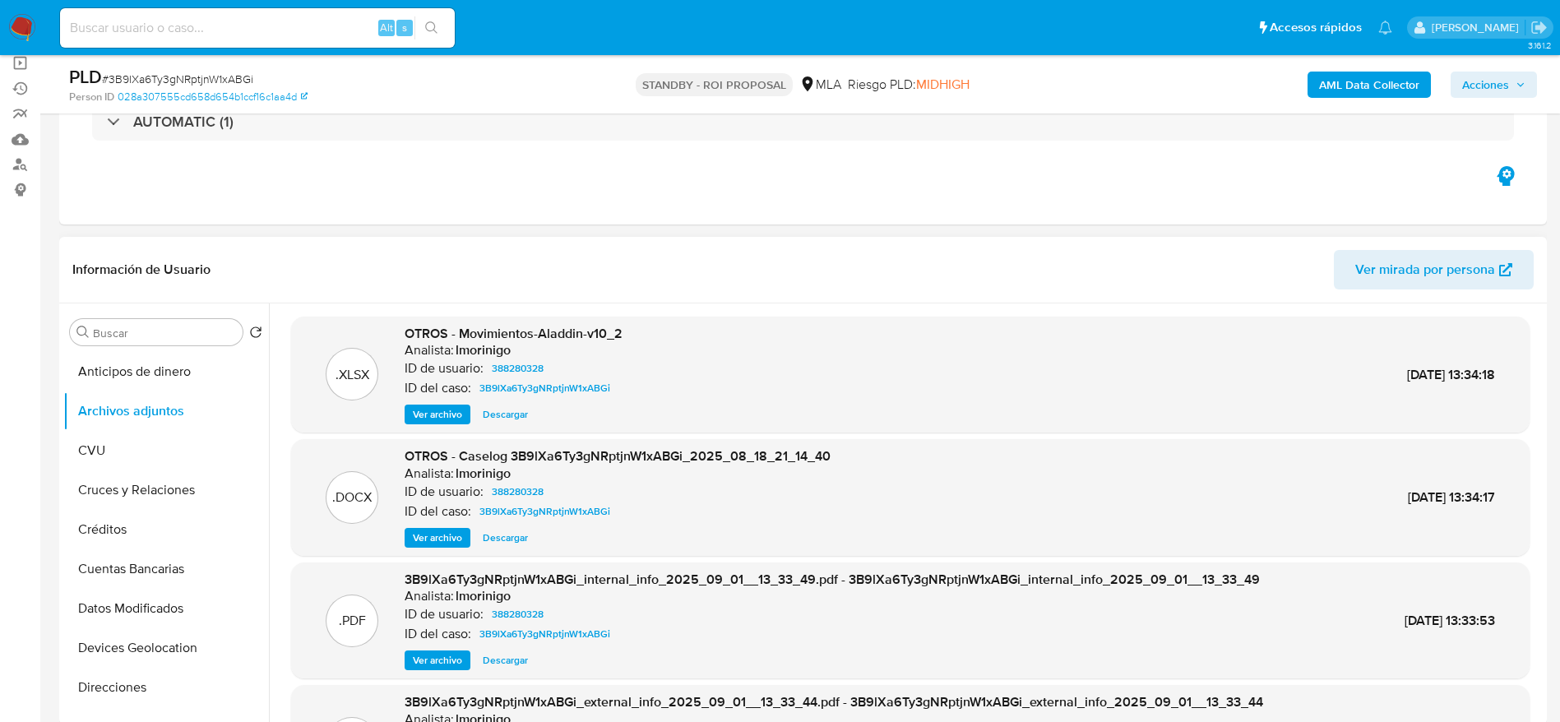
click at [511, 533] on span "Descargar" at bounding box center [505, 538] width 45 height 16
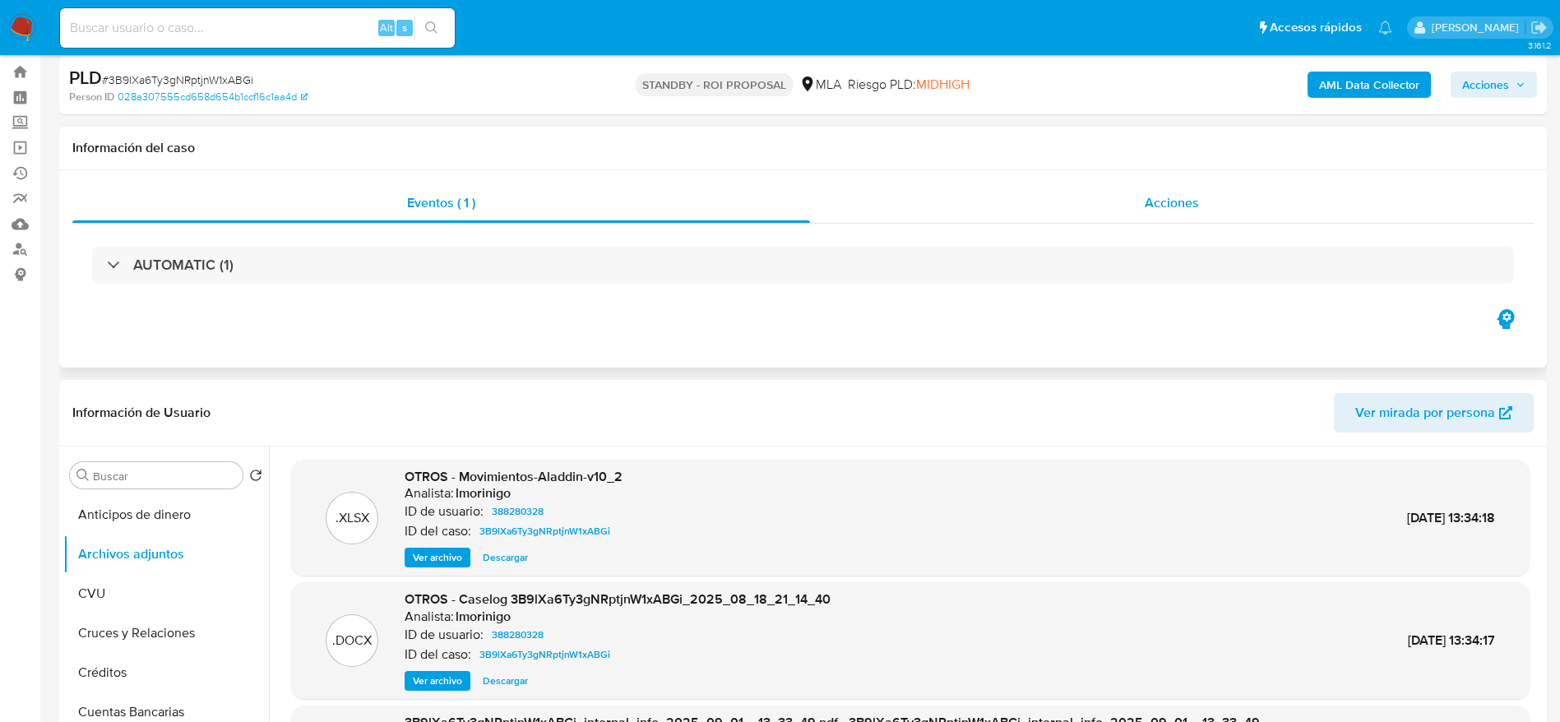
scroll to position [0, 0]
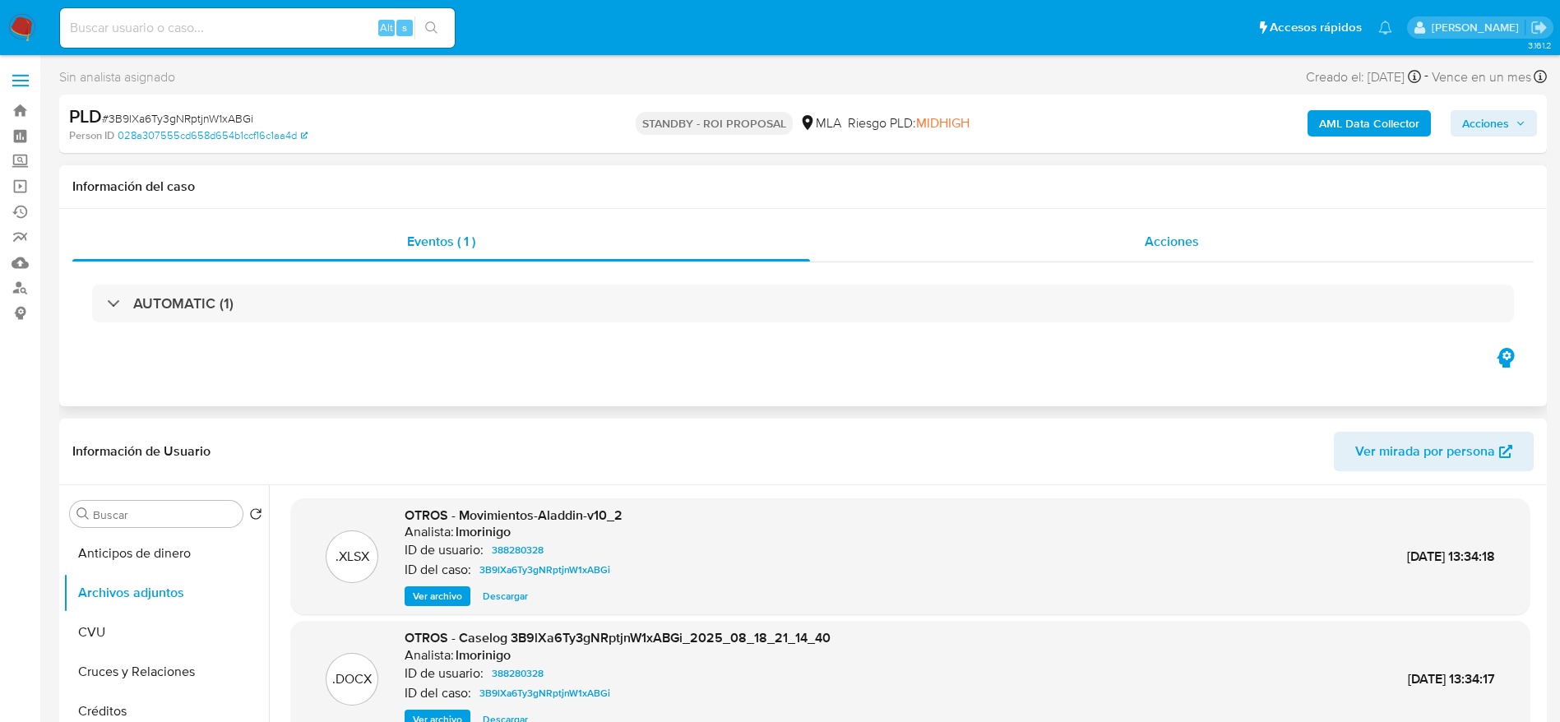
drag, startPoint x: 1170, startPoint y: 238, endPoint x: 1149, endPoint y: 245, distance: 21.8
click at [1169, 238] on span "Acciones" at bounding box center [1172, 241] width 54 height 19
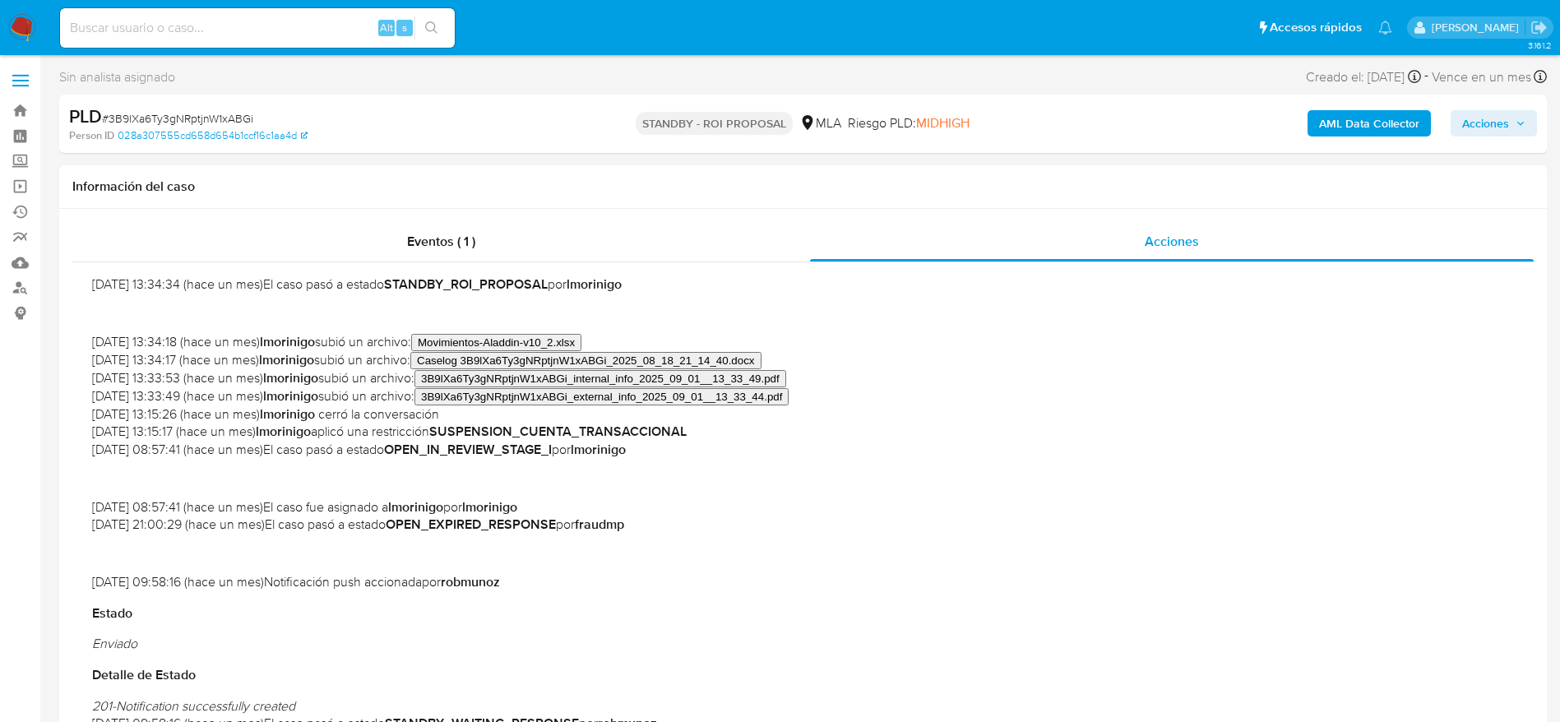
scroll to position [247, 0]
